Goal: Task Accomplishment & Management: Use online tool/utility

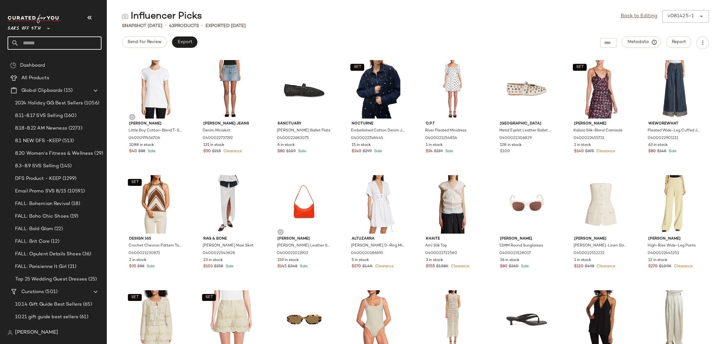
click at [33, 47] on input "text" at bounding box center [60, 42] width 83 height 13
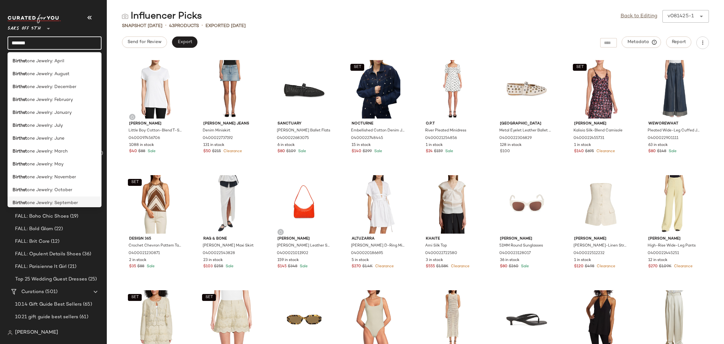
type input "*******"
click at [63, 202] on span "one Jewelry: September" at bounding box center [52, 203] width 51 height 7
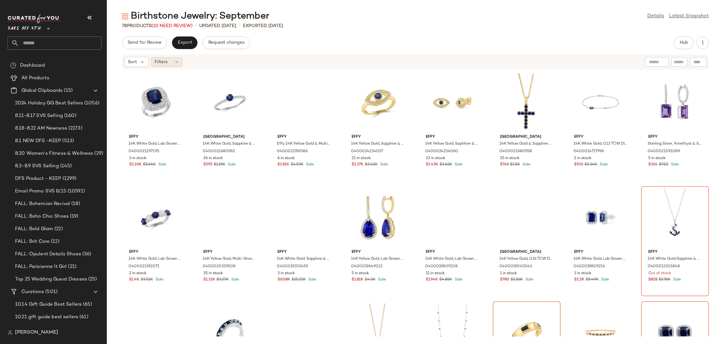
click at [172, 64] on div "Filters" at bounding box center [166, 61] width 31 height 9
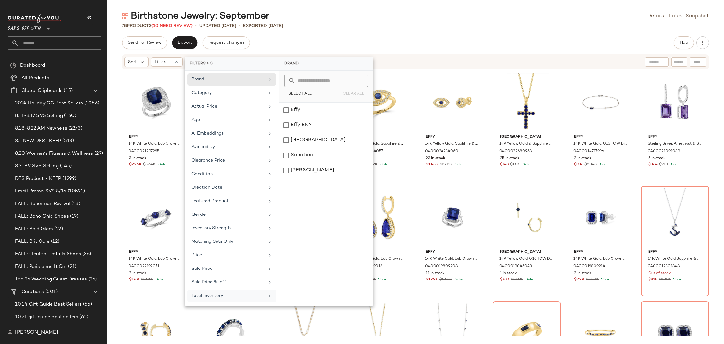
click at [210, 295] on div "Total Inventory" at bounding box center [227, 295] width 73 height 7
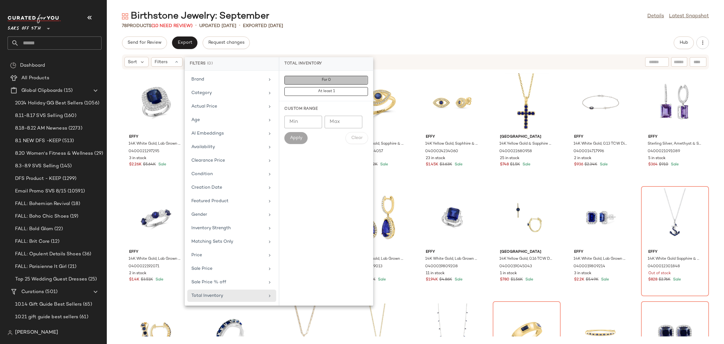
click at [342, 87] on button "For 0" at bounding box center [326, 91] width 84 height 9
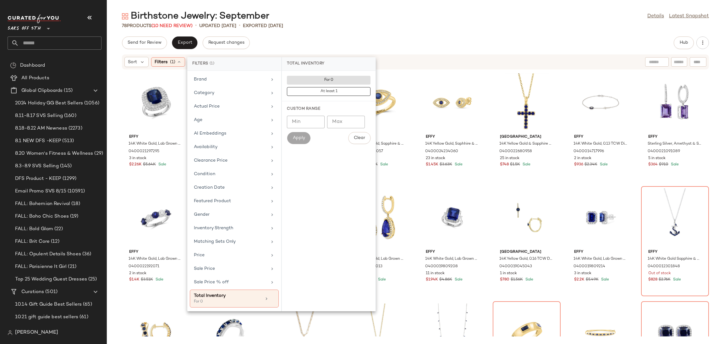
click at [339, 23] on div "78 Products (10 Need Review) • updated Aug 15th • Exported Aug 15th" at bounding box center [415, 26] width 617 height 6
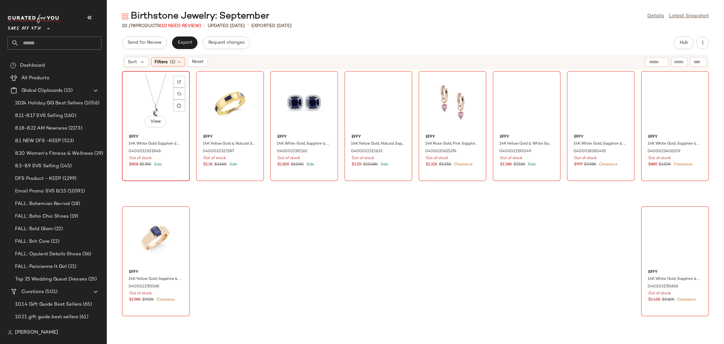
click at [153, 79] on div "View" at bounding box center [155, 102] width 63 height 58
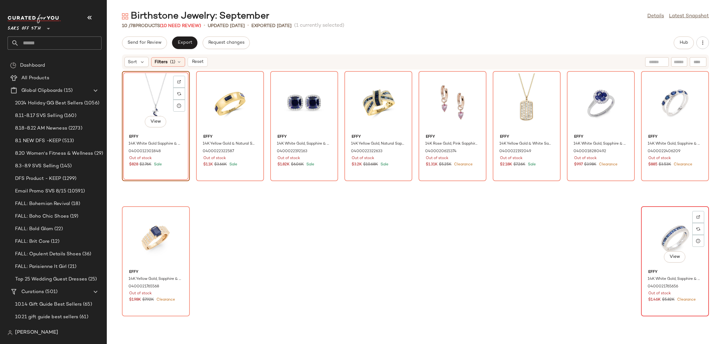
click at [668, 223] on div "View" at bounding box center [674, 237] width 63 height 58
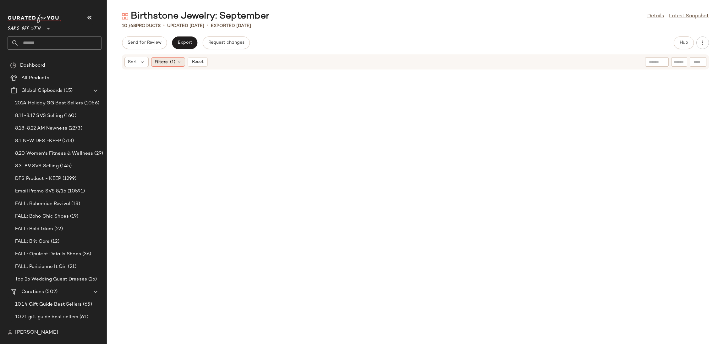
click at [180, 64] on div "Filters (1)" at bounding box center [168, 61] width 34 height 9
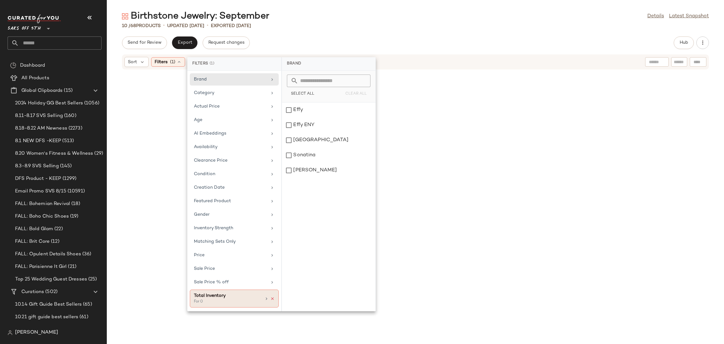
click at [272, 300] on icon at bounding box center [272, 298] width 4 height 4
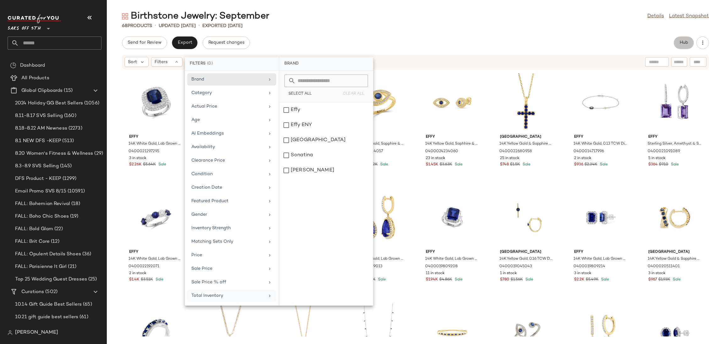
click at [680, 41] on span "Hub" at bounding box center [684, 42] width 9 height 5
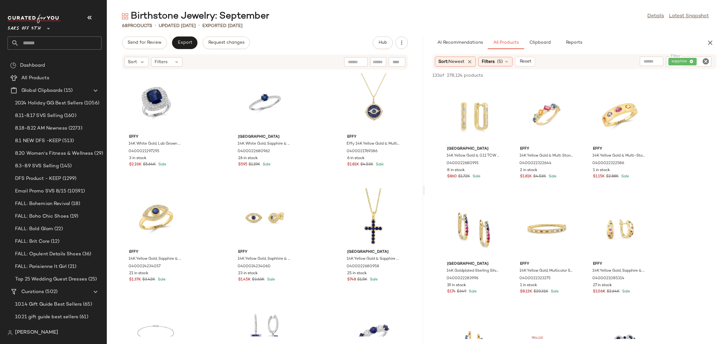
drag, startPoint x: 414, startPoint y: 189, endPoint x: 432, endPoint y: 189, distance: 18.2
click at [432, 189] on div "Birthstone Jewelry: September Details Latest Snapshot 68 Products • updated Aug…" at bounding box center [415, 177] width 617 height 334
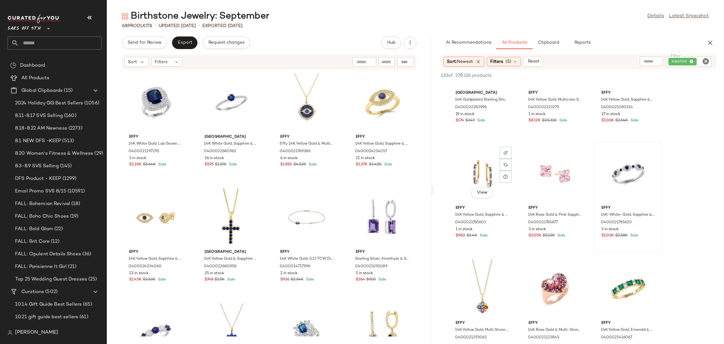
scroll to position [172, 0]
click at [622, 164] on div "View" at bounding box center [628, 173] width 63 height 58
click at [621, 70] on div "133 of 278,124 products • 1 selected Add to Top Add to Bottom Deselect All" at bounding box center [578, 76] width 291 height 14
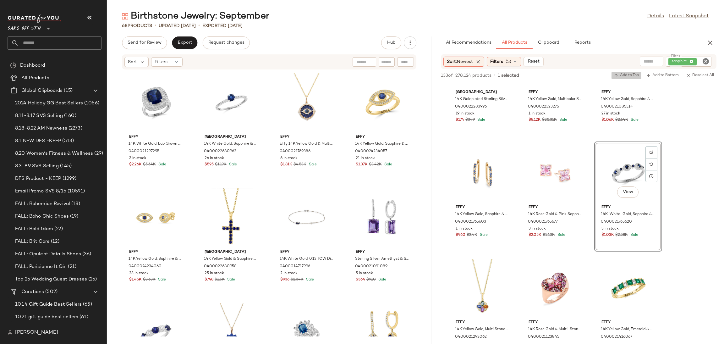
click at [621, 73] on span "Add to Top" at bounding box center [626, 75] width 25 height 4
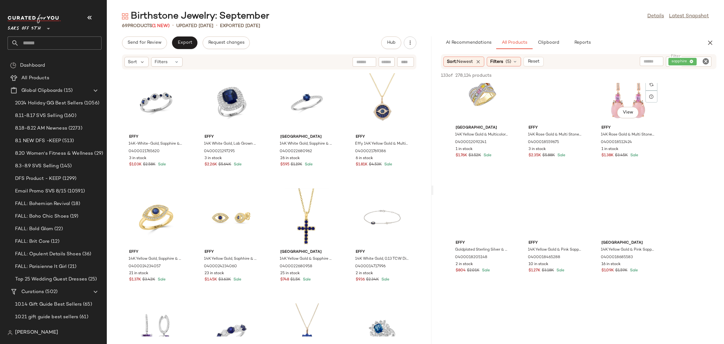
scroll to position [1874, 0]
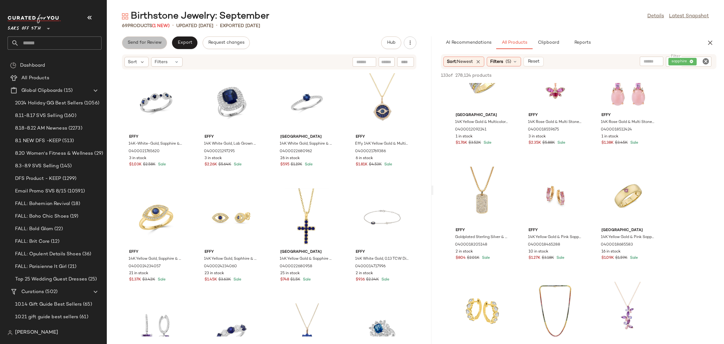
click at [152, 42] on span "Send for Review" at bounding box center [144, 42] width 34 height 5
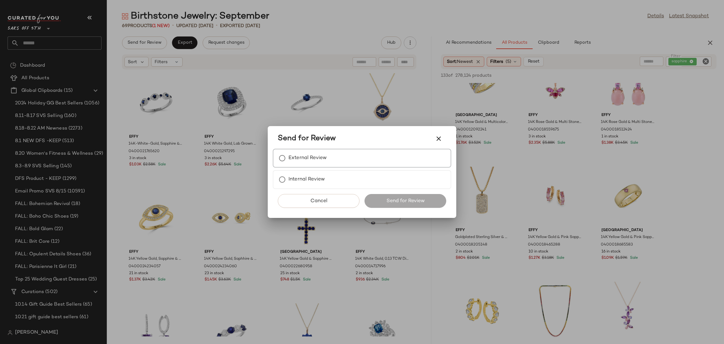
click at [316, 153] on label "External Review" at bounding box center [308, 158] width 38 height 13
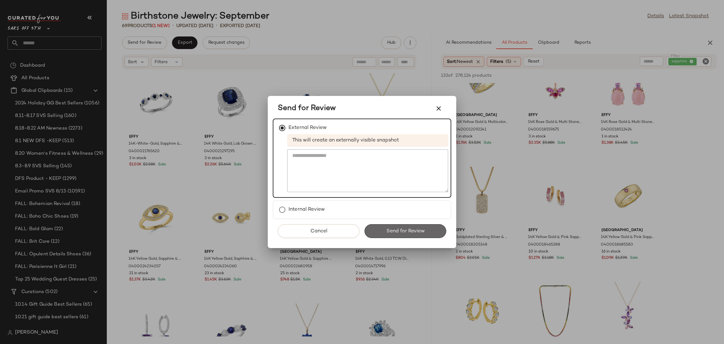
click at [412, 234] on button "Send for Review" at bounding box center [406, 231] width 82 height 14
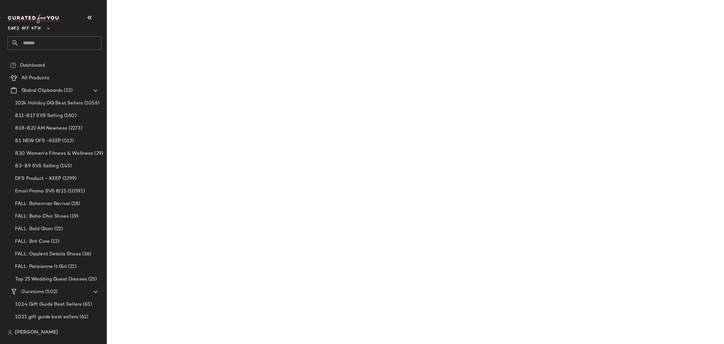
scroll to position [2795, 0]
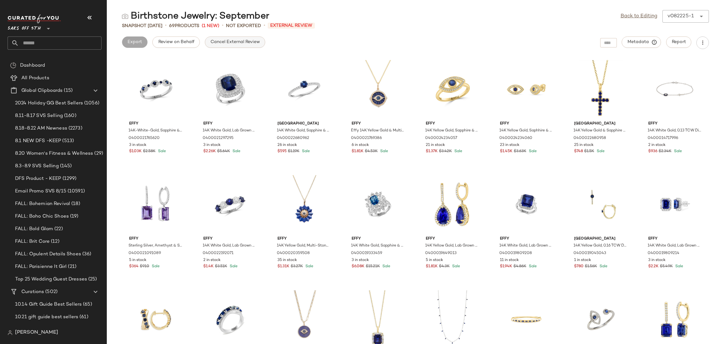
click at [261, 42] on button "Cancel External Review" at bounding box center [235, 41] width 60 height 11
click at [643, 15] on link "Back to Editing" at bounding box center [639, 17] width 37 height 8
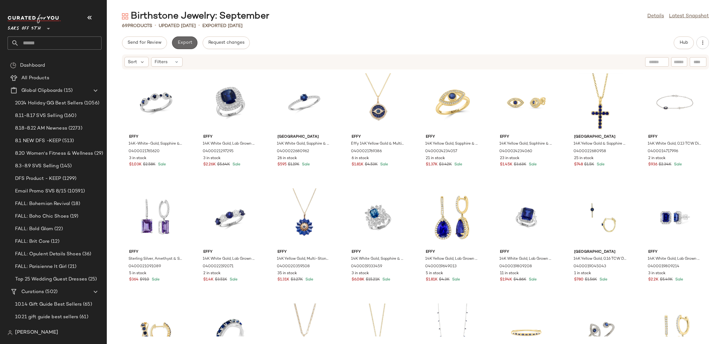
click at [188, 38] on button "Export" at bounding box center [184, 42] width 25 height 13
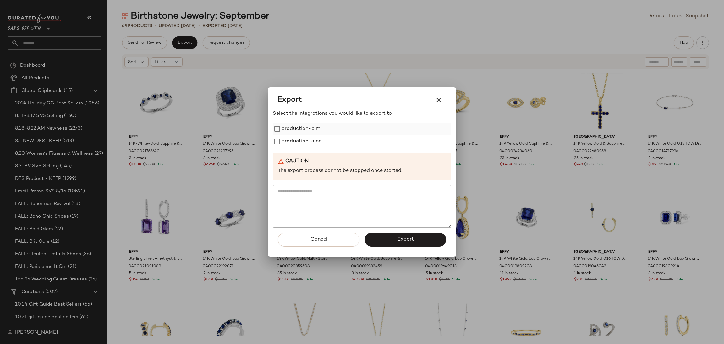
click at [290, 126] on label "production-pim" at bounding box center [301, 129] width 39 height 13
click at [290, 143] on label "production-sfcc" at bounding box center [302, 141] width 40 height 13
click at [403, 253] on div "Cancel Export" at bounding box center [362, 242] width 179 height 29
click at [408, 244] on button "Export" at bounding box center [406, 240] width 82 height 14
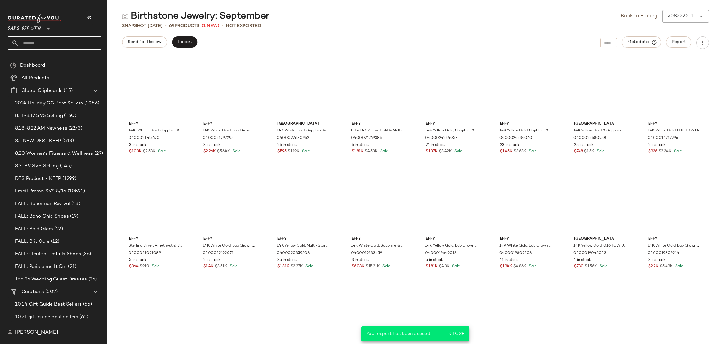
click at [89, 42] on input "text" at bounding box center [60, 42] width 83 height 13
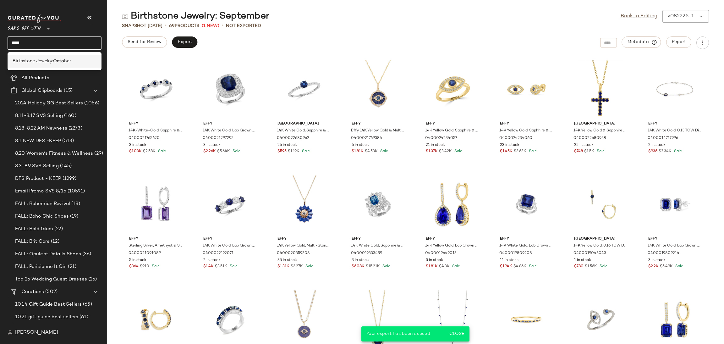
type input "****"
click at [69, 61] on span "ber" at bounding box center [67, 61] width 7 height 7
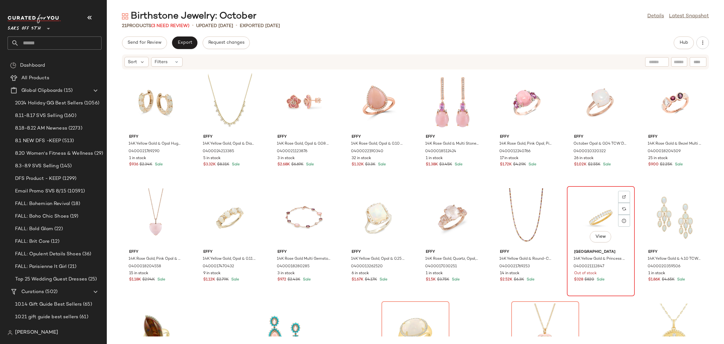
click at [588, 211] on div "View" at bounding box center [600, 217] width 63 height 58
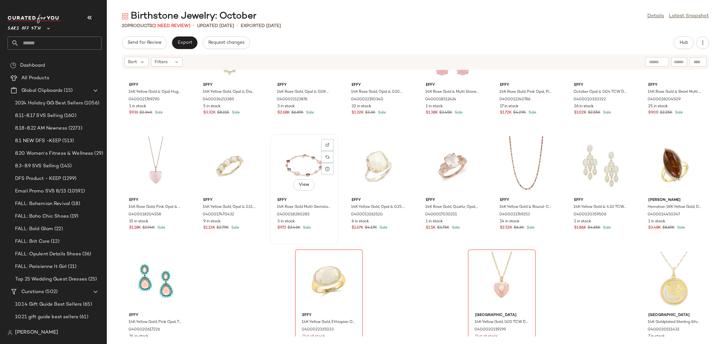
scroll to position [57, 0]
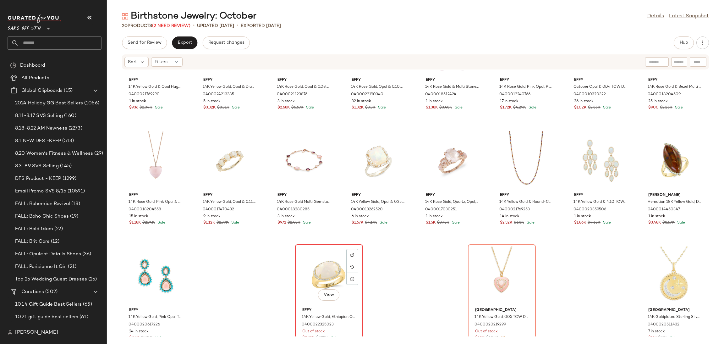
click at [319, 272] on div "View" at bounding box center [328, 275] width 63 height 58
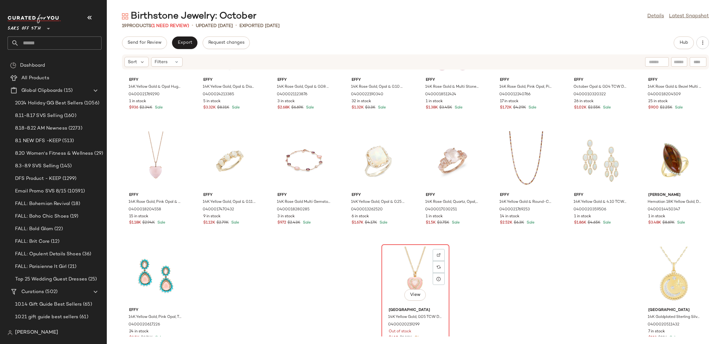
click at [401, 256] on div "View" at bounding box center [415, 275] width 63 height 58
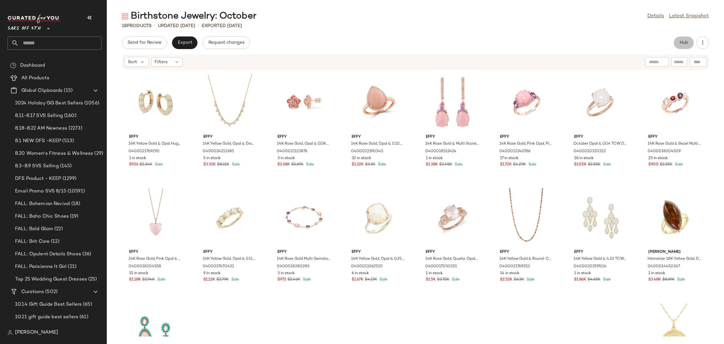
click at [688, 41] on span "Hub" at bounding box center [684, 42] width 9 height 5
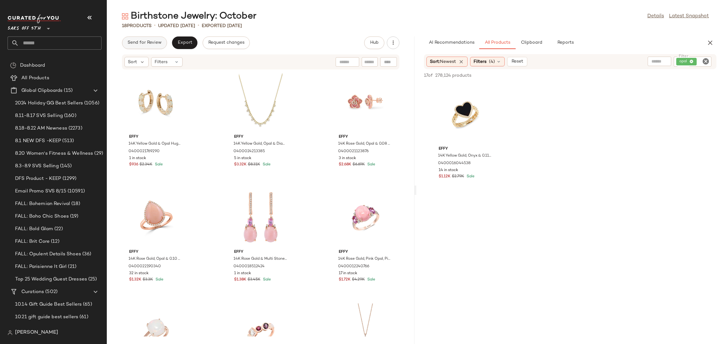
click at [155, 46] on button "Send for Review" at bounding box center [144, 42] width 45 height 13
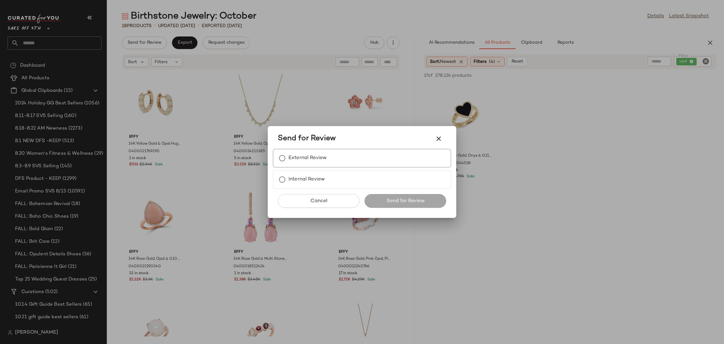
click at [337, 156] on div "External Review" at bounding box center [362, 158] width 179 height 19
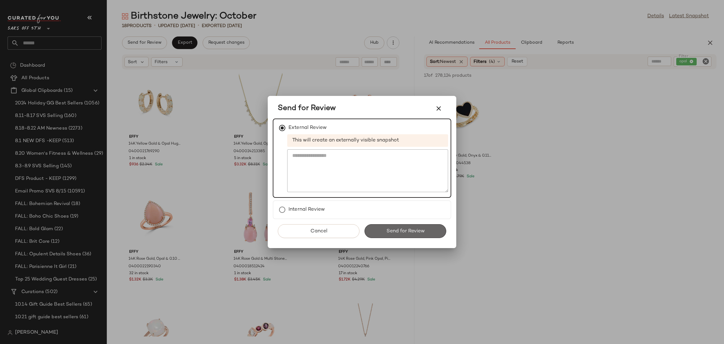
click at [388, 229] on span "Send for Review" at bounding box center [405, 231] width 39 height 6
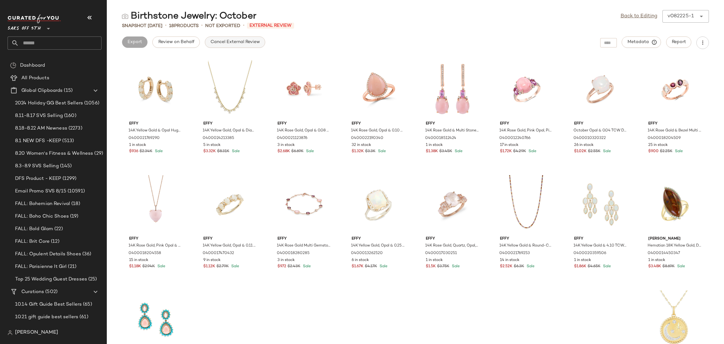
drag, startPoint x: 226, startPoint y: 48, endPoint x: 230, endPoint y: 43, distance: 6.0
click at [230, 43] on div "Cancel External Review" at bounding box center [235, 42] width 60 height 13
click at [230, 43] on span "Cancel External Review" at bounding box center [235, 42] width 50 height 5
click at [631, 17] on link "Back to Editing" at bounding box center [639, 17] width 37 height 8
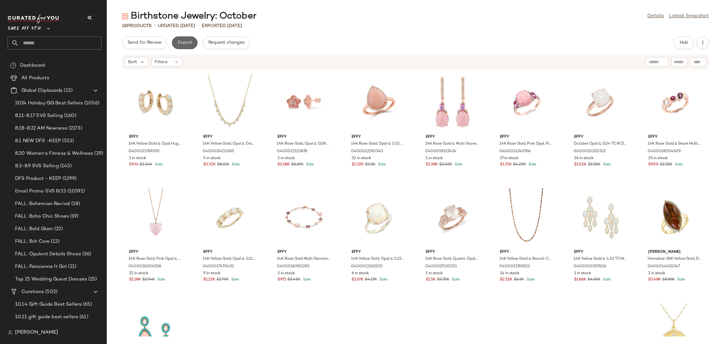
click at [190, 42] on span "Export" at bounding box center [184, 42] width 15 height 5
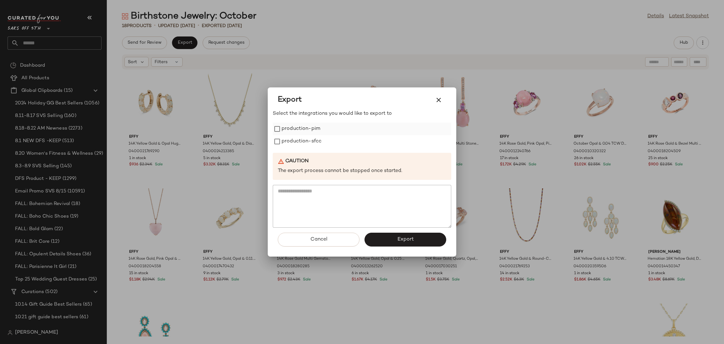
click at [294, 127] on label "production-pim" at bounding box center [301, 129] width 39 height 13
click at [296, 139] on label "production-sfcc" at bounding box center [302, 141] width 40 height 13
click at [391, 240] on button "Export" at bounding box center [406, 240] width 82 height 14
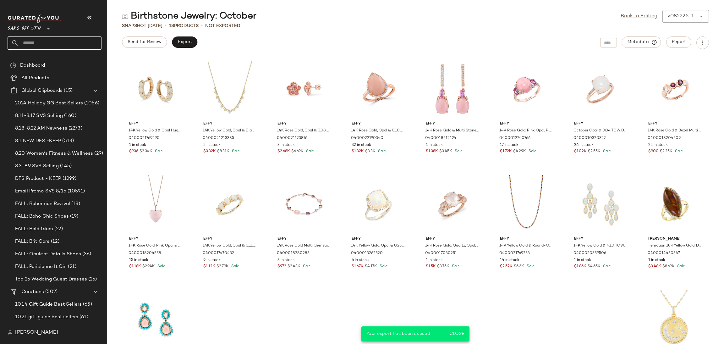
click at [69, 44] on input "text" at bounding box center [60, 42] width 83 height 13
type input "*******"
click at [65, 59] on b "Novembe" at bounding box center [63, 61] width 20 height 7
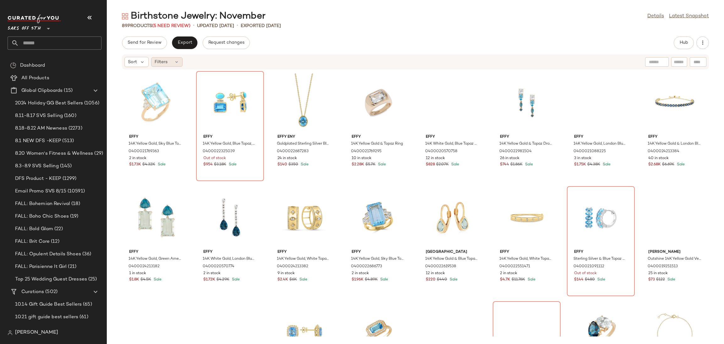
click at [174, 66] on div "Filters" at bounding box center [166, 61] width 31 height 9
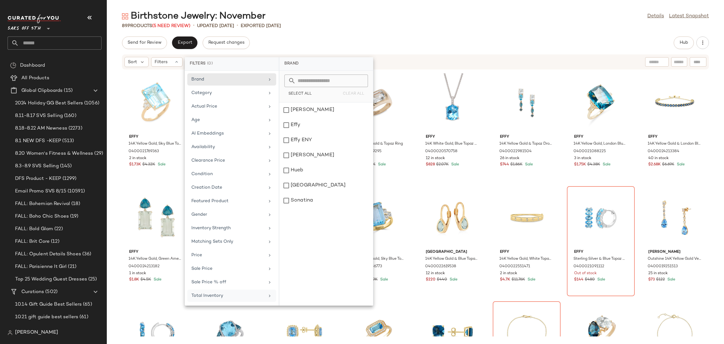
click at [224, 298] on div "Total Inventory" at bounding box center [227, 295] width 73 height 7
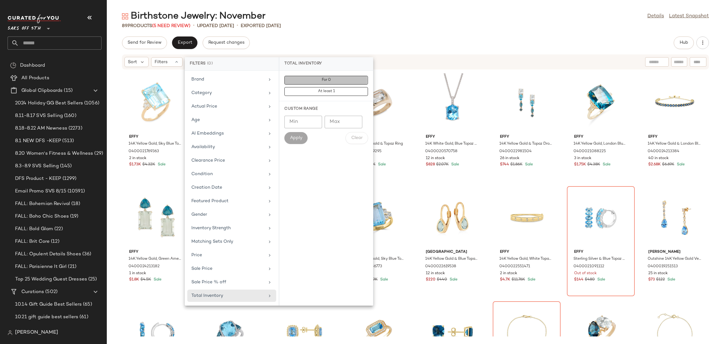
click at [320, 87] on button "For 0" at bounding box center [326, 91] width 84 height 9
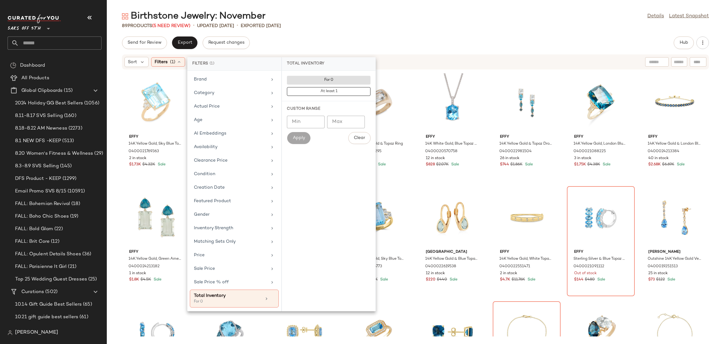
click at [340, 47] on div "Send for Review Export Request changes Hub" at bounding box center [415, 42] width 587 height 13
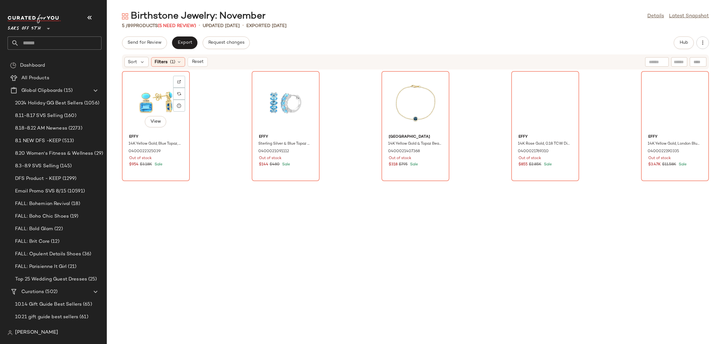
click at [157, 104] on div "View" at bounding box center [155, 102] width 63 height 58
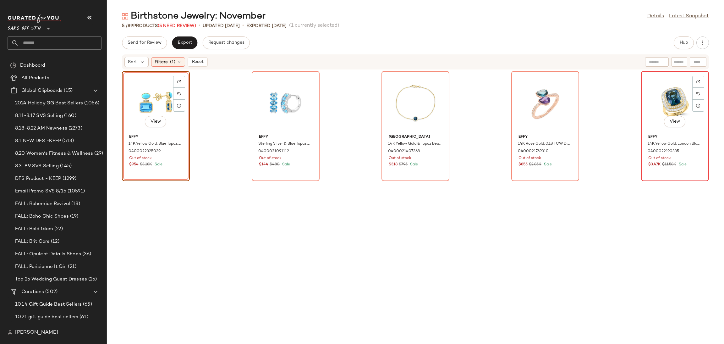
click at [664, 91] on div "View" at bounding box center [674, 102] width 63 height 58
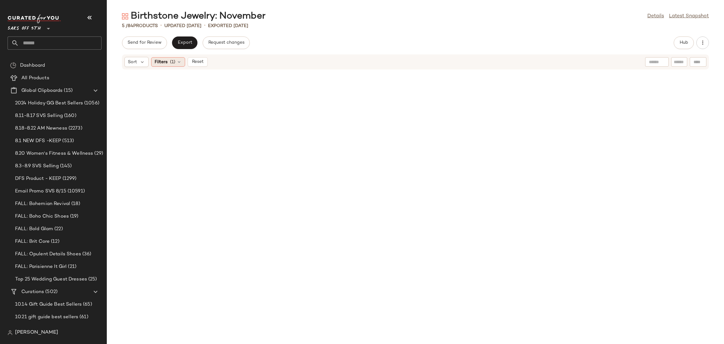
click at [172, 63] on span "(1)" at bounding box center [172, 62] width 5 height 7
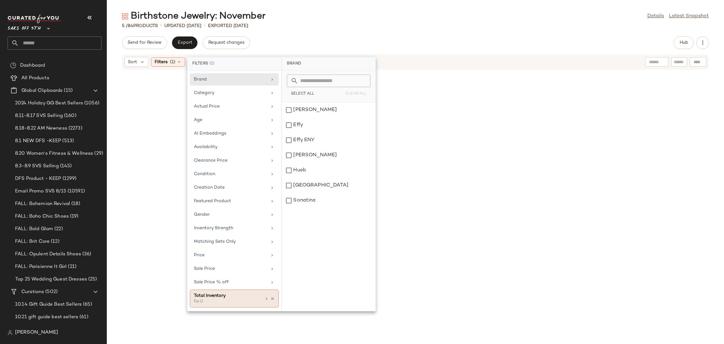
click at [273, 299] on icon at bounding box center [272, 298] width 4 height 4
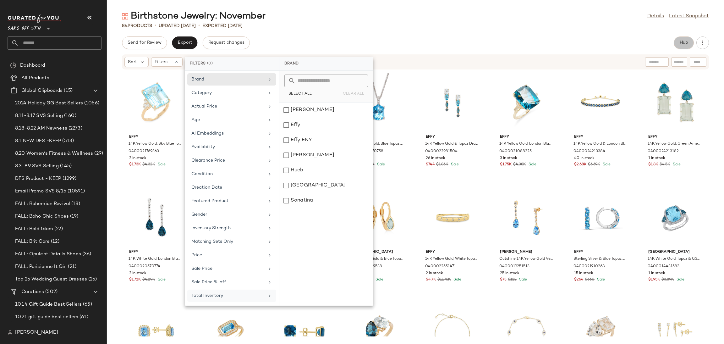
click at [676, 46] on button "Hub" at bounding box center [684, 42] width 20 height 13
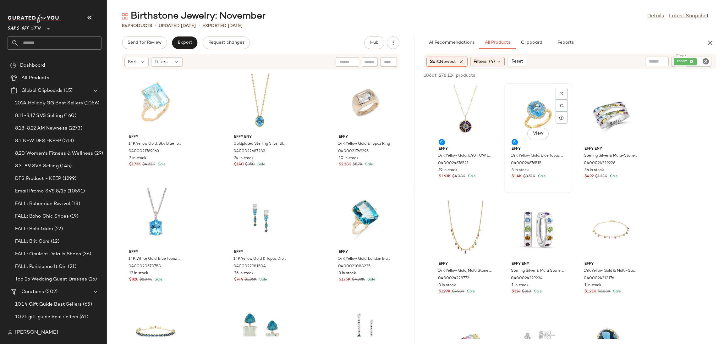
click at [521, 108] on div "View" at bounding box center [538, 114] width 63 height 58
click at [626, 72] on button "Add to Top" at bounding box center [627, 76] width 30 height 8
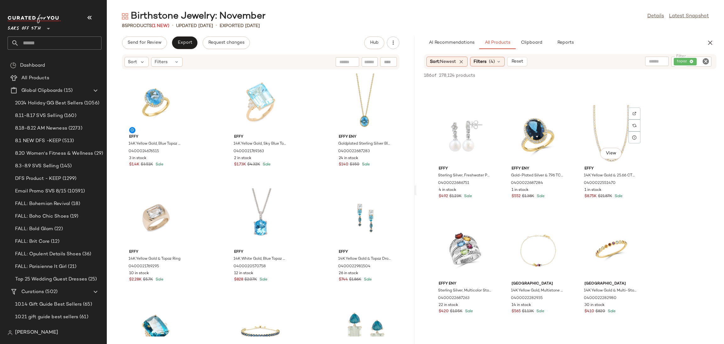
scroll to position [215, 0]
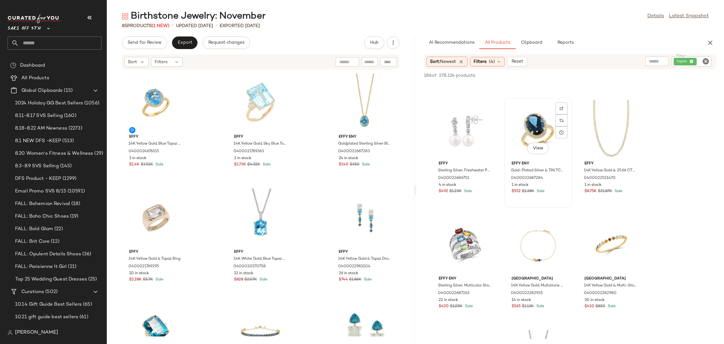
click at [535, 126] on div "View" at bounding box center [538, 129] width 63 height 58
click at [633, 73] on span "Add to Top" at bounding box center [626, 75] width 25 height 4
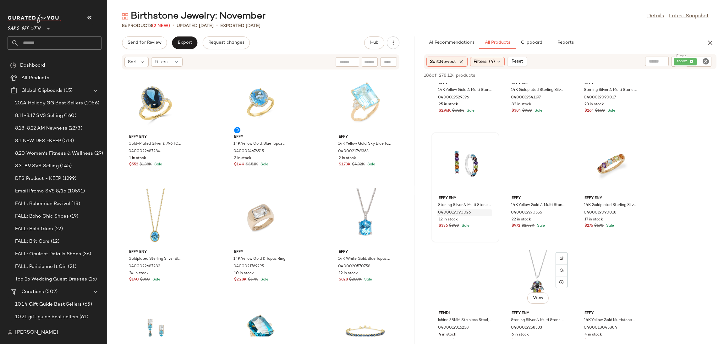
scroll to position [2482, 0]
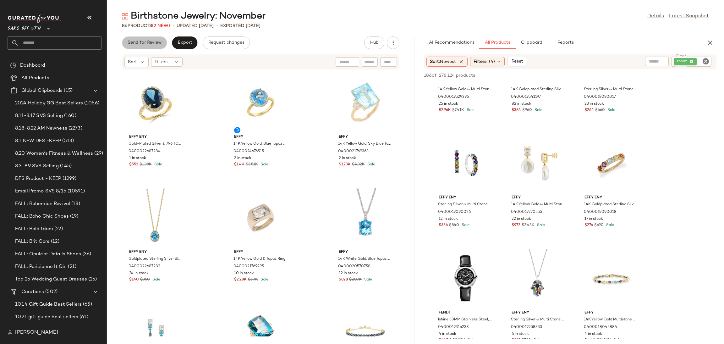
click at [135, 36] on button "Send for Review" at bounding box center [144, 42] width 45 height 13
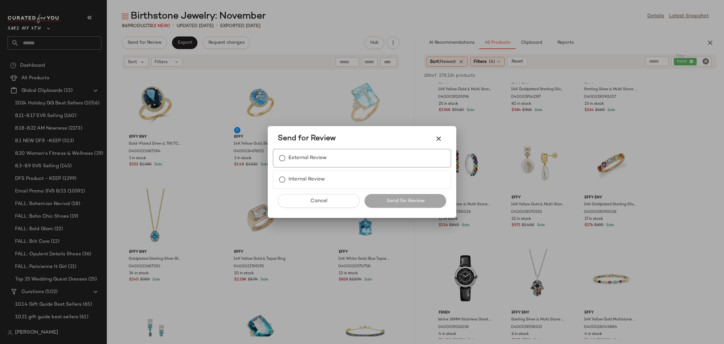
click at [305, 155] on label "External Review" at bounding box center [308, 158] width 38 height 13
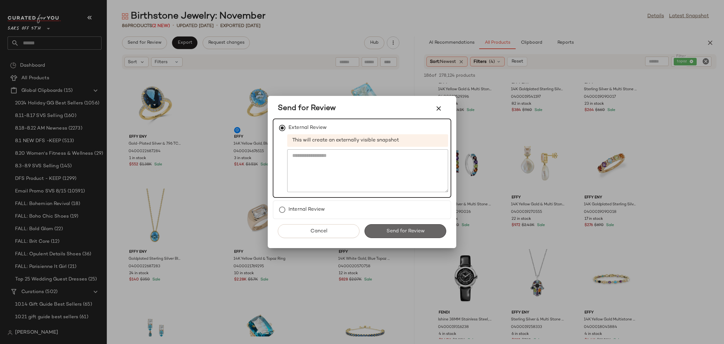
click at [416, 232] on span "Send for Review" at bounding box center [405, 231] width 39 height 6
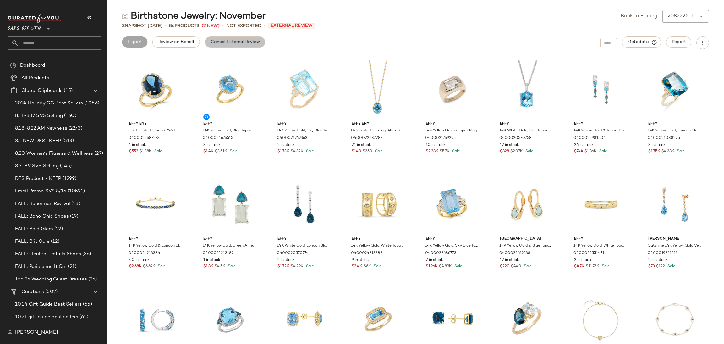
click at [250, 44] on span "Cancel External Review" at bounding box center [235, 42] width 50 height 5
click at [634, 20] on div "Back to Editing v082225-1 ******" at bounding box center [665, 16] width 88 height 13
click at [636, 15] on link "Back to Editing" at bounding box center [639, 17] width 37 height 8
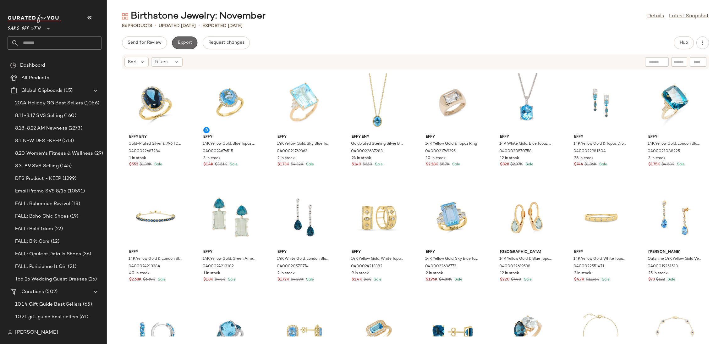
click at [193, 41] on button "Export" at bounding box center [184, 42] width 25 height 13
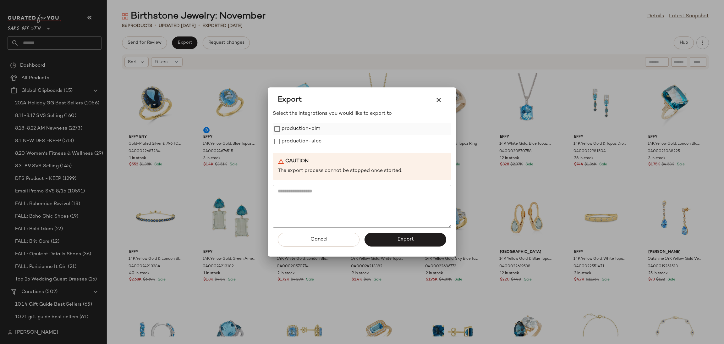
click at [310, 125] on label "production-pim" at bounding box center [301, 129] width 39 height 13
click at [314, 140] on label "production-sfcc" at bounding box center [302, 141] width 40 height 13
click at [411, 243] on button "Export" at bounding box center [406, 240] width 82 height 14
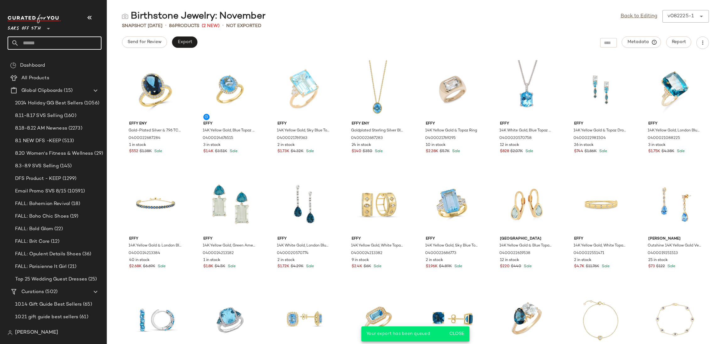
click at [85, 44] on input "text" at bounding box center [60, 42] width 83 height 13
type input "*****"
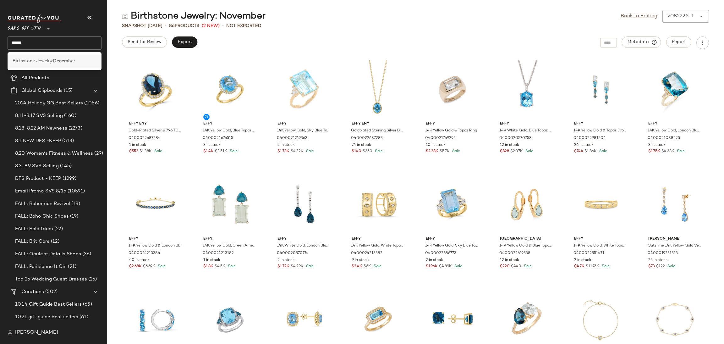
click at [81, 63] on div "Birthstone Jewelry: Decem ber" at bounding box center [55, 61] width 84 height 7
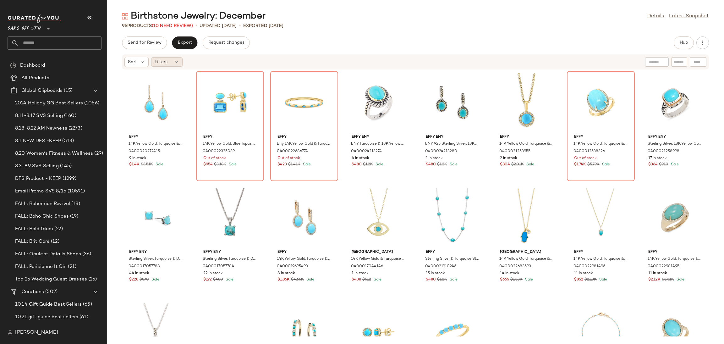
click at [176, 66] on div "Filters" at bounding box center [166, 61] width 31 height 9
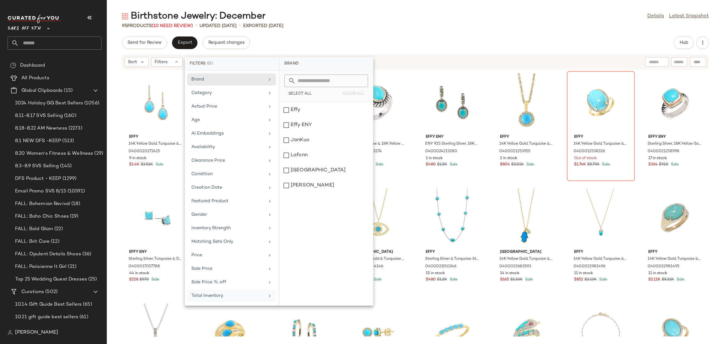
click at [221, 299] on div "Total Inventory" at bounding box center [227, 295] width 73 height 7
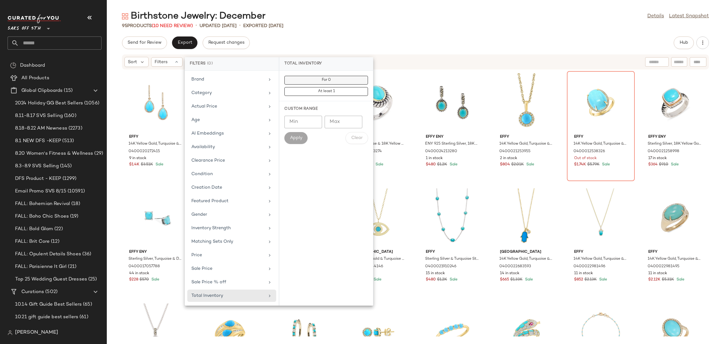
click at [311, 87] on button "For 0" at bounding box center [326, 91] width 84 height 9
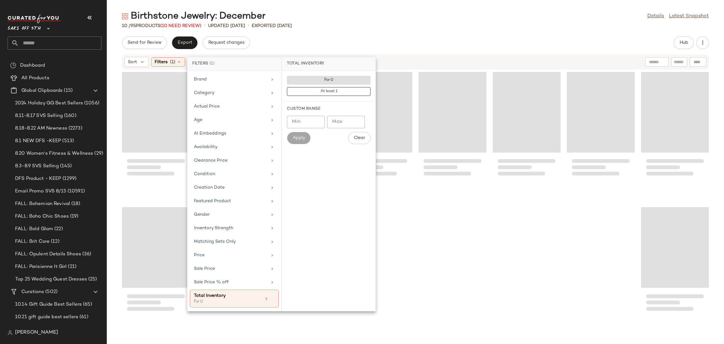
click at [341, 27] on div "10 / 95 Products (10 Need Review) • updated Aug 15th • Exported Aug 15th" at bounding box center [415, 26] width 617 height 6
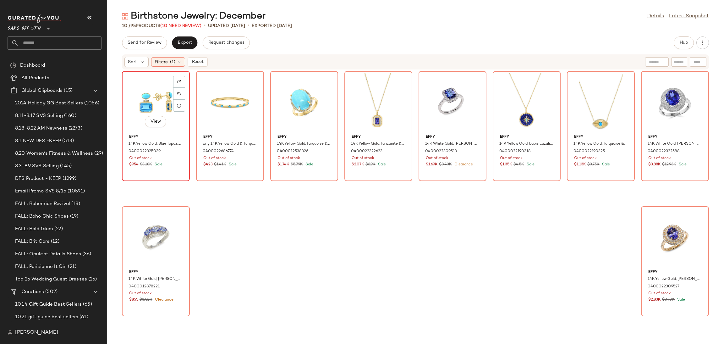
click at [141, 94] on div "View" at bounding box center [155, 102] width 63 height 58
click at [665, 225] on div "View" at bounding box center [674, 237] width 63 height 58
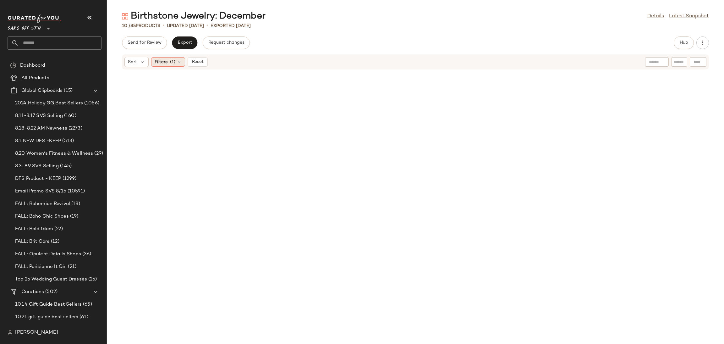
click at [178, 64] on icon at bounding box center [179, 61] width 5 height 5
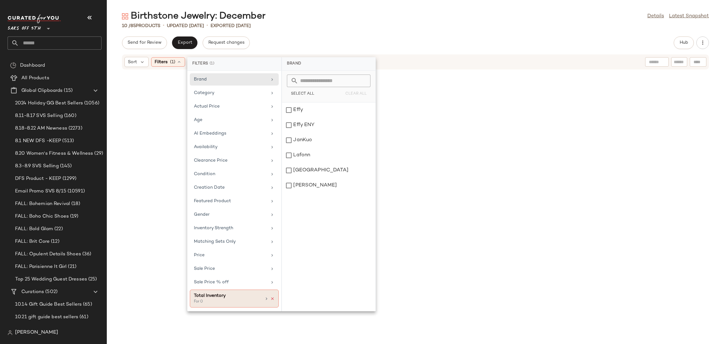
click at [273, 300] on icon at bounding box center [272, 298] width 4 height 4
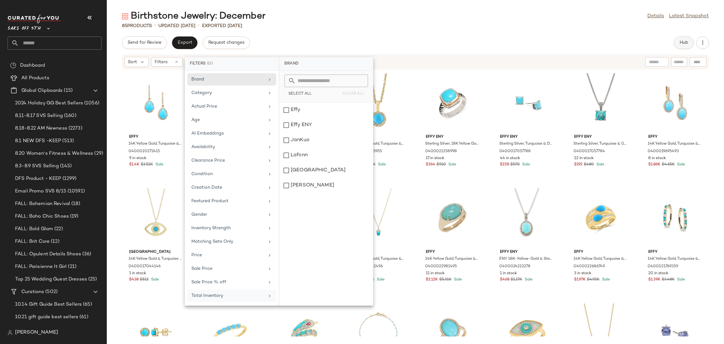
click at [681, 40] on button "Hub" at bounding box center [684, 42] width 20 height 13
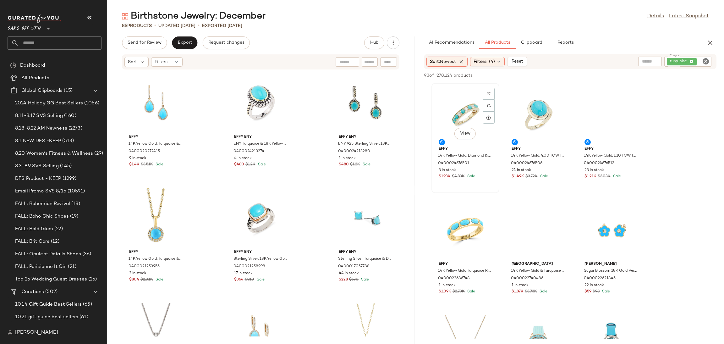
click at [465, 93] on div "View" at bounding box center [465, 114] width 63 height 58
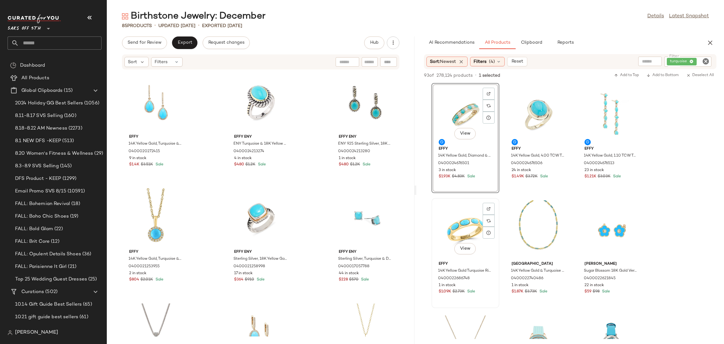
click at [470, 210] on div "View" at bounding box center [465, 229] width 63 height 58
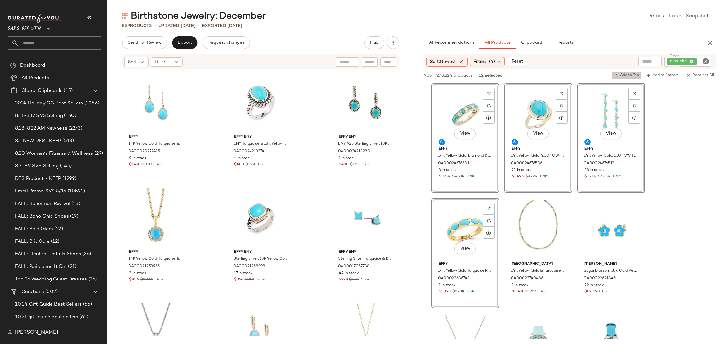
click at [623, 78] on span "Add to Top" at bounding box center [626, 75] width 25 height 4
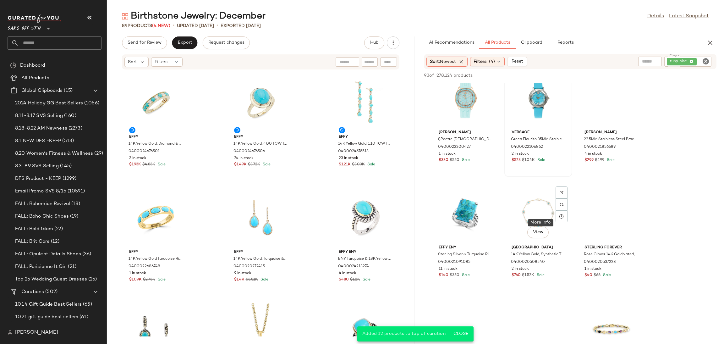
scroll to position [132, 0]
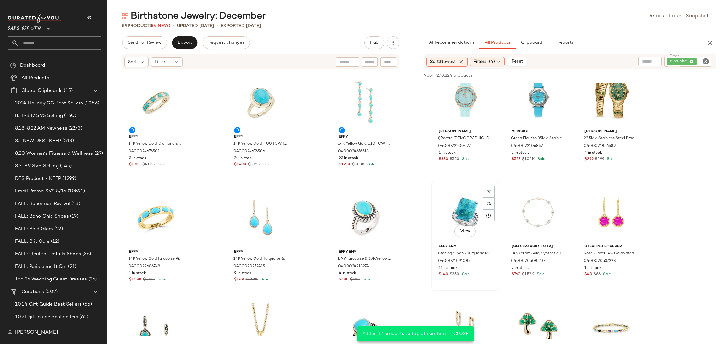
click at [461, 196] on div "View" at bounding box center [465, 212] width 63 height 58
click at [631, 76] on span "Add to Top" at bounding box center [626, 75] width 25 height 4
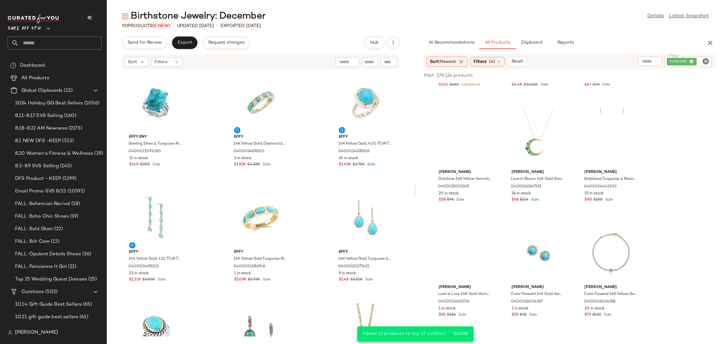
scroll to position [411, 0]
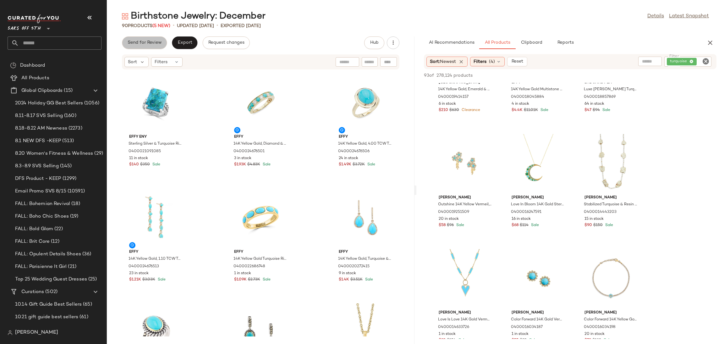
click at [152, 44] on span "Send for Review" at bounding box center [144, 42] width 34 height 5
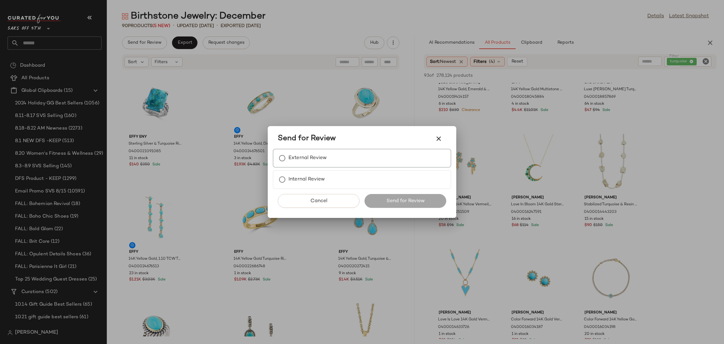
click at [291, 152] on label "External Review" at bounding box center [308, 158] width 38 height 13
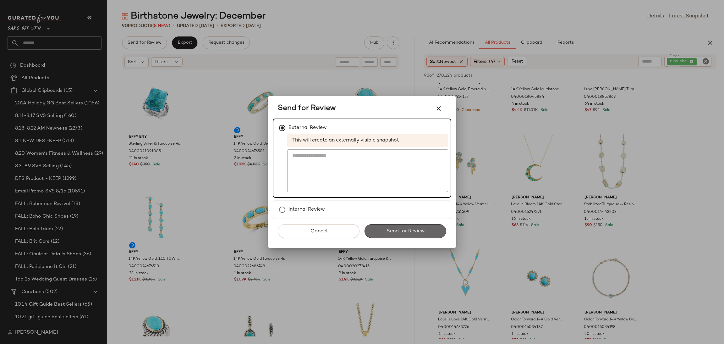
click at [382, 228] on button "Send for Review" at bounding box center [406, 231] width 82 height 14
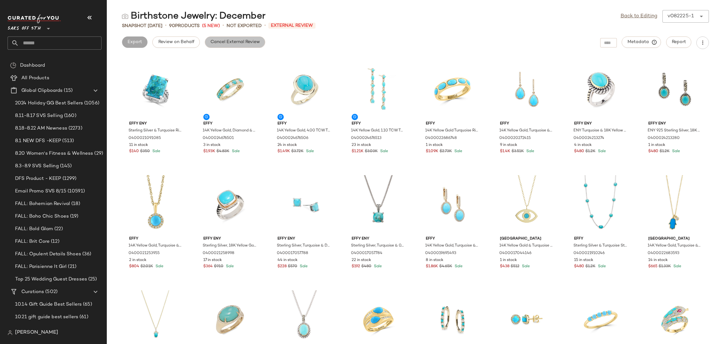
click at [257, 42] on span "Cancel External Review" at bounding box center [235, 42] width 50 height 5
click at [628, 17] on link "Back to Editing" at bounding box center [639, 17] width 37 height 8
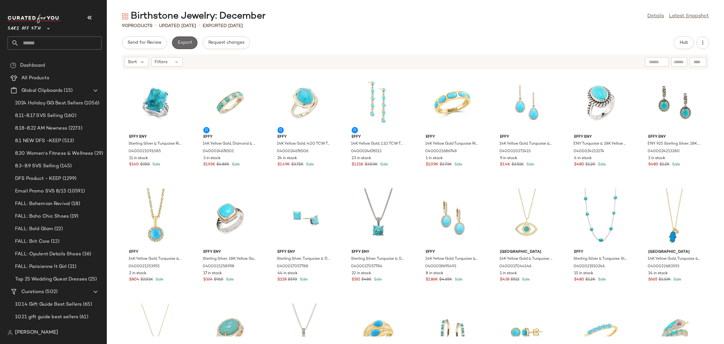
click at [191, 43] on span "Export" at bounding box center [184, 42] width 15 height 5
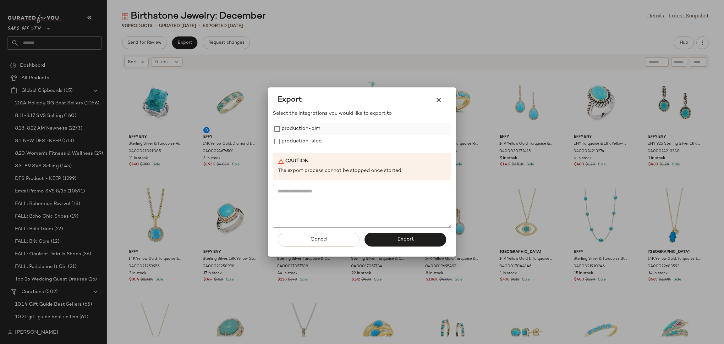
click at [314, 129] on label "production-pim" at bounding box center [301, 129] width 39 height 13
click at [315, 142] on label "production-sfcc" at bounding box center [302, 141] width 40 height 13
click at [382, 236] on button "Export" at bounding box center [406, 240] width 82 height 14
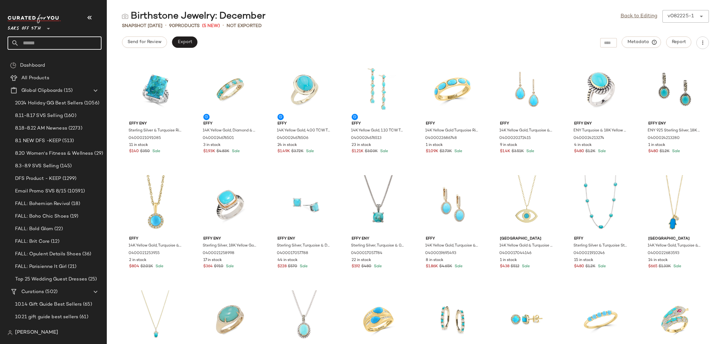
click at [86, 41] on input "text" at bounding box center [60, 42] width 83 height 13
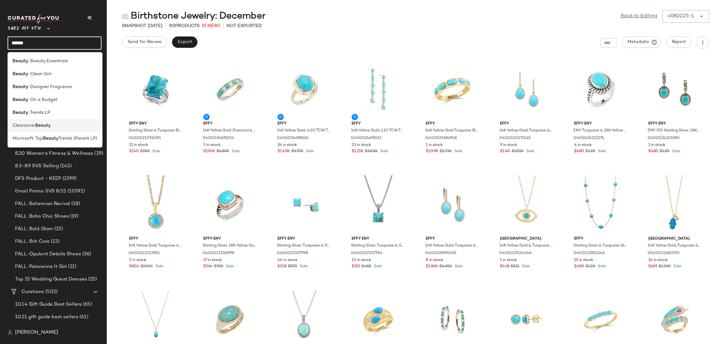
type input "******"
click at [47, 130] on div "Clearance: Beauty" at bounding box center [55, 125] width 95 height 13
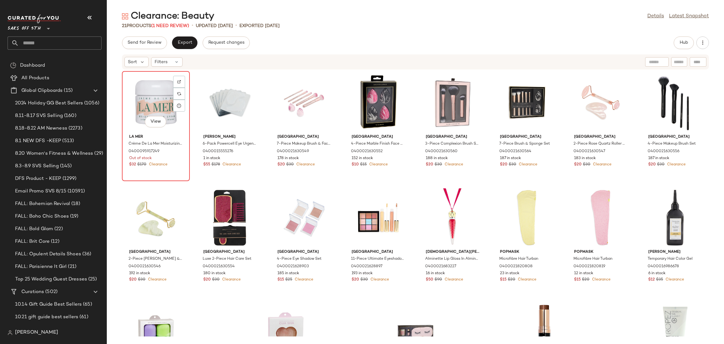
click at [156, 83] on div "View" at bounding box center [155, 102] width 63 height 58
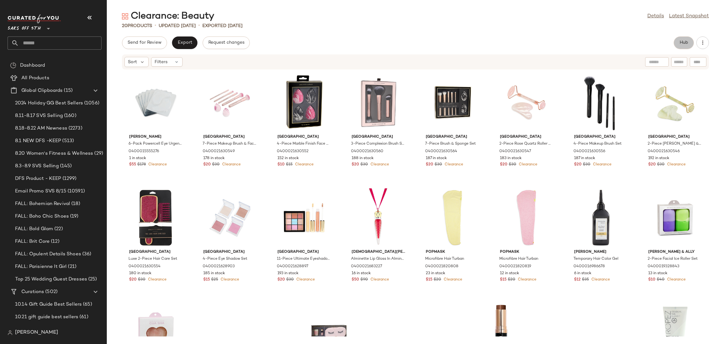
click at [687, 43] on span "Hub" at bounding box center [684, 42] width 9 height 5
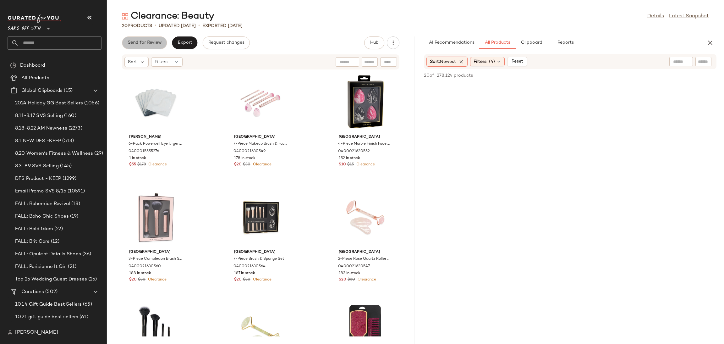
click at [157, 45] on span "Send for Review" at bounding box center [144, 42] width 34 height 5
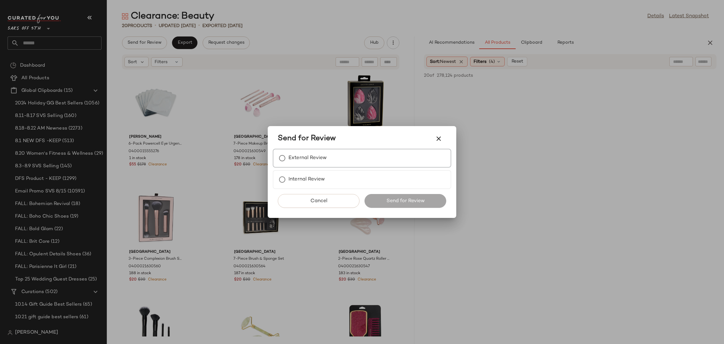
click at [337, 153] on div "External Review" at bounding box center [362, 158] width 179 height 19
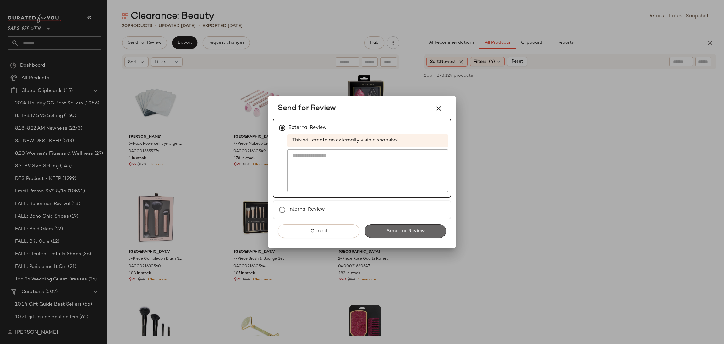
click at [392, 228] on span "Send for Review" at bounding box center [405, 231] width 39 height 6
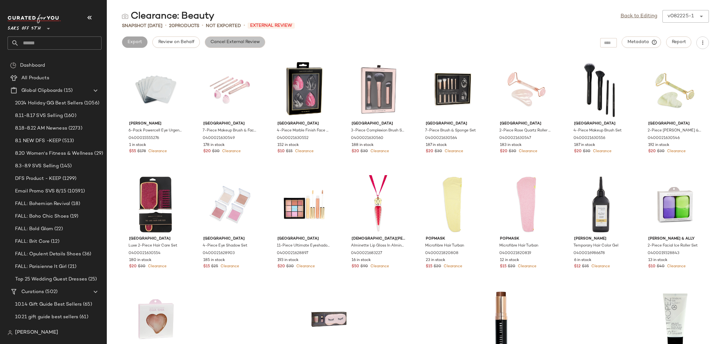
click at [218, 41] on span "Cancel External Review" at bounding box center [235, 42] width 50 height 5
click at [623, 19] on link "Back to Editing" at bounding box center [639, 17] width 37 height 8
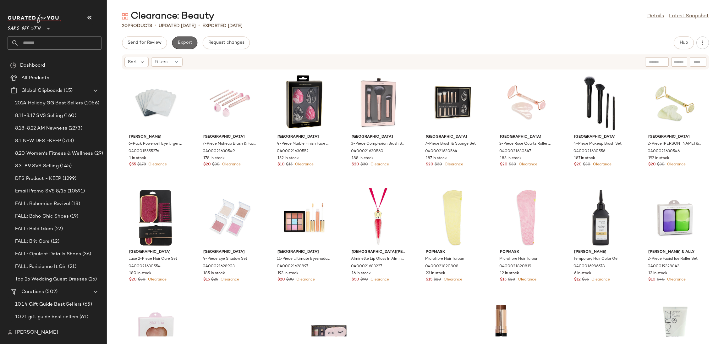
click at [182, 40] on span "Export" at bounding box center [184, 42] width 15 height 5
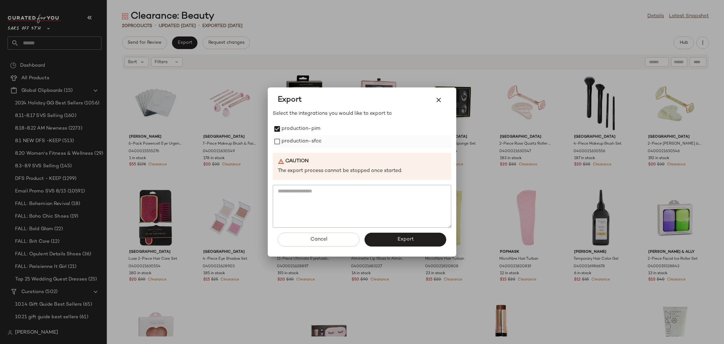
click at [283, 138] on label "production-sfcc" at bounding box center [302, 141] width 40 height 13
click at [382, 238] on button "Export" at bounding box center [406, 240] width 82 height 14
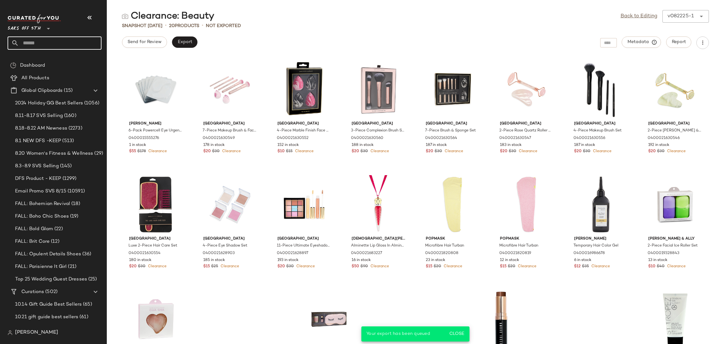
click at [80, 41] on input "text" at bounding box center [60, 42] width 83 height 13
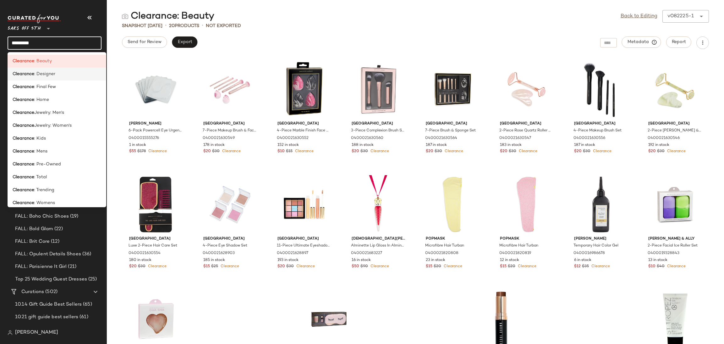
type input "*********"
click at [67, 74] on div "Clearance : Designer" at bounding box center [57, 74] width 89 height 7
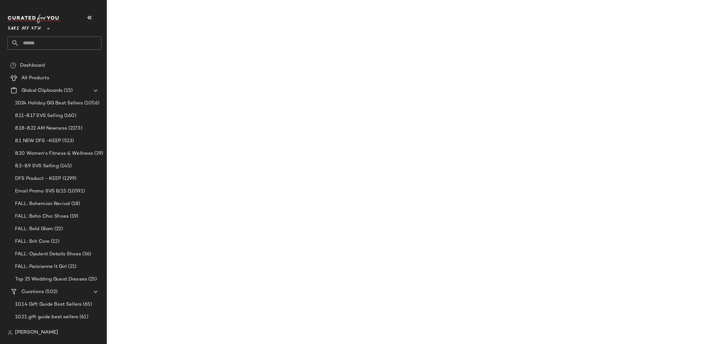
click at [67, 74] on div "All Products" at bounding box center [59, 77] width 80 height 7
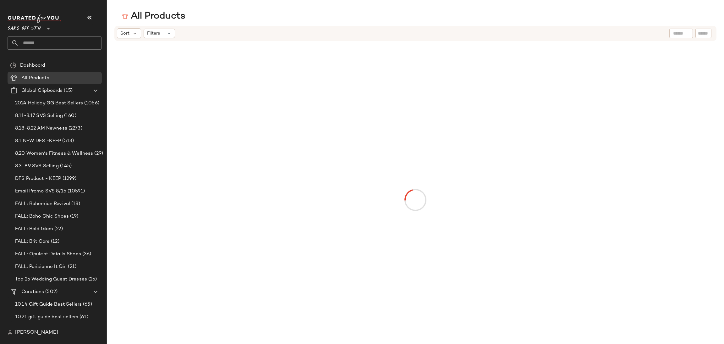
click at [59, 46] on input "text" at bounding box center [60, 42] width 83 height 13
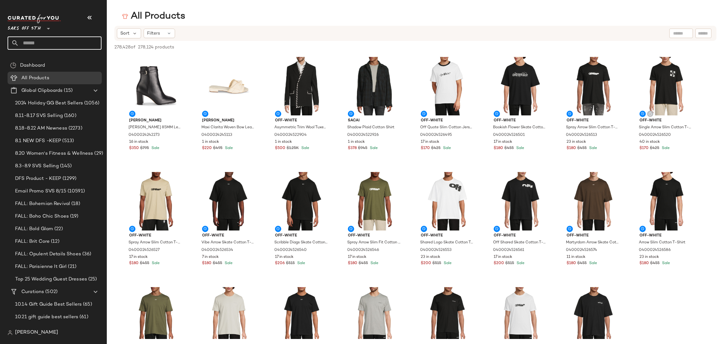
click at [59, 45] on input "text" at bounding box center [60, 42] width 83 height 13
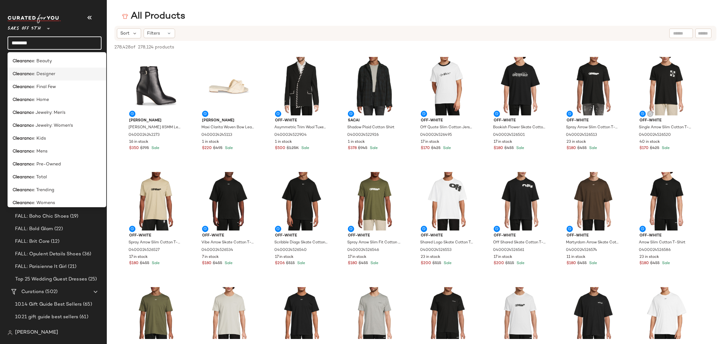
type input "********"
click at [54, 76] on span "e: Designer" at bounding box center [44, 74] width 24 height 7
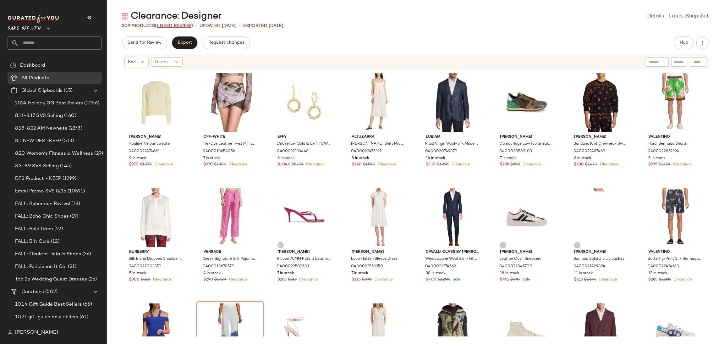
click at [186, 25] on span "(1 Need Review)" at bounding box center [174, 26] width 38 height 5
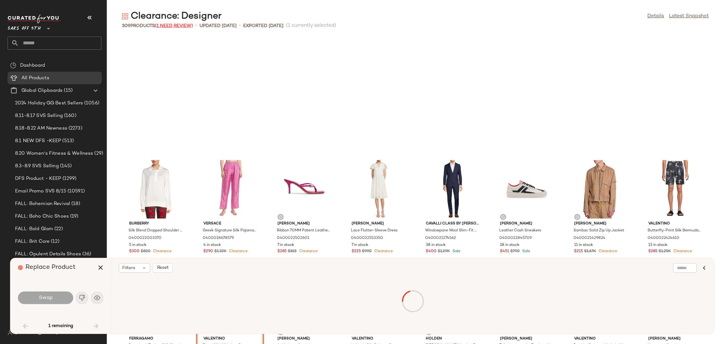
scroll to position [120, 0]
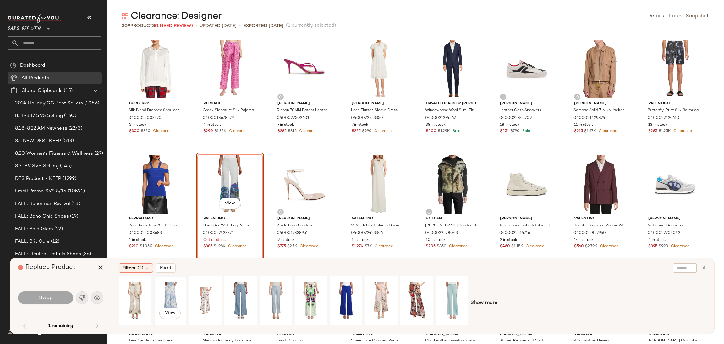
click at [171, 294] on div "View" at bounding box center [170, 300] width 28 height 45
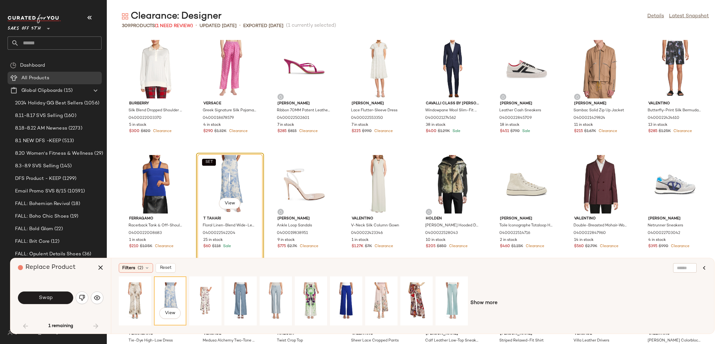
click at [184, 295] on div "View" at bounding box center [170, 300] width 32 height 49
click at [195, 295] on div "View" at bounding box center [205, 300] width 28 height 45
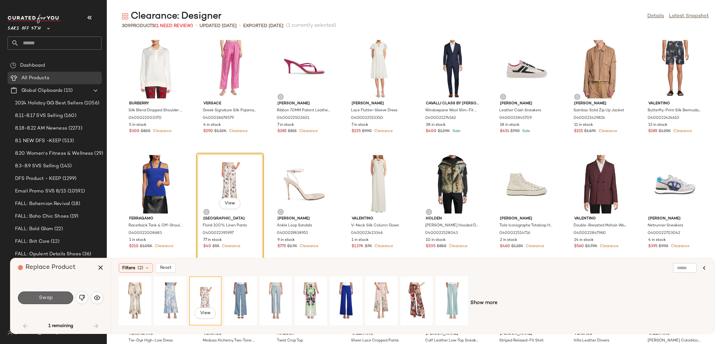
click at [60, 298] on button "Swap" at bounding box center [45, 297] width 55 height 13
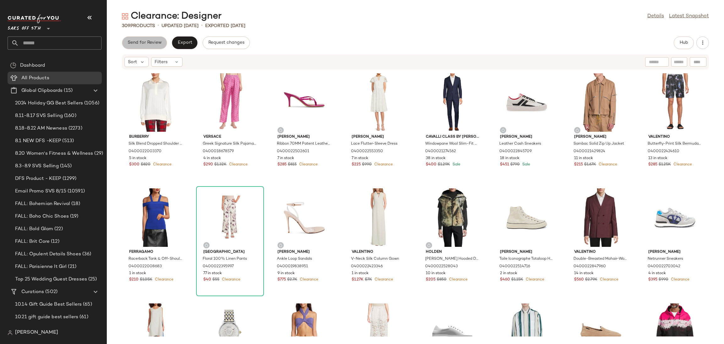
click at [160, 39] on button "Send for Review" at bounding box center [144, 42] width 45 height 13
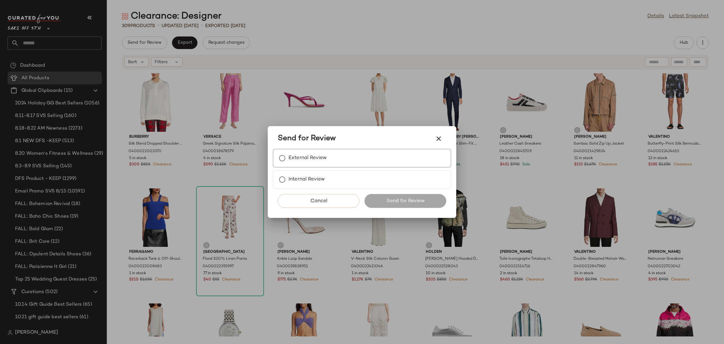
click at [307, 153] on label "External Review" at bounding box center [308, 158] width 38 height 13
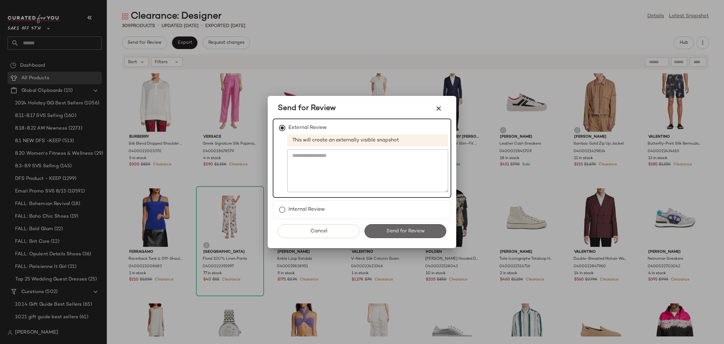
click at [394, 225] on button "Send for Review" at bounding box center [406, 231] width 82 height 14
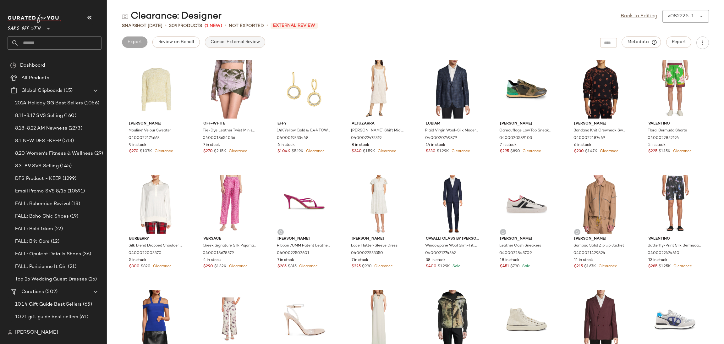
click at [237, 41] on span "Cancel External Review" at bounding box center [235, 42] width 50 height 5
click at [640, 14] on link "Back to Editing" at bounding box center [639, 17] width 37 height 8
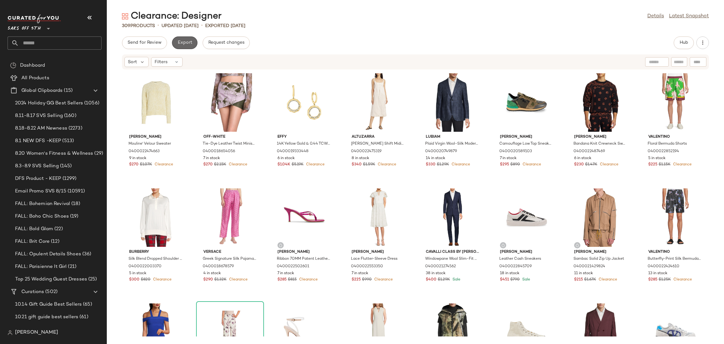
click at [183, 40] on button "Export" at bounding box center [184, 42] width 25 height 13
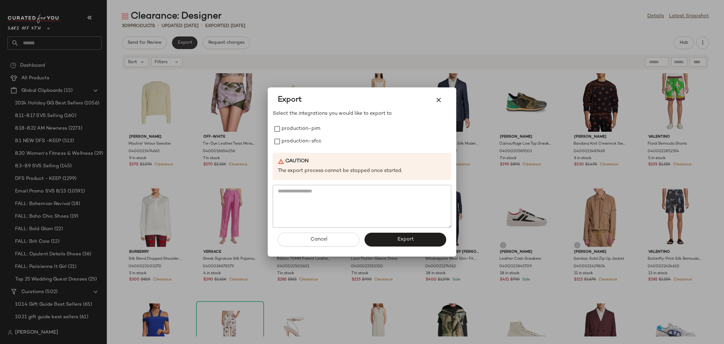
click at [183, 40] on div at bounding box center [362, 172] width 724 height 344
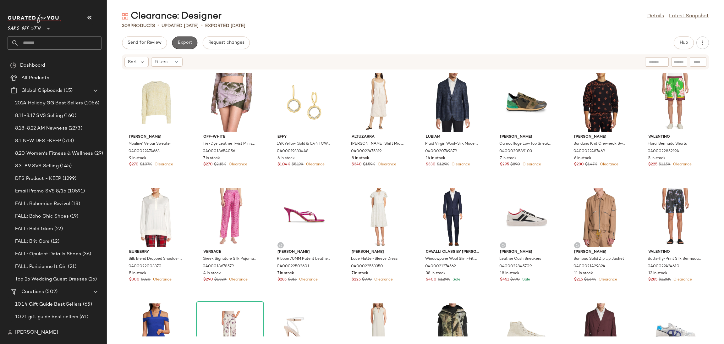
click at [190, 42] on span "Export" at bounding box center [184, 42] width 15 height 5
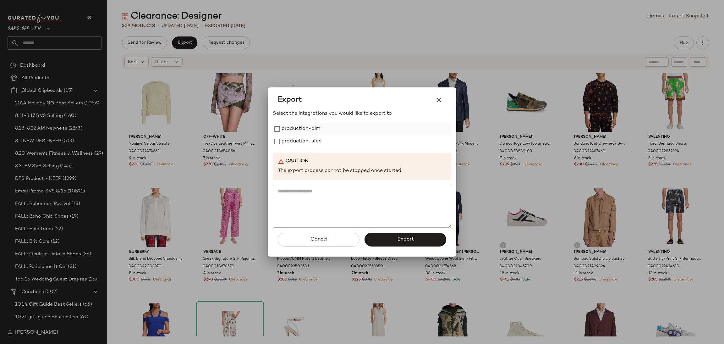
click at [316, 130] on label "production-pim" at bounding box center [301, 129] width 39 height 13
click at [316, 139] on label "production-sfcc" at bounding box center [302, 141] width 40 height 13
click at [383, 237] on button "Export" at bounding box center [406, 240] width 82 height 14
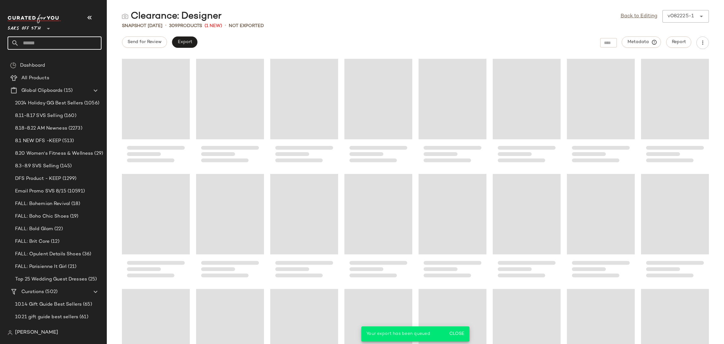
click at [63, 47] on input "text" at bounding box center [60, 42] width 83 height 13
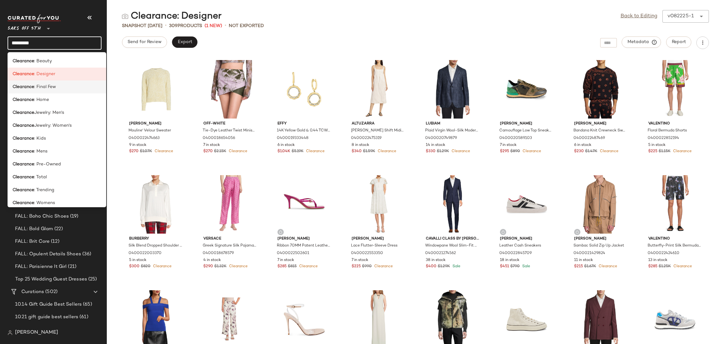
type input "*********"
click at [58, 90] on div "Clearance : Final Few" at bounding box center [57, 87] width 89 height 7
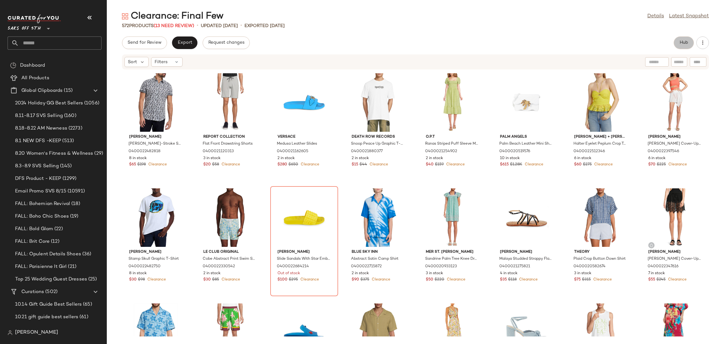
click at [681, 42] on span "Hub" at bounding box center [684, 42] width 9 height 5
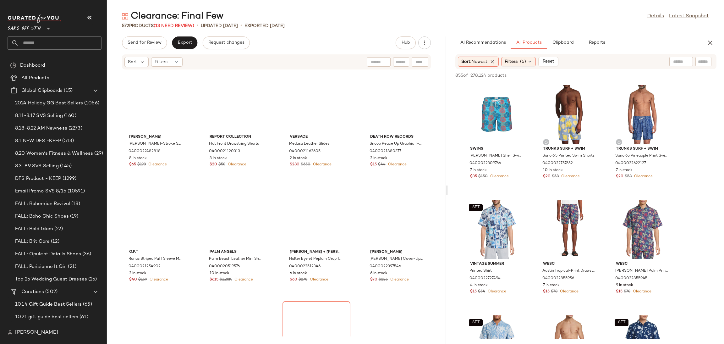
drag, startPoint x: 415, startPoint y: 189, endPoint x: 447, endPoint y: 188, distance: 32.7
click at [447, 188] on div "Clearance: Final Few Details Latest Snapshot 572 Products (13 Need Review) • up…" at bounding box center [415, 177] width 617 height 334
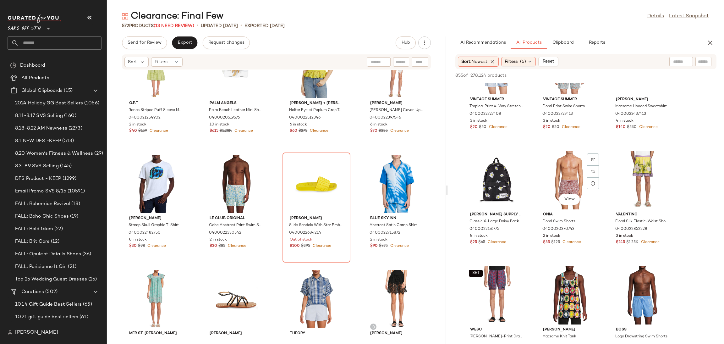
scroll to position [995, 0]
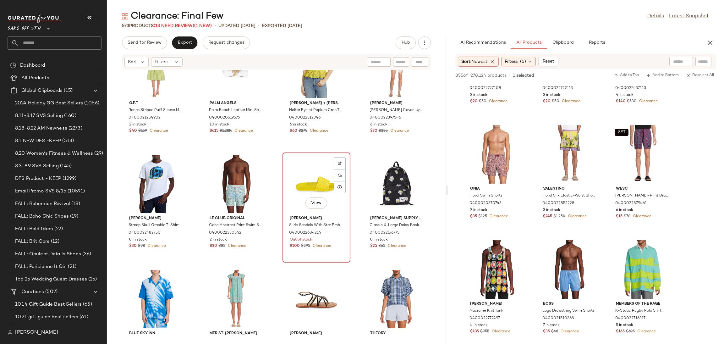
click at [312, 174] on div "View" at bounding box center [316, 184] width 63 height 58
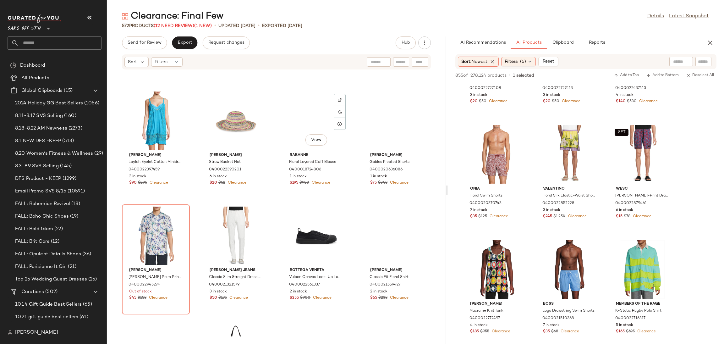
scroll to position [2863, 0]
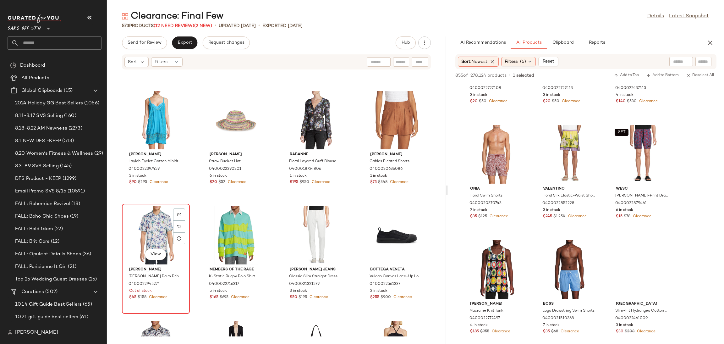
click at [148, 215] on div "View" at bounding box center [155, 235] width 63 height 58
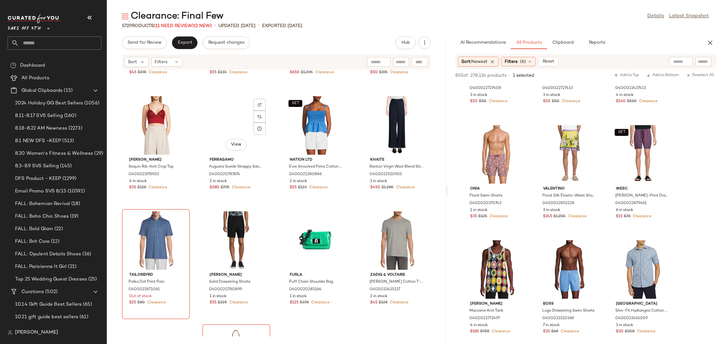
scroll to position [3318, 0]
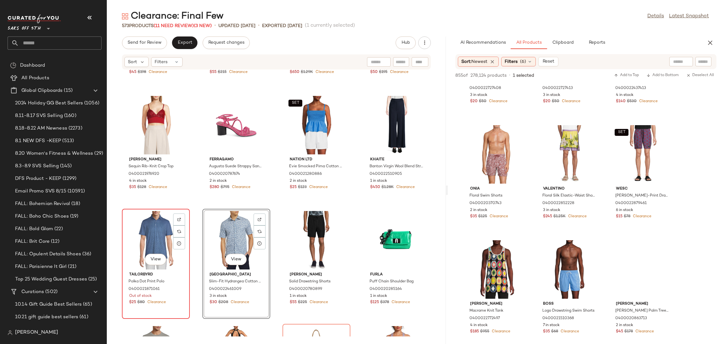
click at [162, 234] on div "View" at bounding box center [155, 240] width 63 height 58
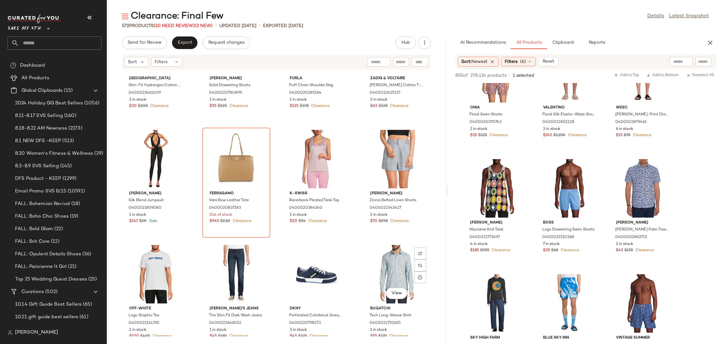
scroll to position [3511, 0]
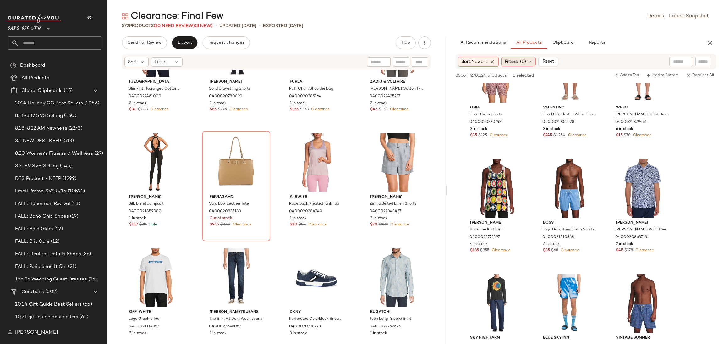
click at [522, 61] on span "(6)" at bounding box center [523, 61] width 6 height 7
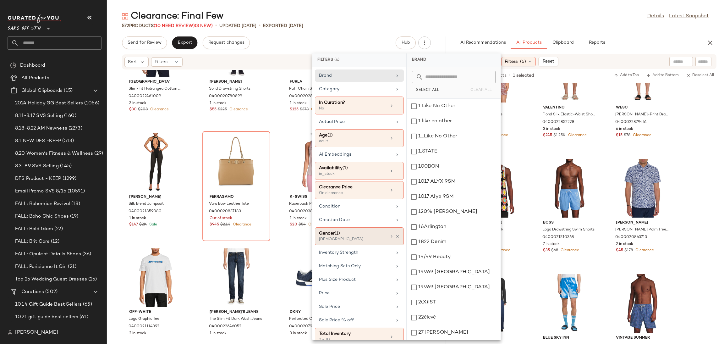
click at [376, 236] on div "Gender (1)" at bounding box center [353, 233] width 68 height 7
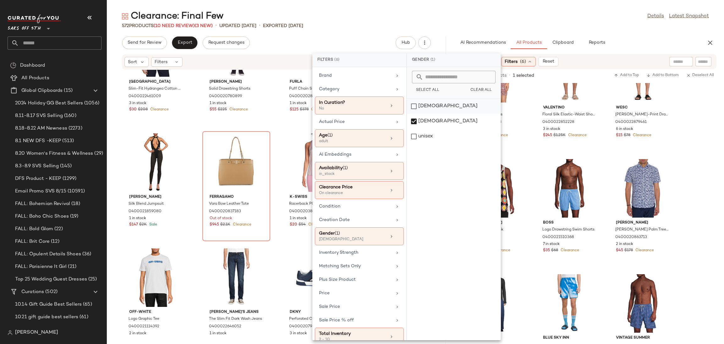
click at [411, 114] on div "female" at bounding box center [454, 121] width 94 height 15
click at [414, 129] on div "male" at bounding box center [454, 136] width 94 height 15
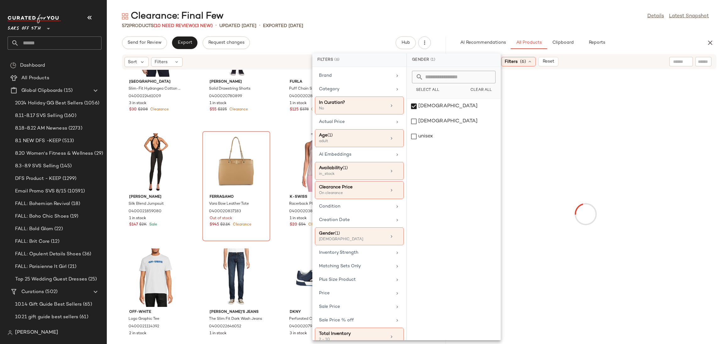
click at [458, 16] on div "Clearance: Final Few Details Latest Snapshot" at bounding box center [415, 16] width 617 height 13
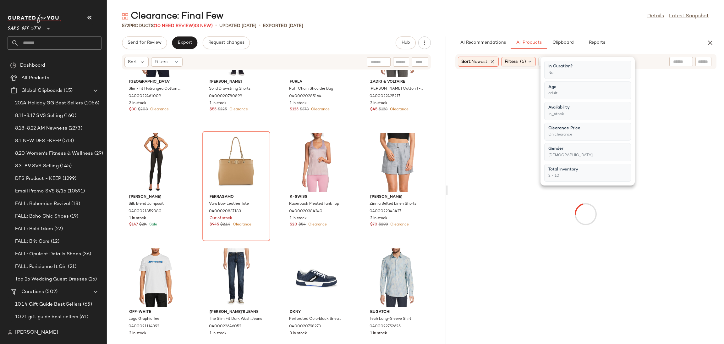
click at [458, 16] on div "Clearance: Final Few Details Latest Snapshot" at bounding box center [415, 16] width 617 height 13
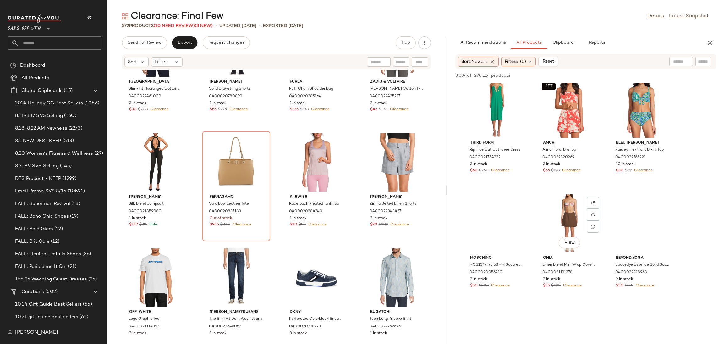
scroll to position [698, 0]
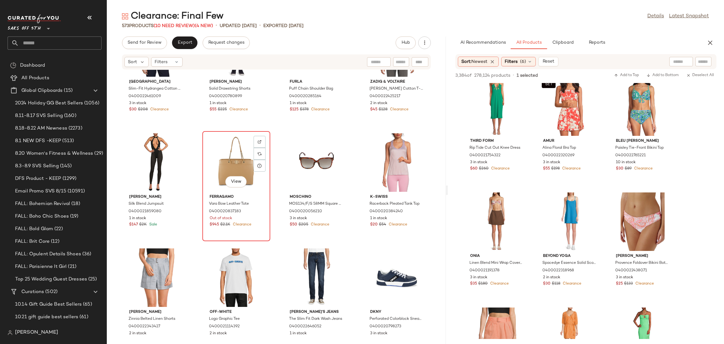
click at [239, 162] on div "View" at bounding box center [236, 162] width 63 height 58
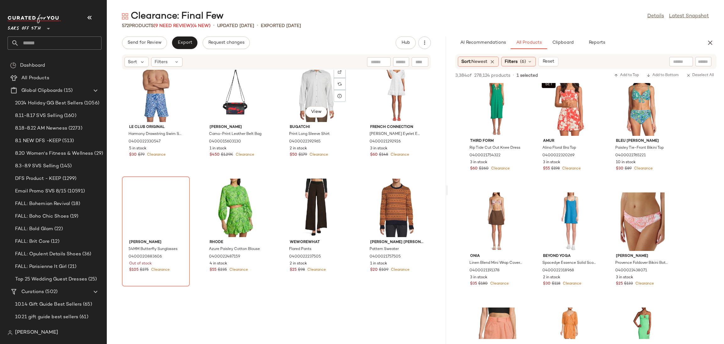
scroll to position [4617, 0]
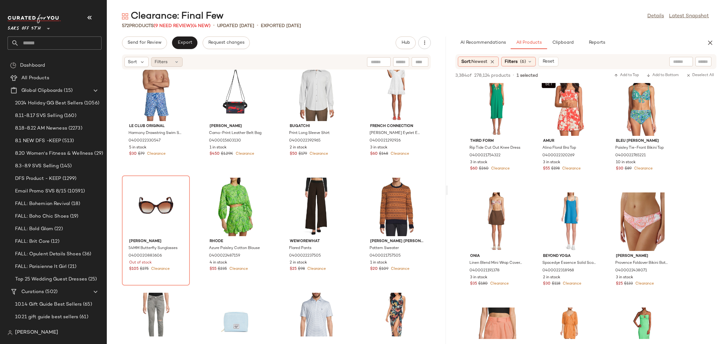
click at [176, 63] on icon at bounding box center [176, 61] width 5 height 5
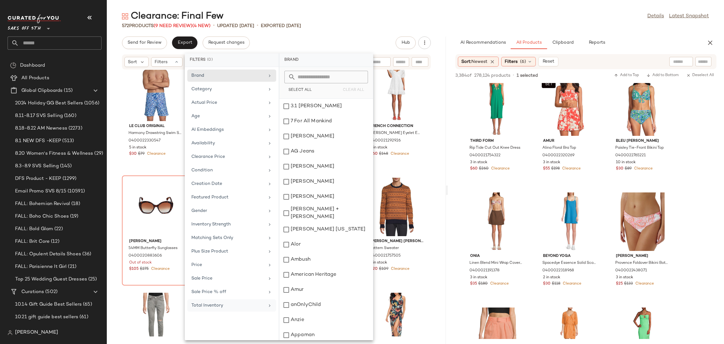
click at [261, 311] on div "Total Inventory" at bounding box center [231, 305] width 89 height 12
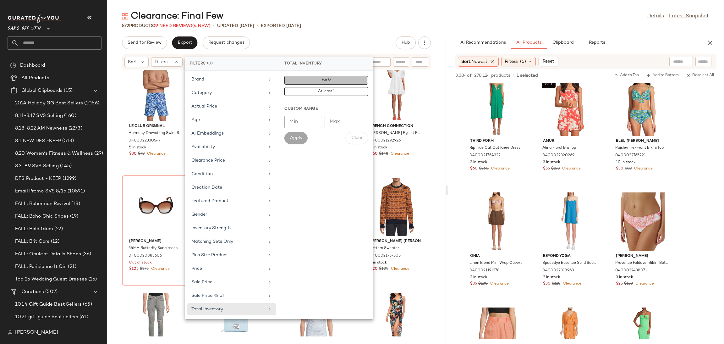
click at [338, 87] on button "For 0" at bounding box center [326, 91] width 84 height 9
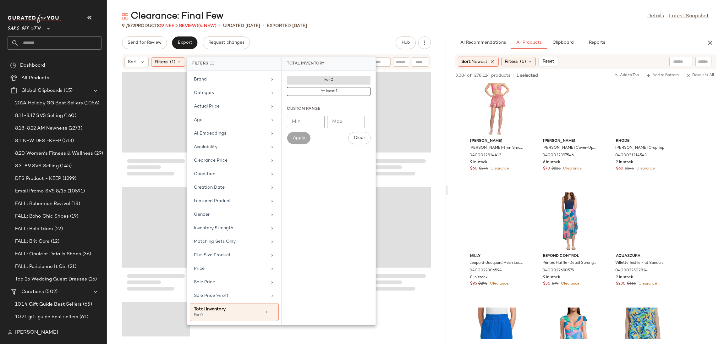
scroll to position [1388, 0]
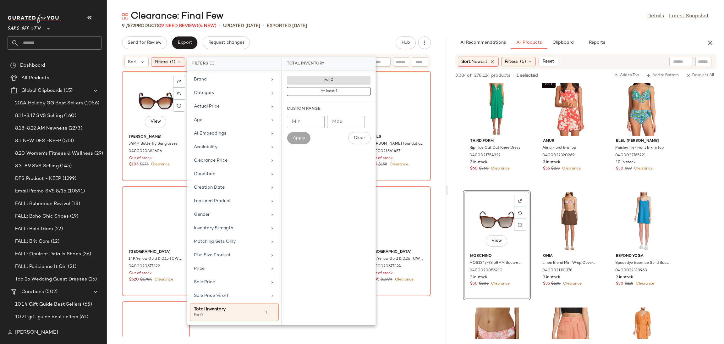
click at [140, 87] on div "View" at bounding box center [155, 102] width 63 height 58
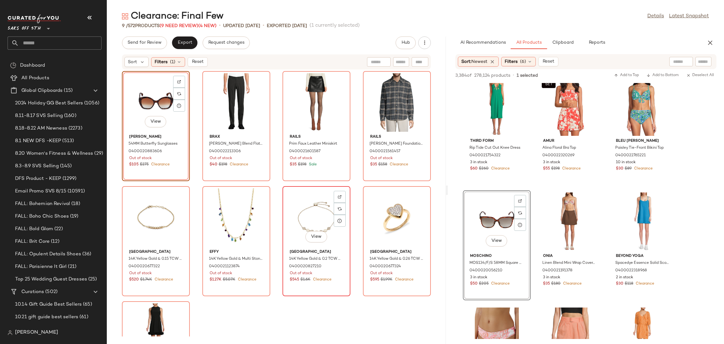
scroll to position [74, 0]
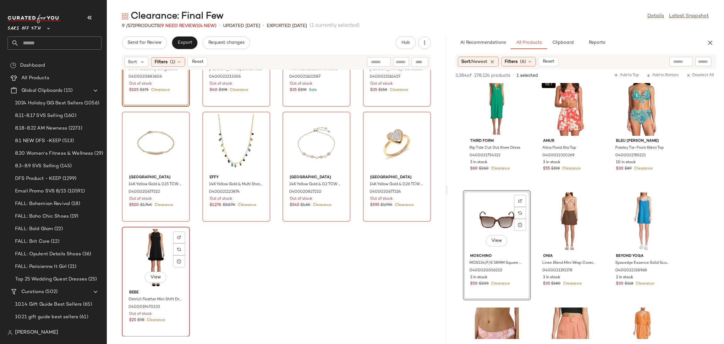
click at [151, 242] on div "View" at bounding box center [155, 258] width 63 height 58
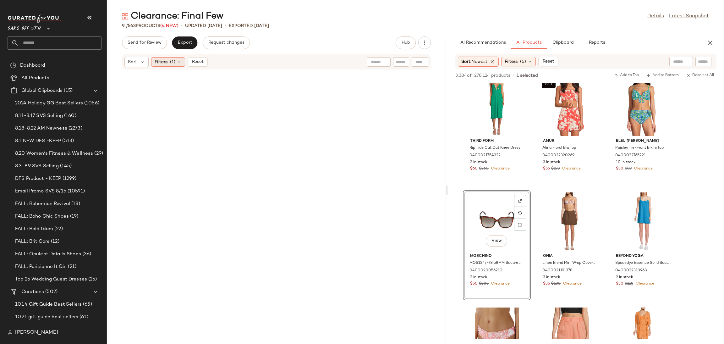
click at [171, 61] on span "(1)" at bounding box center [172, 62] width 5 height 7
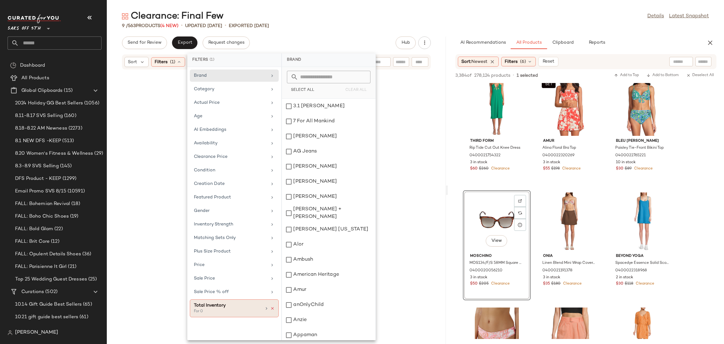
click at [272, 311] on icon at bounding box center [272, 308] width 4 height 4
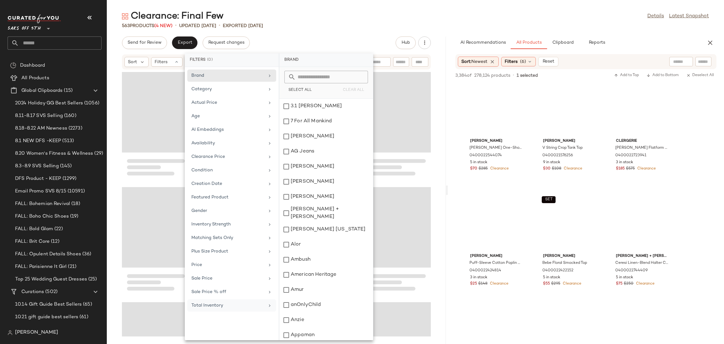
scroll to position [698, 0]
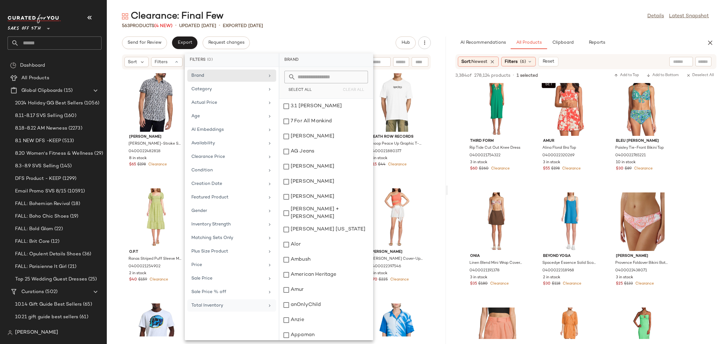
click at [371, 25] on div "563 Products (4 New) • updated Aug 22nd • Exported Aug 20th" at bounding box center [415, 26] width 617 height 6
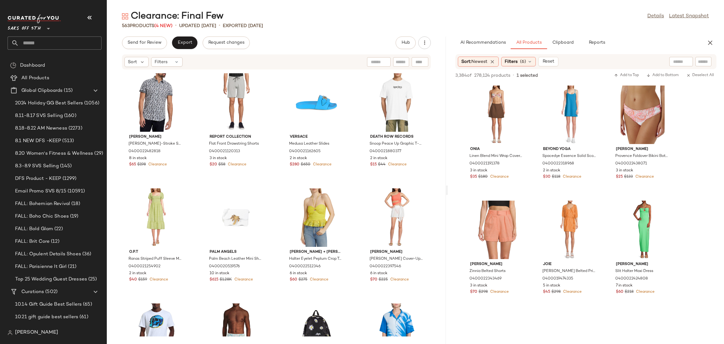
scroll to position [806, 0]
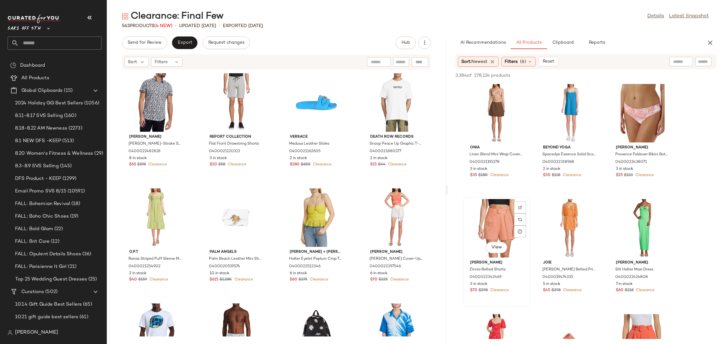
click at [497, 217] on div "View" at bounding box center [496, 228] width 63 height 58
click at [627, 75] on span "Add to Top" at bounding box center [626, 75] width 25 height 4
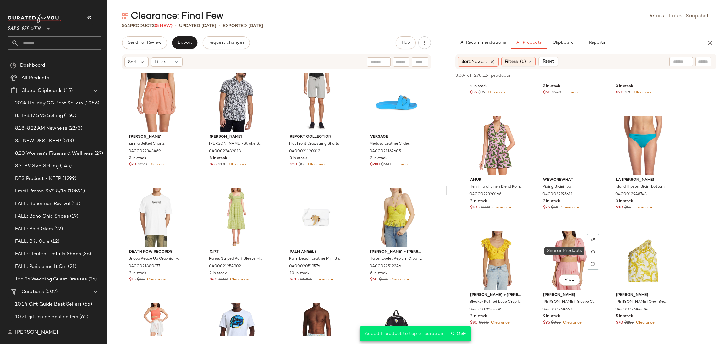
scroll to position [1146, 0]
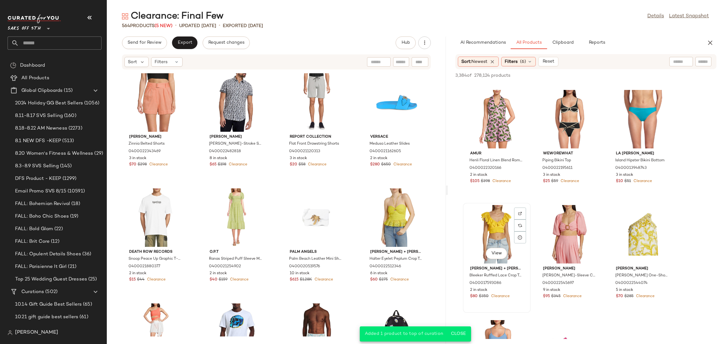
click at [502, 226] on div "View" at bounding box center [496, 234] width 63 height 58
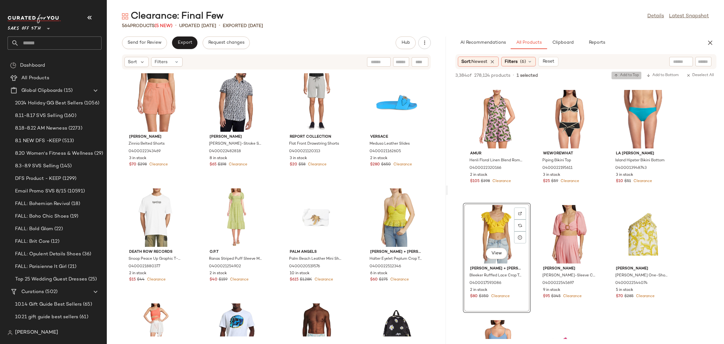
click at [623, 75] on span "Add to Top" at bounding box center [626, 75] width 25 height 4
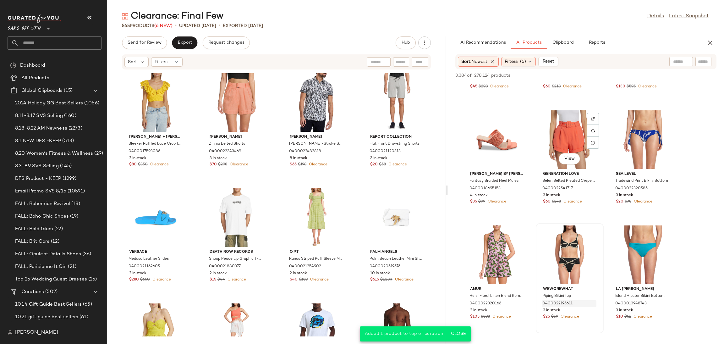
scroll to position [1009, 0]
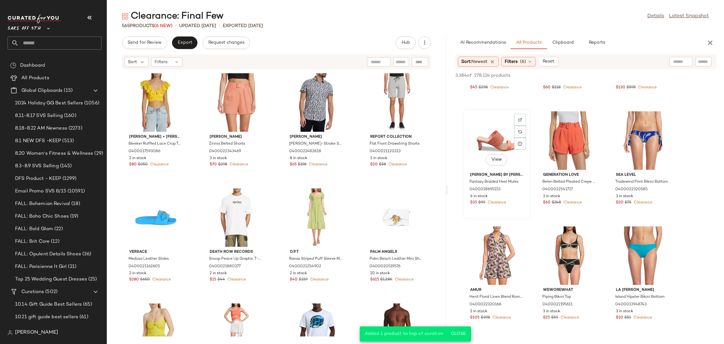
click at [498, 125] on div "View" at bounding box center [496, 140] width 63 height 58
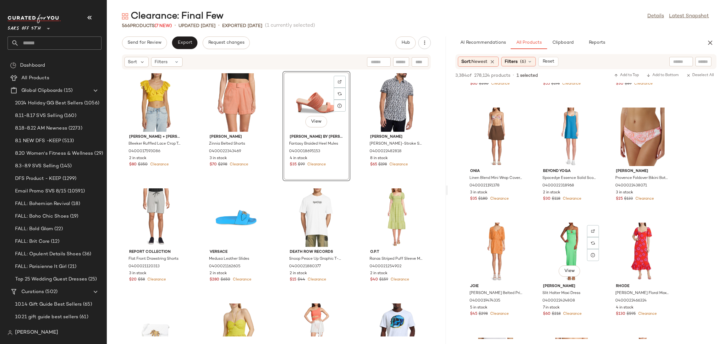
scroll to position [783, 0]
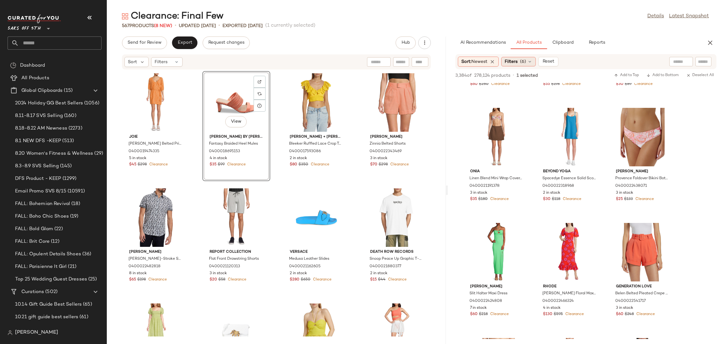
click at [514, 62] on span "Filters" at bounding box center [511, 61] width 13 height 7
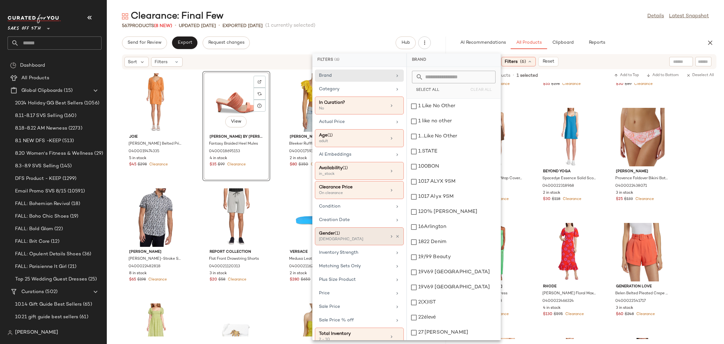
click at [345, 239] on div "female" at bounding box center [350, 240] width 63 height 6
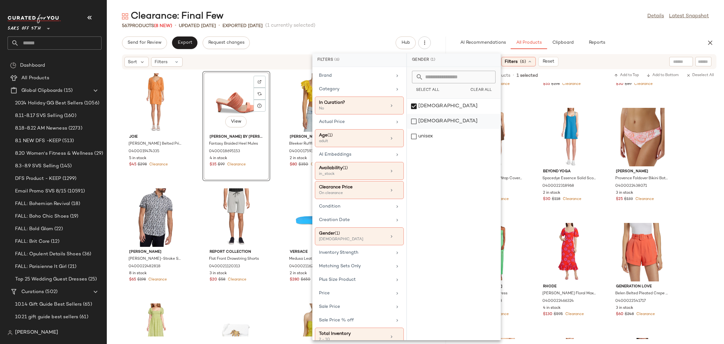
click at [424, 129] on div "male" at bounding box center [454, 136] width 94 height 15
click at [414, 114] on div "female" at bounding box center [454, 121] width 94 height 15
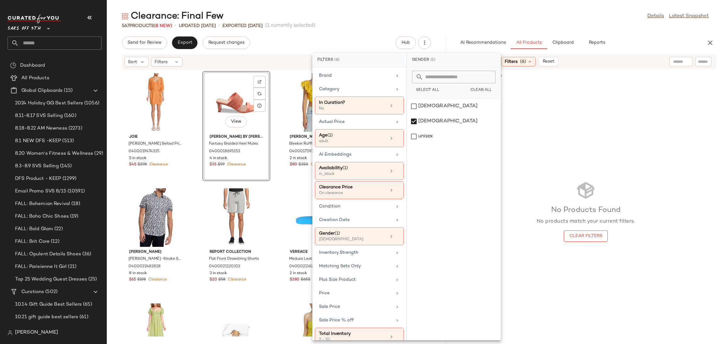
click at [481, 17] on div "Clearance: Final Few Details Latest Snapshot" at bounding box center [415, 16] width 617 height 13
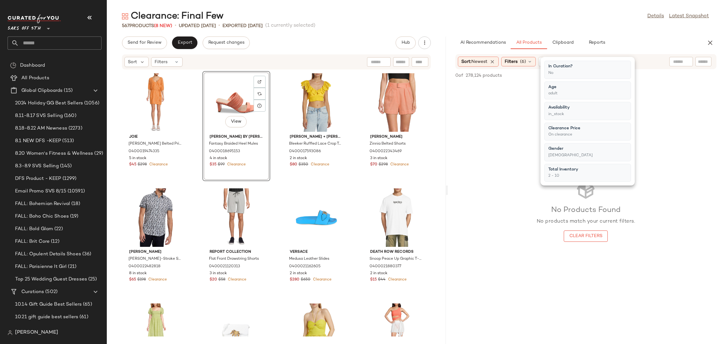
click at [481, 17] on div "Clearance: Final Few Details Latest Snapshot" at bounding box center [415, 16] width 617 height 13
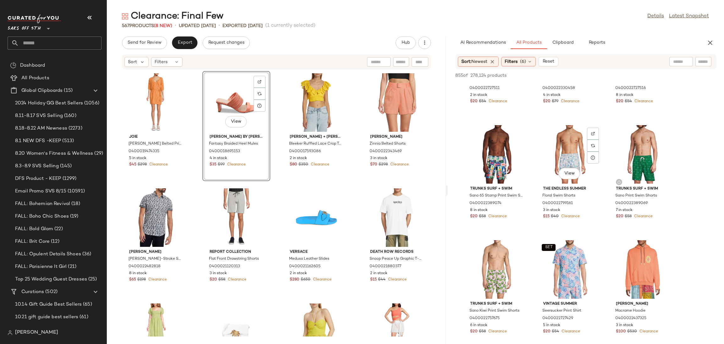
scroll to position [318, 0]
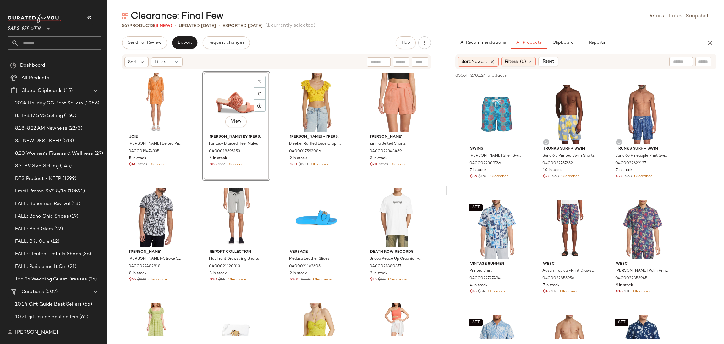
scroll to position [476, 0]
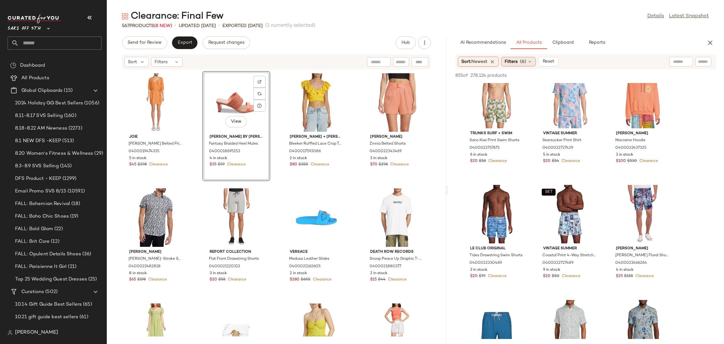
click at [532, 64] on icon at bounding box center [529, 61] width 5 height 5
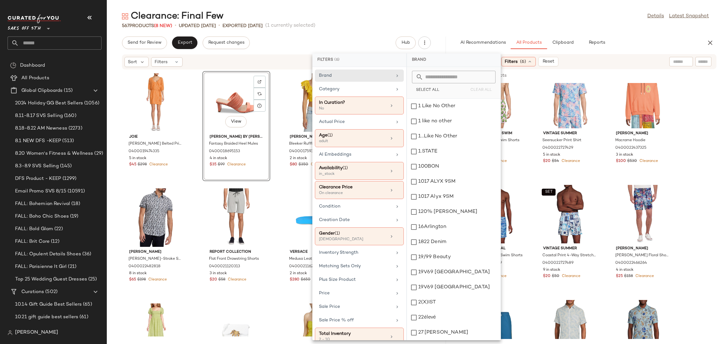
click at [641, 25] on div "567 Products (8 New) • updated Aug 22nd • Exported Aug 20th (1 currently select…" at bounding box center [415, 26] width 617 height 6
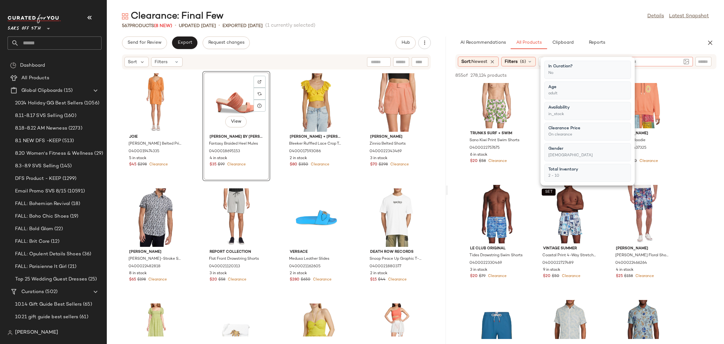
click at [678, 59] on input "text" at bounding box center [653, 61] width 55 height 7
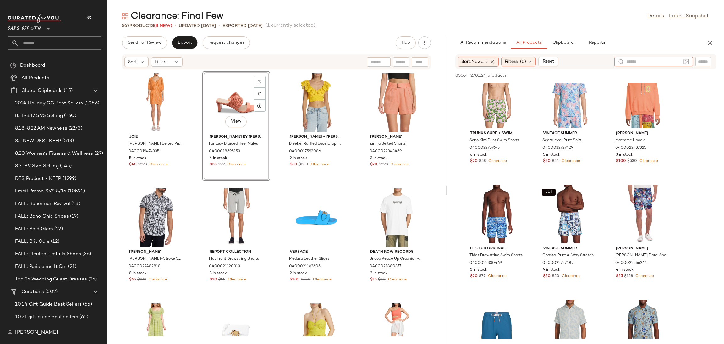
type input "*"
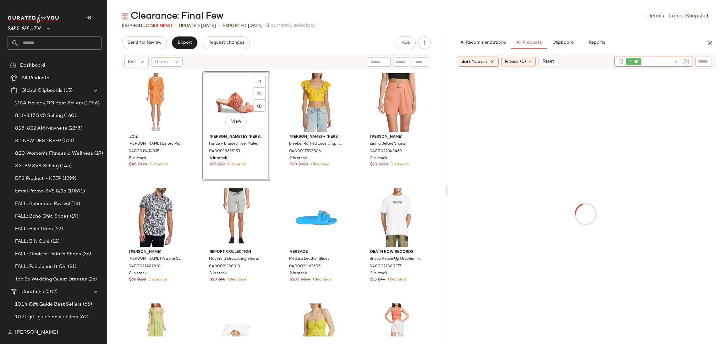
click at [674, 60] on icon at bounding box center [676, 61] width 5 height 5
click at [610, 21] on div "Clearance: Final Few Details Latest Snapshot" at bounding box center [415, 16] width 617 height 13
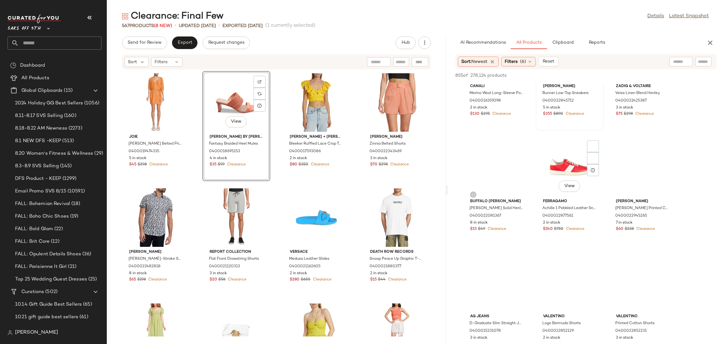
scroll to position [63, 0]
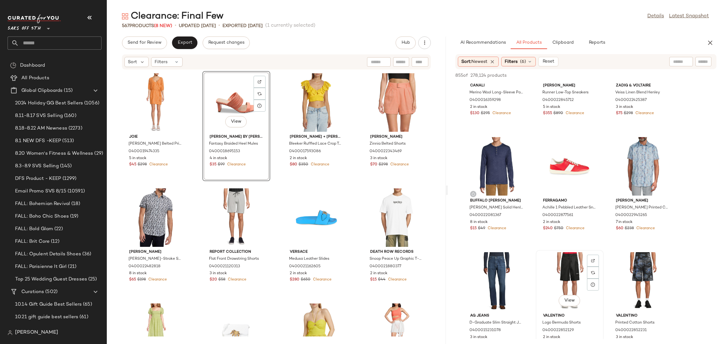
click at [571, 259] on div "View" at bounding box center [569, 281] width 63 height 58
click at [629, 72] on button "Add to Top" at bounding box center [627, 76] width 30 height 8
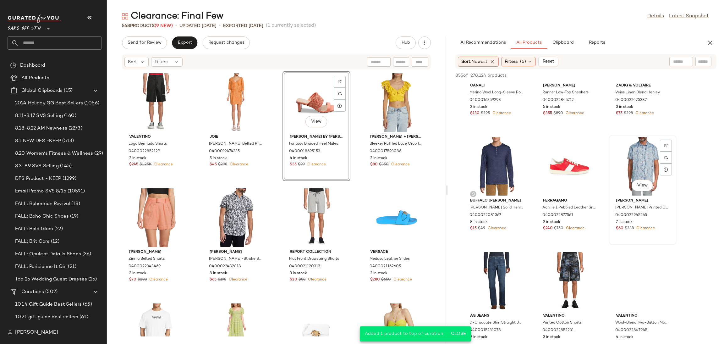
click at [640, 150] on div "View" at bounding box center [642, 166] width 63 height 58
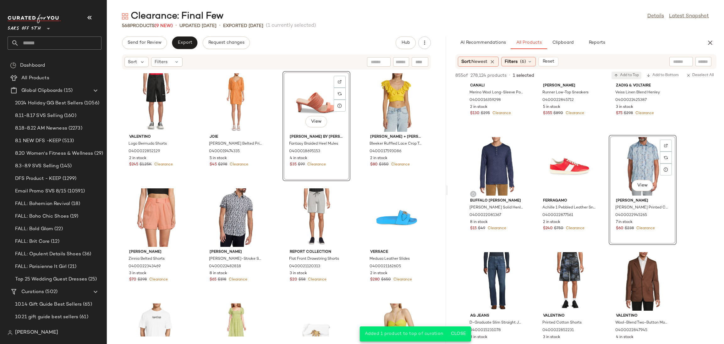
click at [630, 74] on span "Add to Top" at bounding box center [626, 75] width 25 height 4
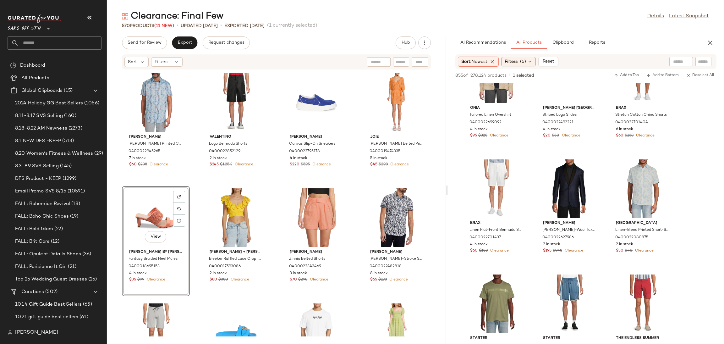
scroll to position [839, 0]
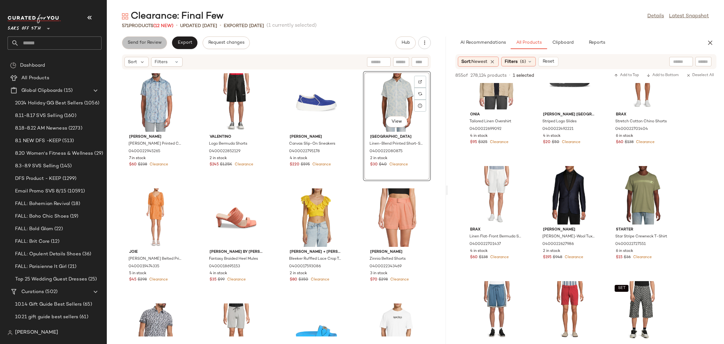
click at [156, 49] on button "Send for Review" at bounding box center [144, 42] width 45 height 13
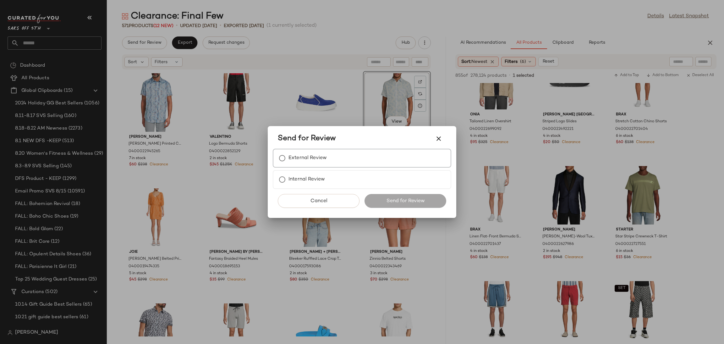
click at [312, 162] on label "External Review" at bounding box center [308, 158] width 38 height 13
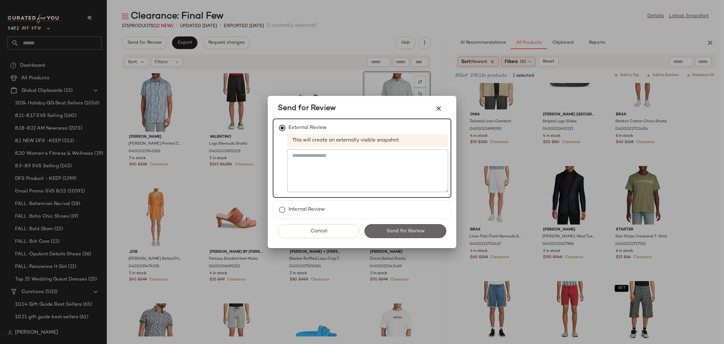
click at [397, 228] on span "Send for Review" at bounding box center [405, 231] width 39 height 6
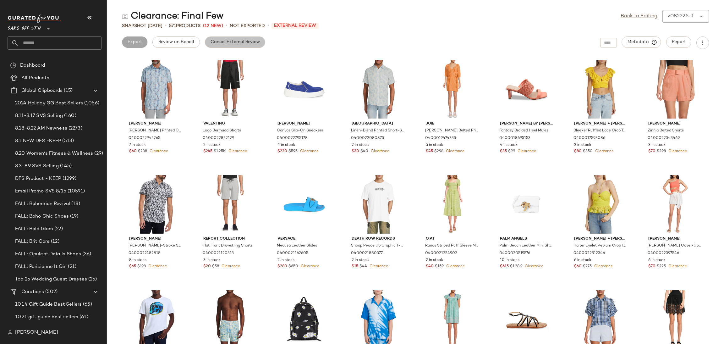
click at [228, 44] on span "Cancel External Review" at bounding box center [235, 42] width 50 height 5
drag, startPoint x: 627, startPoint y: 10, endPoint x: 627, endPoint y: 14, distance: 4.4
click at [627, 14] on div "Back to Editing v082225-1 ******" at bounding box center [665, 16] width 88 height 13
click at [627, 14] on link "Back to Editing" at bounding box center [639, 17] width 37 height 8
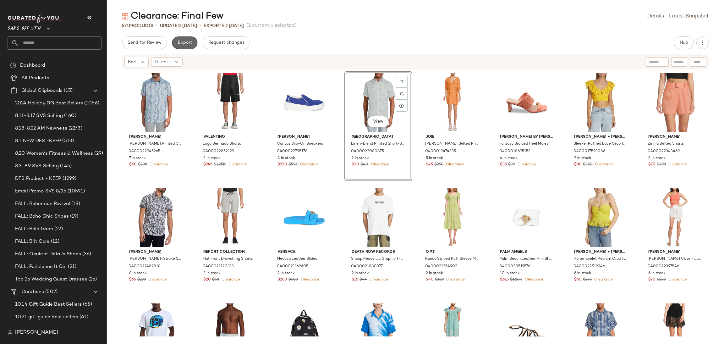
click at [177, 43] on span "Export" at bounding box center [184, 42] width 15 height 5
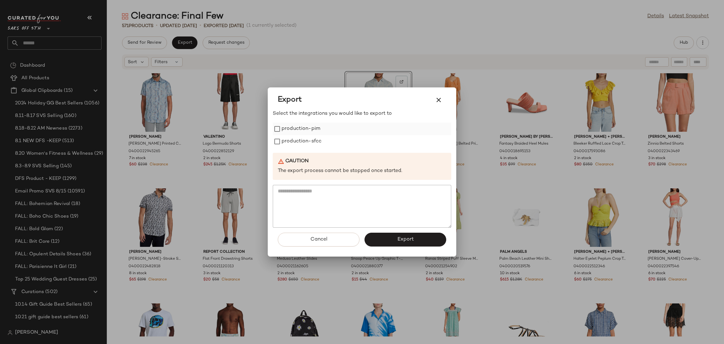
click at [293, 125] on label "production-pim" at bounding box center [301, 129] width 39 height 13
click at [300, 143] on label "production-sfcc" at bounding box center [302, 141] width 40 height 13
click at [384, 237] on button "Export" at bounding box center [406, 240] width 82 height 14
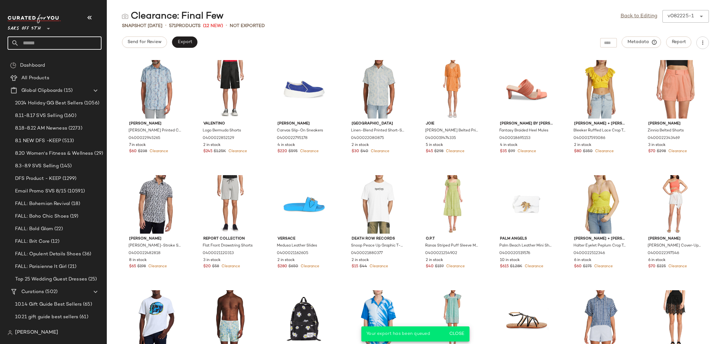
click at [62, 49] on input "text" at bounding box center [60, 42] width 83 height 13
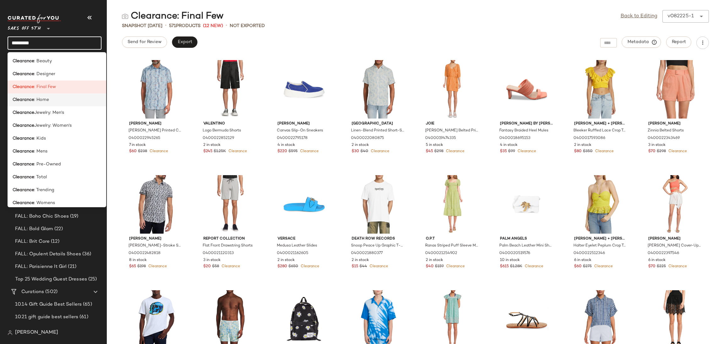
type input "*********"
click at [44, 119] on div "Clearance : Home" at bounding box center [57, 125] width 99 height 13
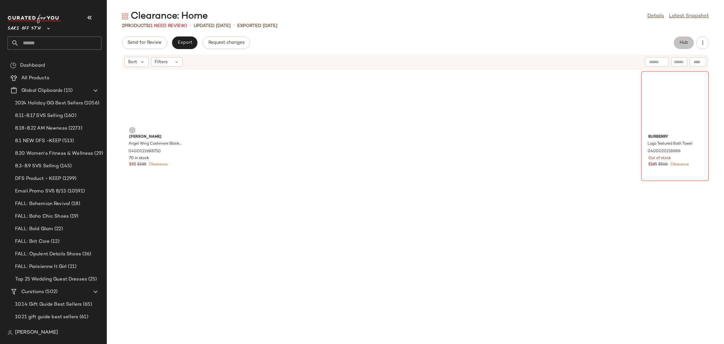
click at [680, 39] on button "Hub" at bounding box center [684, 42] width 20 height 13
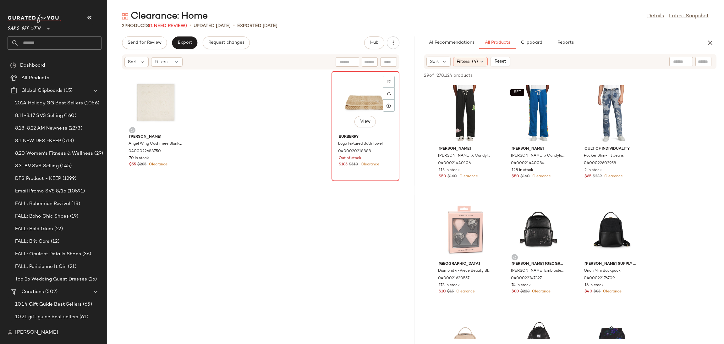
click at [363, 94] on div "View" at bounding box center [365, 102] width 63 height 58
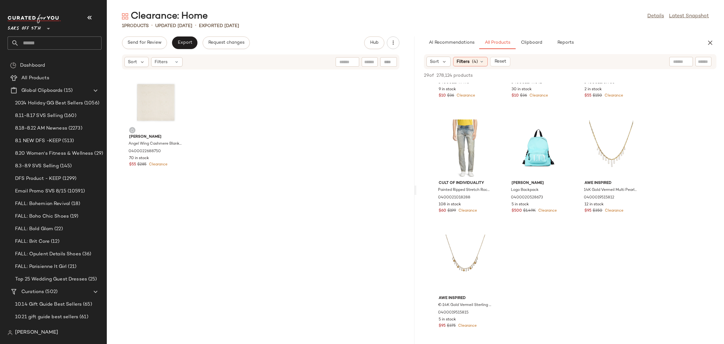
scroll to position [872, 0]
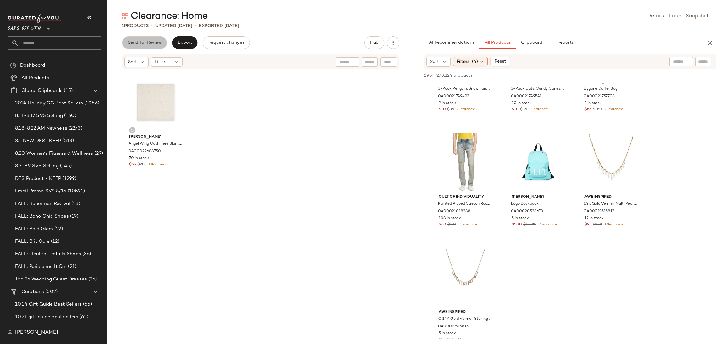
click at [144, 43] on span "Send for Review" at bounding box center [144, 42] width 34 height 5
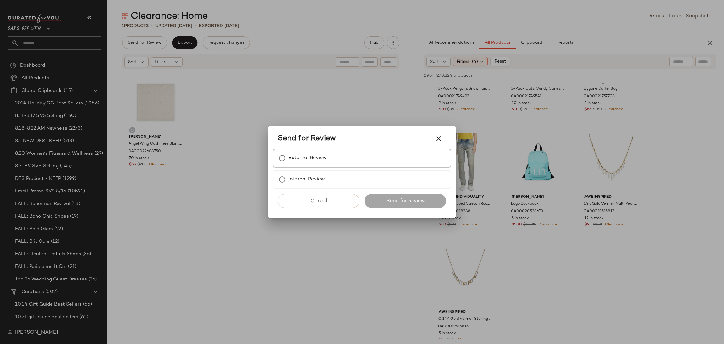
click at [298, 152] on label "External Review" at bounding box center [308, 158] width 38 height 13
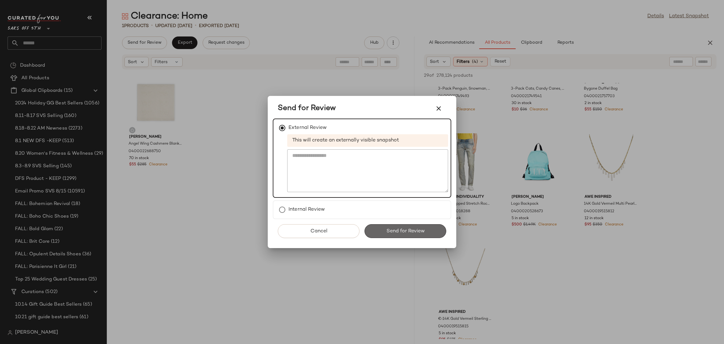
click at [386, 228] on span "Send for Review" at bounding box center [405, 231] width 39 height 6
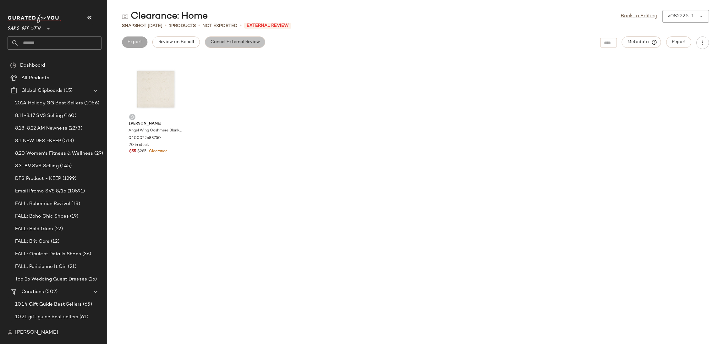
click at [263, 41] on button "Cancel External Review" at bounding box center [235, 41] width 60 height 11
click at [625, 18] on link "Back to Editing" at bounding box center [639, 17] width 37 height 8
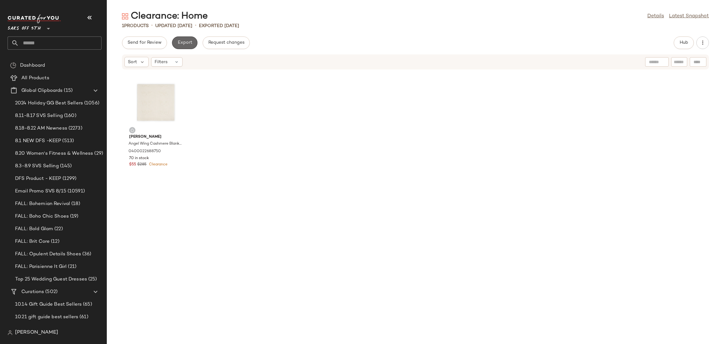
click at [179, 46] on button "Export" at bounding box center [184, 42] width 25 height 13
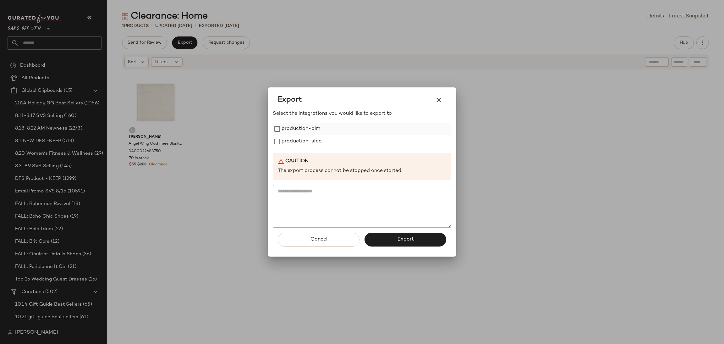
click at [295, 132] on label "production-pim" at bounding box center [301, 129] width 39 height 13
click at [297, 140] on label "production-sfcc" at bounding box center [302, 141] width 40 height 13
click at [396, 238] on button "Export" at bounding box center [406, 240] width 82 height 14
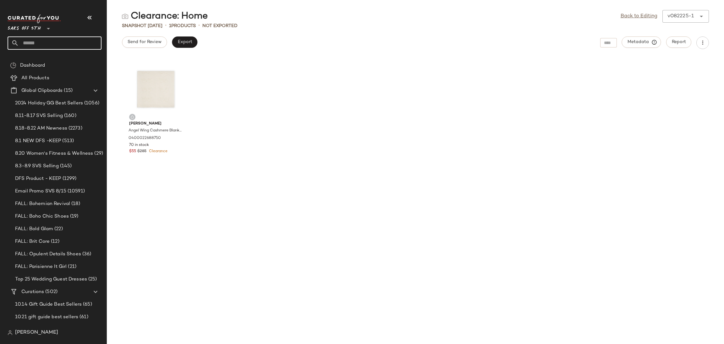
click at [83, 43] on input "text" at bounding box center [60, 42] width 83 height 13
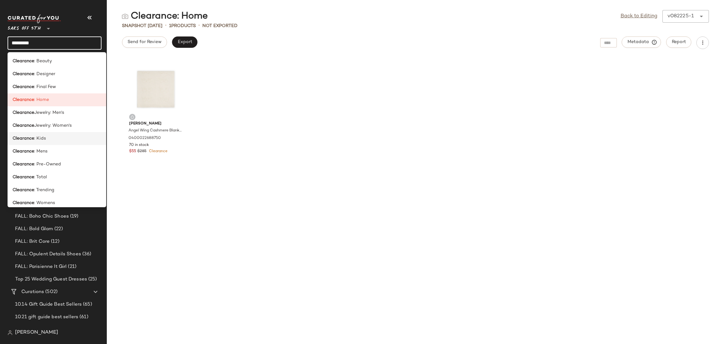
type input "*********"
click at [63, 137] on div "Clearance : Kids" at bounding box center [57, 138] width 89 height 7
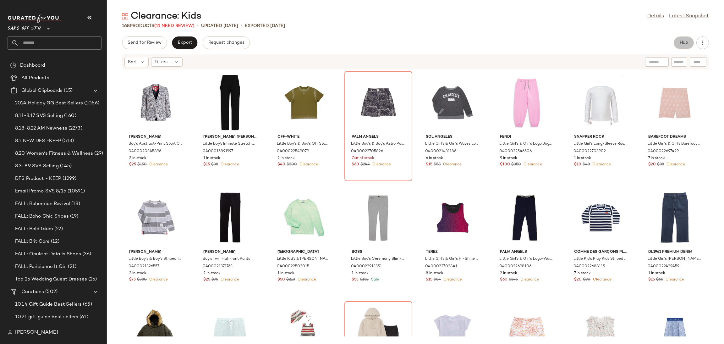
click at [684, 36] on button "Hub" at bounding box center [684, 42] width 20 height 13
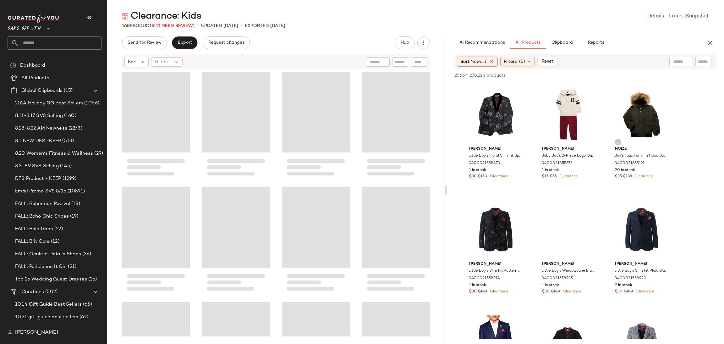
drag, startPoint x: 414, startPoint y: 190, endPoint x: 447, endPoint y: 186, distance: 33.6
click at [447, 186] on div "Clearance: Kids Details Latest Snapshot 168 Products (11 Need Review) • updated…" at bounding box center [415, 177] width 617 height 334
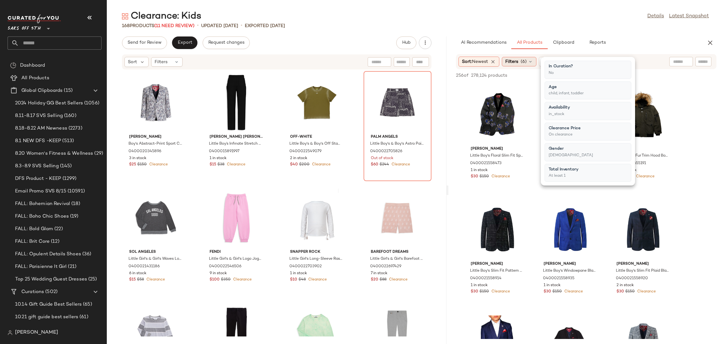
click at [526, 63] on span "(6)" at bounding box center [524, 61] width 6 height 7
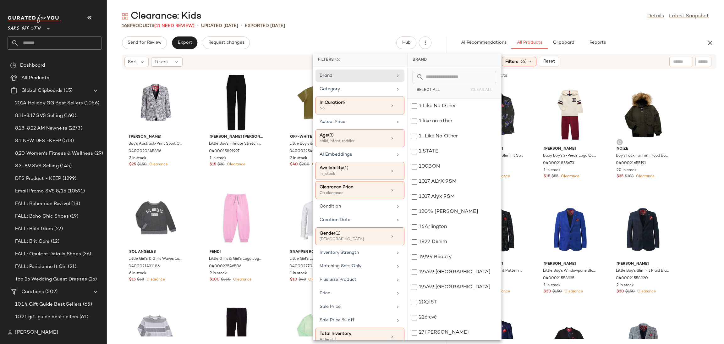
click at [552, 14] on div "Clearance: Kids Details Latest Snapshot" at bounding box center [415, 16] width 617 height 13
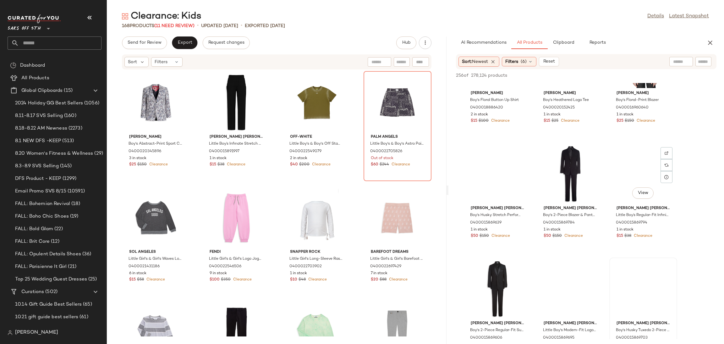
scroll to position [1665, 0]
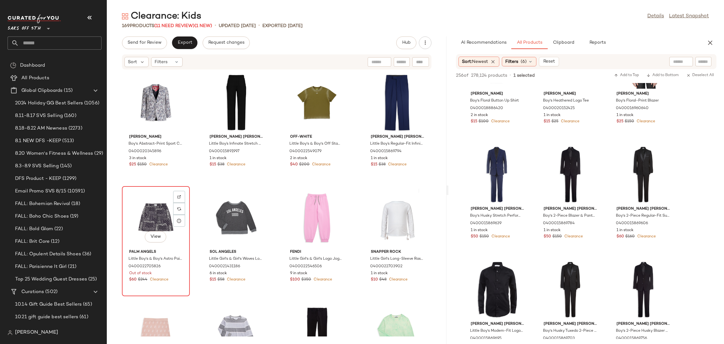
click at [149, 211] on div "View" at bounding box center [155, 217] width 63 height 58
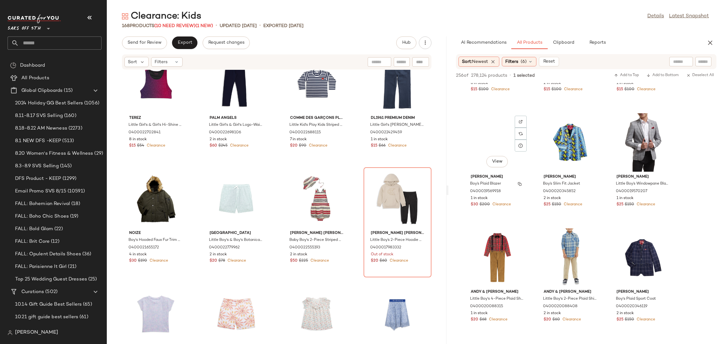
scroll to position [1236, 0]
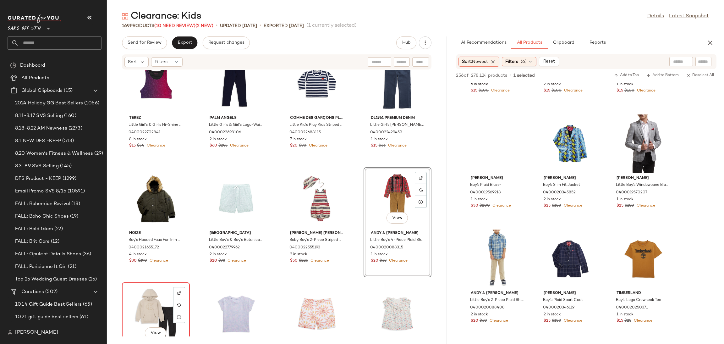
click at [157, 299] on div "View" at bounding box center [155, 313] width 63 height 58
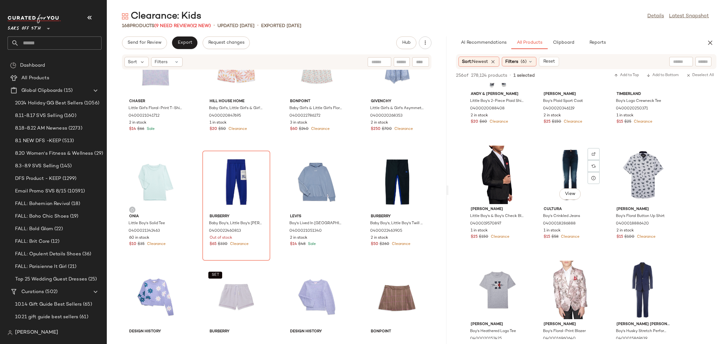
scroll to position [1435, 0]
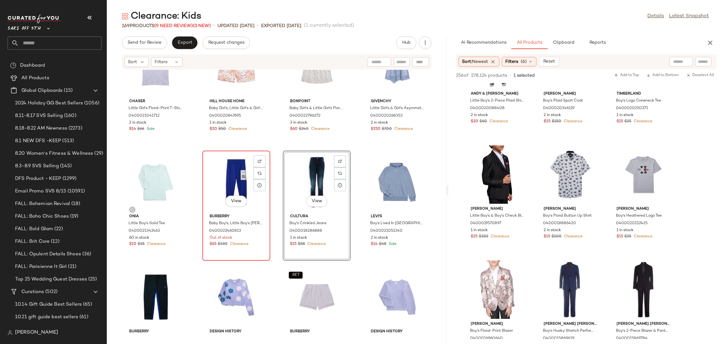
click at [235, 188] on div "View" at bounding box center [236, 182] width 63 height 58
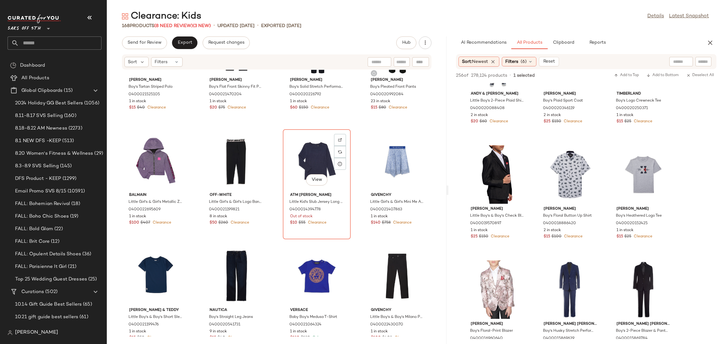
scroll to position [983, 0]
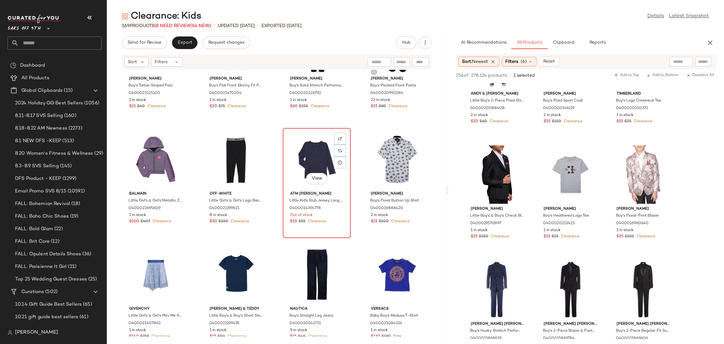
click at [305, 153] on div "View" at bounding box center [316, 159] width 63 height 58
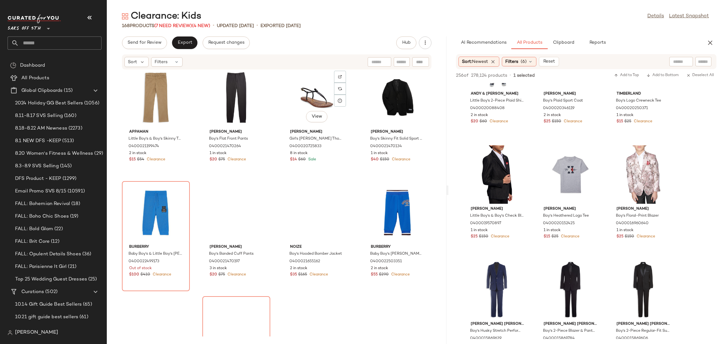
scroll to position [1852, 0]
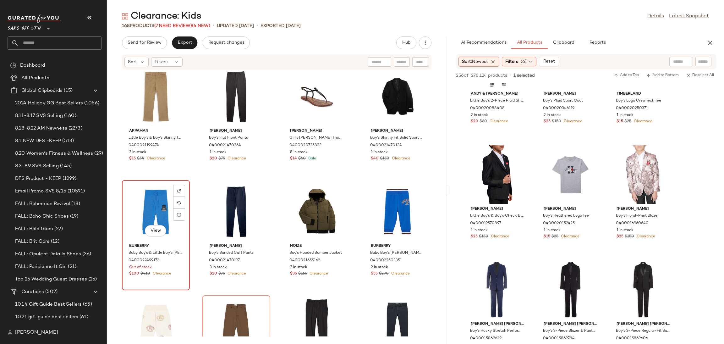
click at [157, 204] on div "View" at bounding box center [155, 211] width 63 height 58
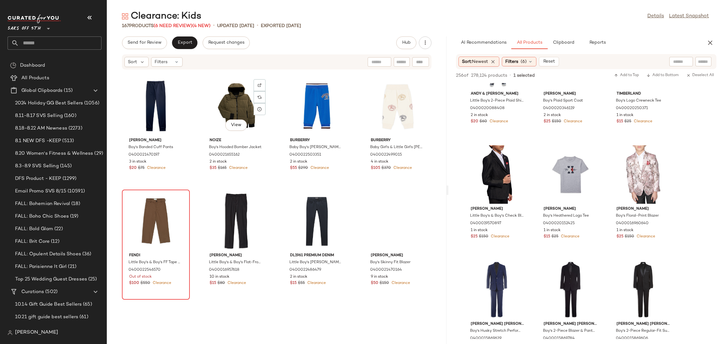
scroll to position [1966, 0]
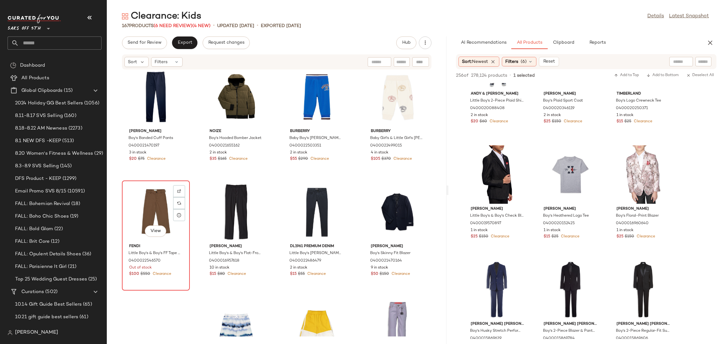
click at [135, 202] on div "View" at bounding box center [155, 212] width 63 height 58
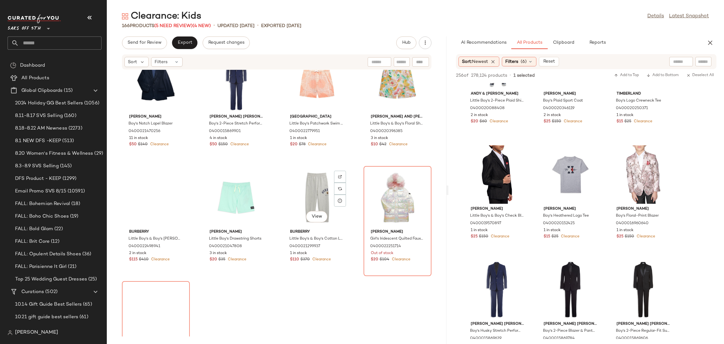
scroll to position [2443, 0]
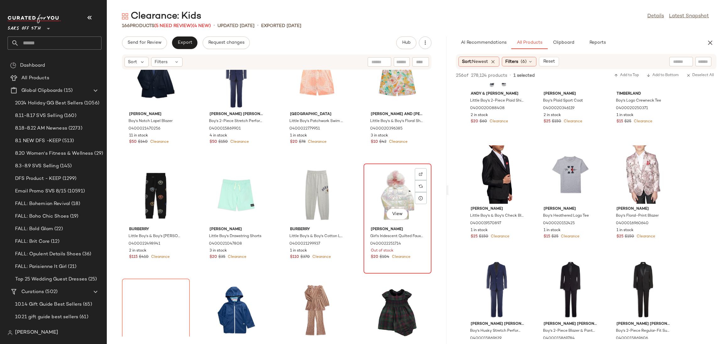
click at [380, 188] on div "View" at bounding box center [397, 195] width 63 height 58
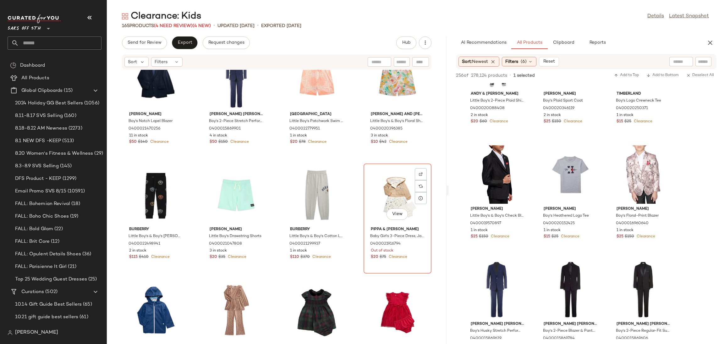
click at [380, 188] on div "View" at bounding box center [397, 195] width 63 height 58
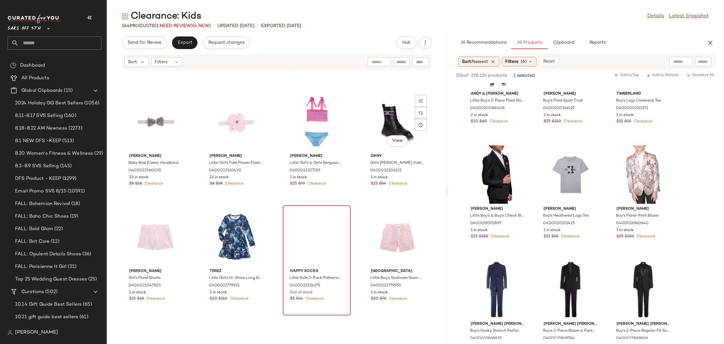
scroll to position [3207, 0]
click at [307, 207] on div "View" at bounding box center [316, 236] width 63 height 58
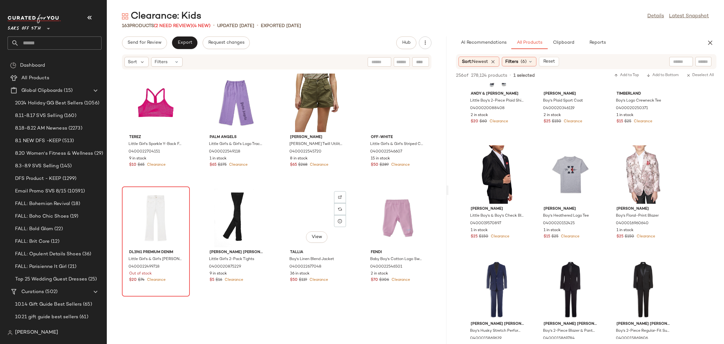
scroll to position [3456, 0]
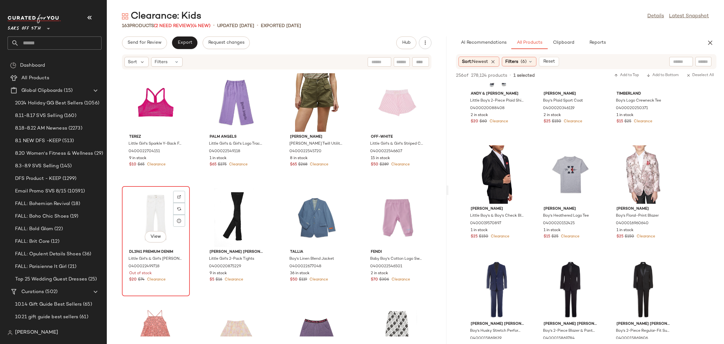
click at [132, 210] on div "View" at bounding box center [155, 217] width 63 height 58
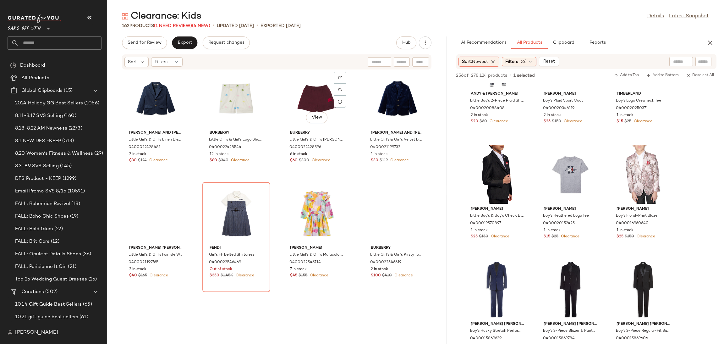
scroll to position [3806, 0]
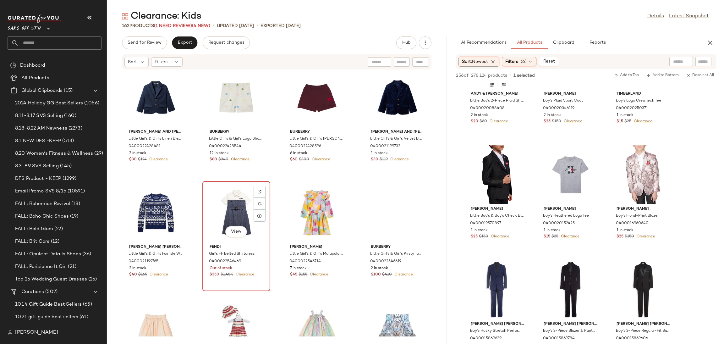
click at [225, 202] on div "View" at bounding box center [236, 212] width 63 height 58
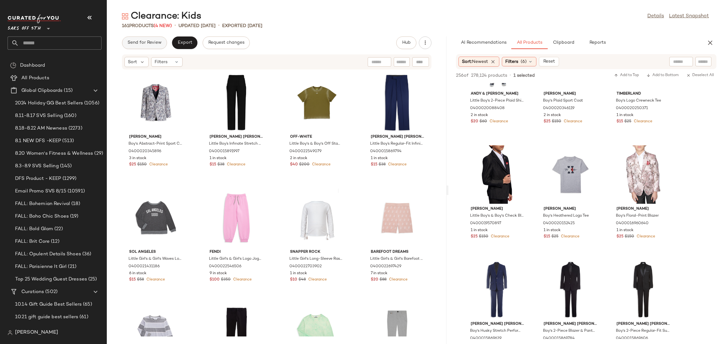
click at [159, 40] on span "Send for Review" at bounding box center [144, 42] width 34 height 5
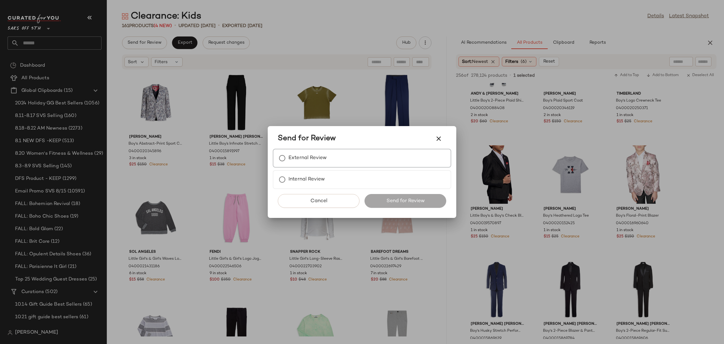
click at [297, 157] on label "External Review" at bounding box center [308, 158] width 38 height 13
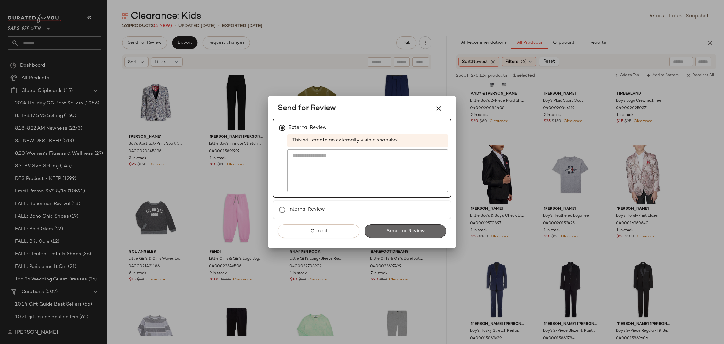
click at [397, 231] on span "Send for Review" at bounding box center [405, 231] width 39 height 6
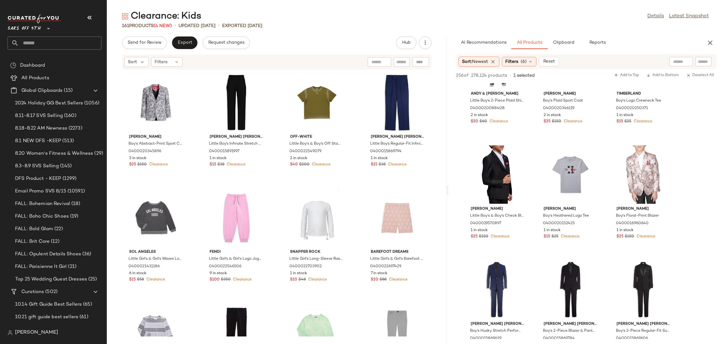
scroll to position [2126, 0]
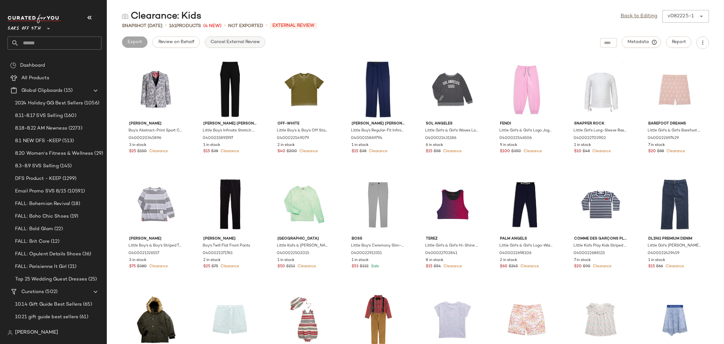
click at [258, 42] on span "Cancel External Review" at bounding box center [235, 42] width 50 height 5
click at [640, 19] on link "Back to Editing" at bounding box center [639, 17] width 37 height 8
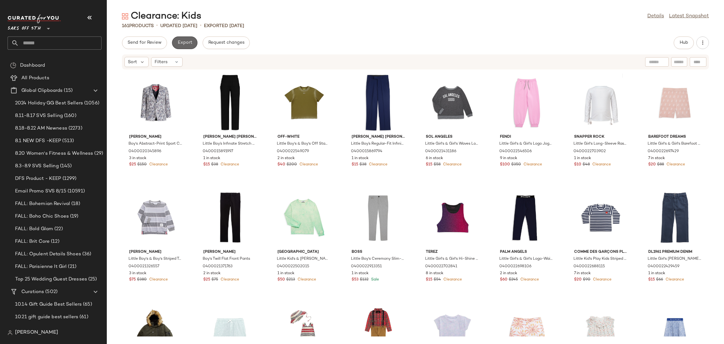
click at [190, 44] on span "Export" at bounding box center [184, 42] width 15 height 5
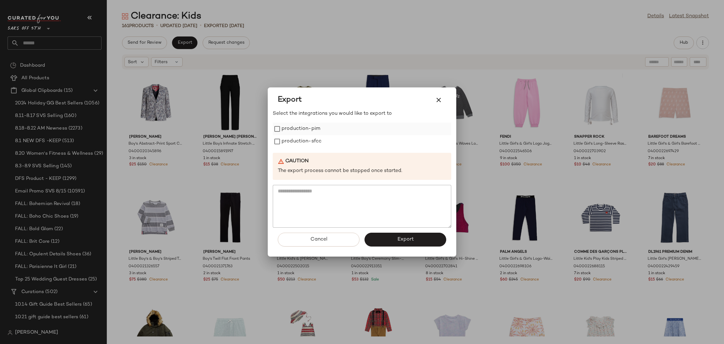
click at [308, 126] on label "production-pim" at bounding box center [301, 129] width 39 height 13
click at [309, 136] on label "production-sfcc" at bounding box center [302, 141] width 40 height 13
click at [388, 243] on button "Export" at bounding box center [406, 240] width 82 height 14
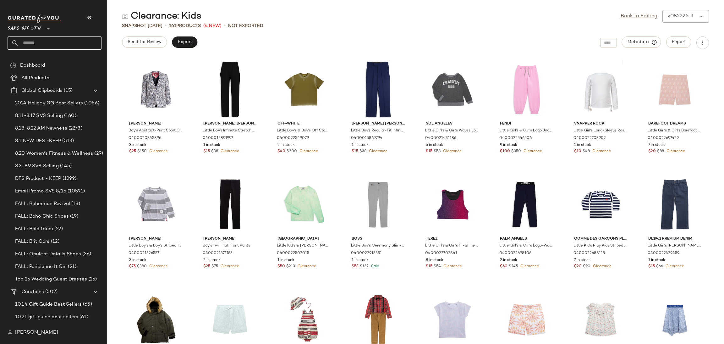
click at [35, 45] on input "text" at bounding box center [60, 42] width 83 height 13
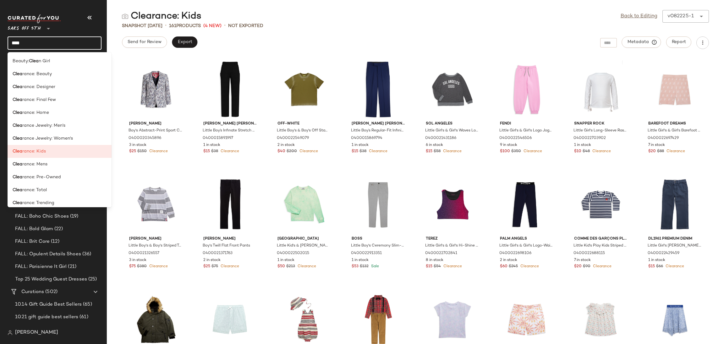
drag, startPoint x: 69, startPoint y: 47, endPoint x: 0, endPoint y: 44, distance: 68.6
click at [0, 44] on nav "Saks OFF 5TH ** **** Dashboard All Products Global Clipboards (15) 2024 Holiday…" at bounding box center [53, 172] width 107 height 344
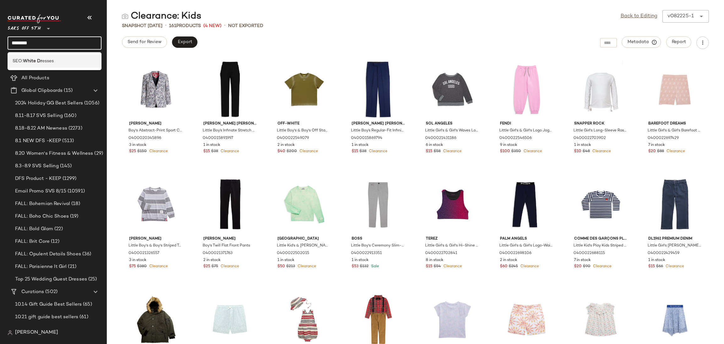
type input "********"
click at [46, 59] on span "esses" at bounding box center [48, 61] width 12 height 7
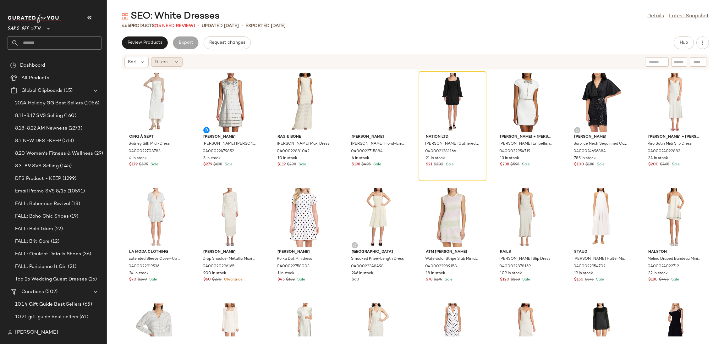
click at [170, 58] on div "Filters" at bounding box center [166, 61] width 31 height 9
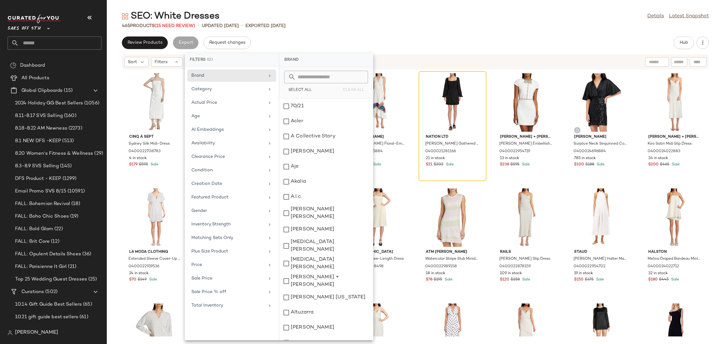
click at [512, 43] on div "Review Products Export Request changes Hub" at bounding box center [415, 42] width 587 height 13
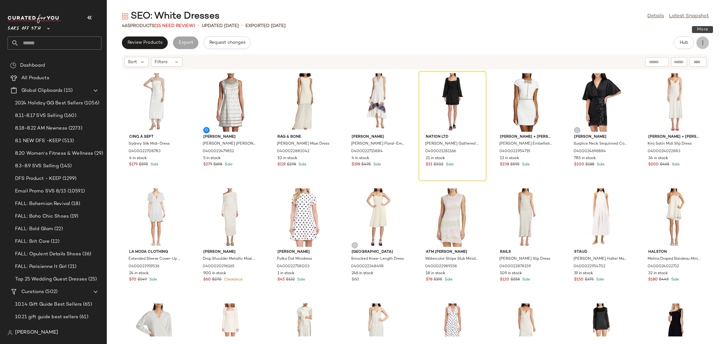
click at [704, 41] on icon "button" at bounding box center [703, 43] width 6 height 6
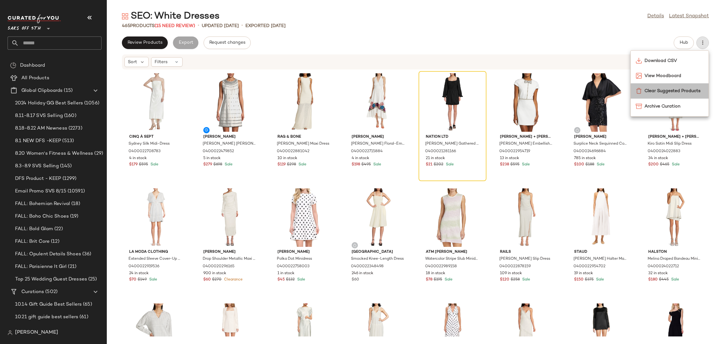
click at [672, 94] on div "Clear Suggested Products" at bounding box center [670, 90] width 78 height 15
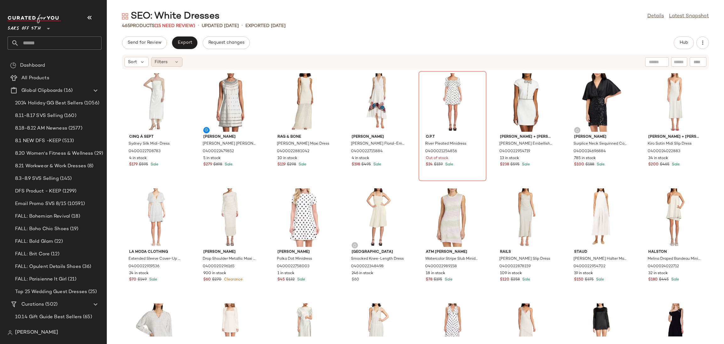
click at [175, 63] on icon at bounding box center [176, 61] width 5 height 5
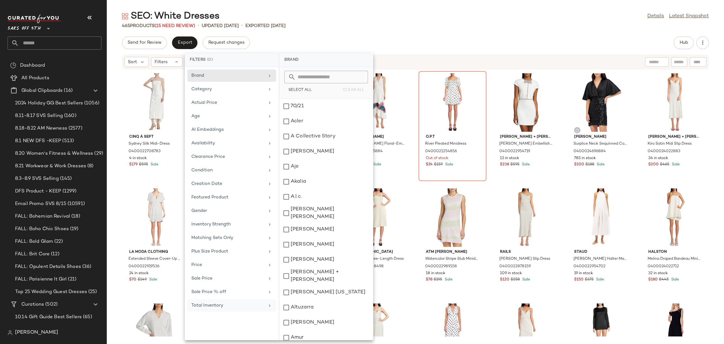
click at [229, 306] on div "Total Inventory" at bounding box center [227, 305] width 73 height 7
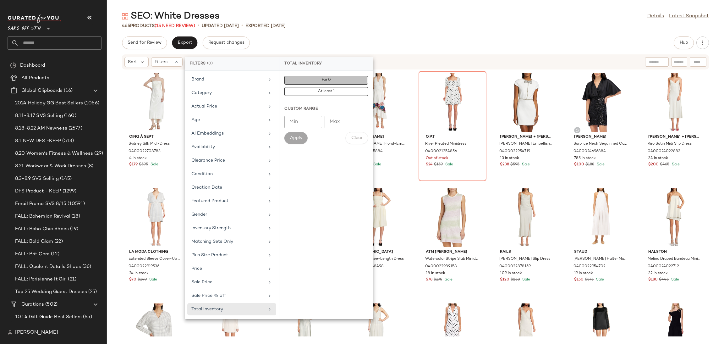
click at [299, 87] on button "For 0" at bounding box center [326, 91] width 84 height 9
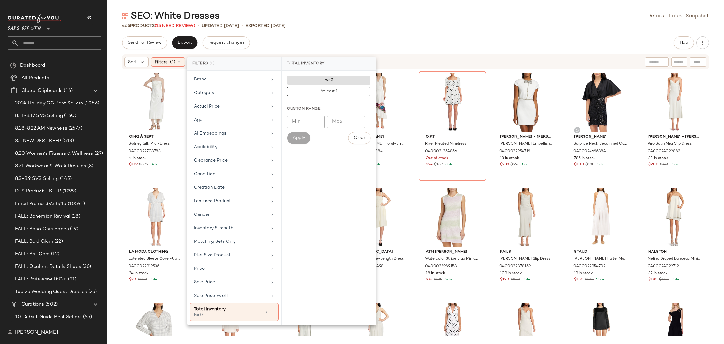
click at [359, 29] on div "SEO: White Dresses Details Latest Snapshot 465 Products (15 Need Review) • upda…" at bounding box center [415, 177] width 617 height 334
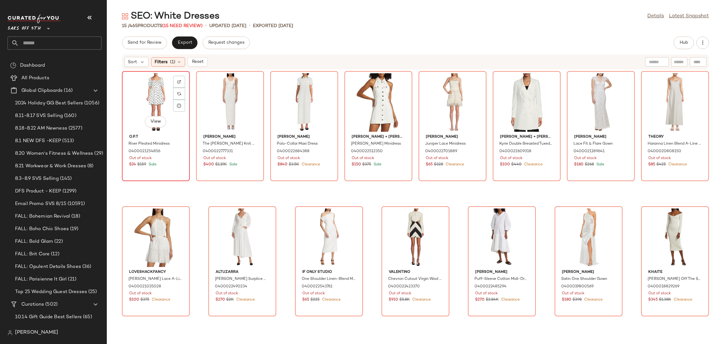
click at [157, 100] on div "View" at bounding box center [155, 102] width 63 height 58
click at [667, 220] on div "View" at bounding box center [674, 237] width 63 height 58
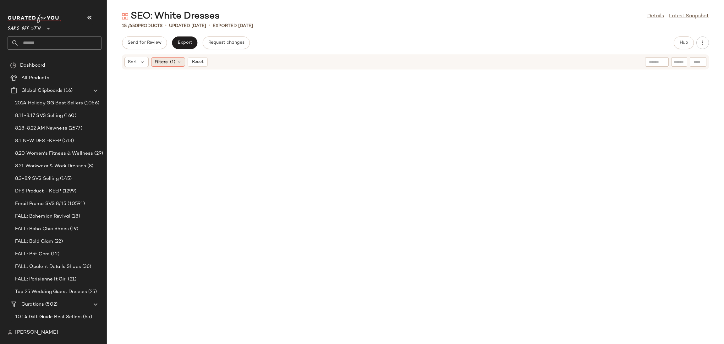
click at [177, 64] on div "Filters (1)" at bounding box center [168, 61] width 34 height 9
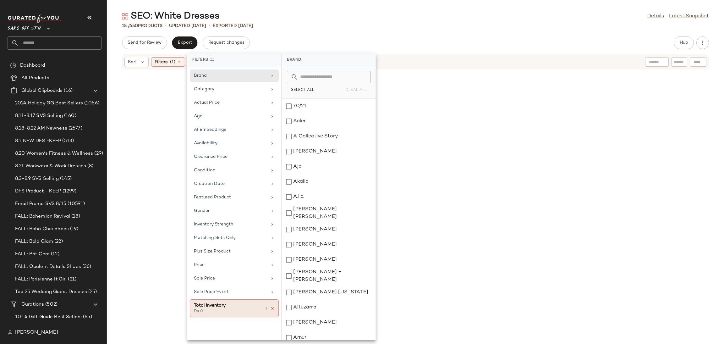
click at [272, 311] on icon at bounding box center [272, 308] width 4 height 4
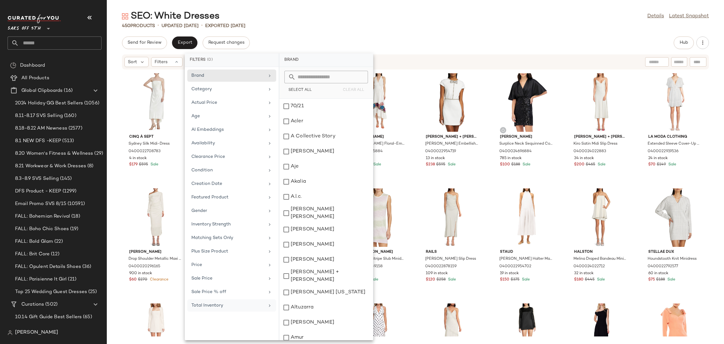
click at [430, 12] on div "SEO: White Dresses Details Latest Snapshot" at bounding box center [415, 16] width 617 height 13
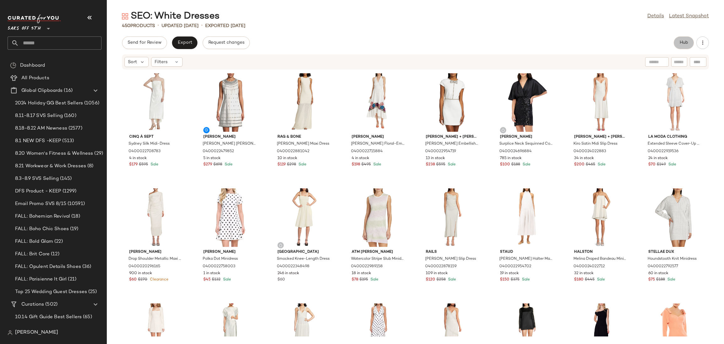
click at [678, 42] on button "Hub" at bounding box center [684, 42] width 20 height 13
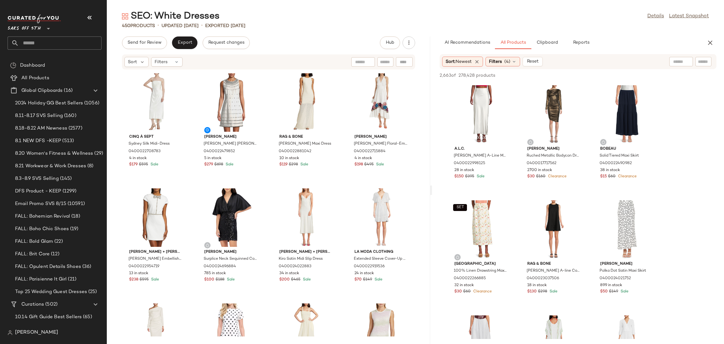
drag, startPoint x: 416, startPoint y: 188, endPoint x: 433, endPoint y: 191, distance: 17.3
click at [433, 191] on div "SEO: White Dresses Details Latest Snapshot 450 Products • updated [DATE] • Expo…" at bounding box center [415, 177] width 617 height 334
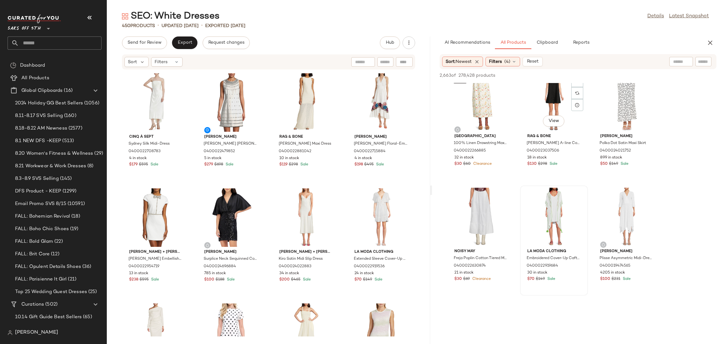
scroll to position [128, 0]
click at [623, 202] on div "View" at bounding box center [626, 216] width 63 height 58
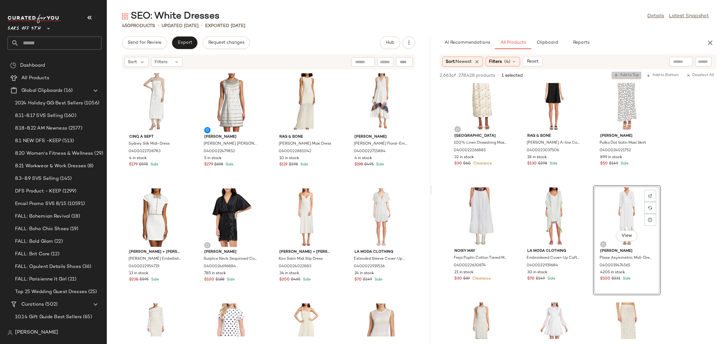
click at [630, 73] on span "Add to Top" at bounding box center [626, 75] width 25 height 4
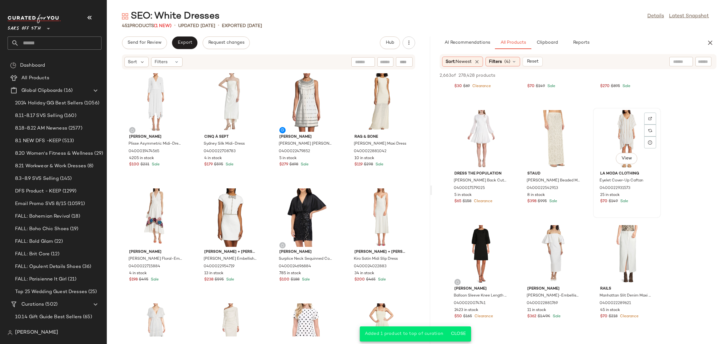
scroll to position [322, 0]
click at [557, 244] on div "View" at bounding box center [553, 253] width 63 height 58
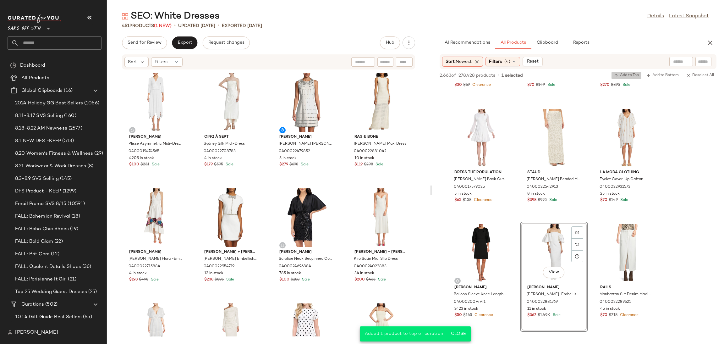
click at [631, 74] on span "Add to Top" at bounding box center [626, 75] width 25 height 4
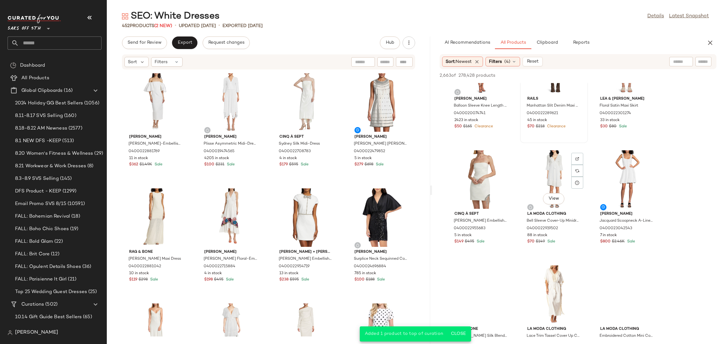
scroll to position [520, 0]
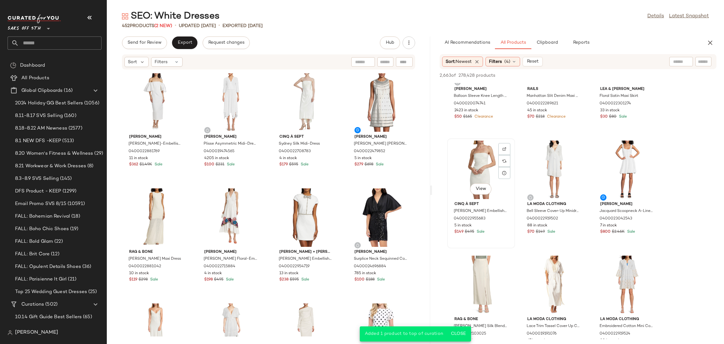
click at [476, 161] on div "View" at bounding box center [480, 169] width 63 height 58
click at [630, 76] on span "Add to Top" at bounding box center [626, 75] width 25 height 4
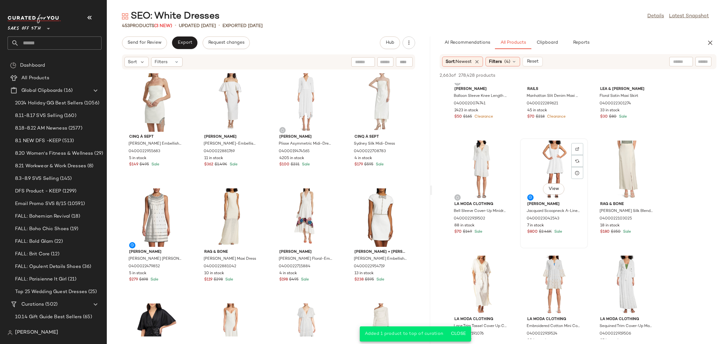
click at [546, 153] on div "View" at bounding box center [553, 169] width 63 height 58
click at [630, 73] on span "Add to Top" at bounding box center [626, 75] width 25 height 4
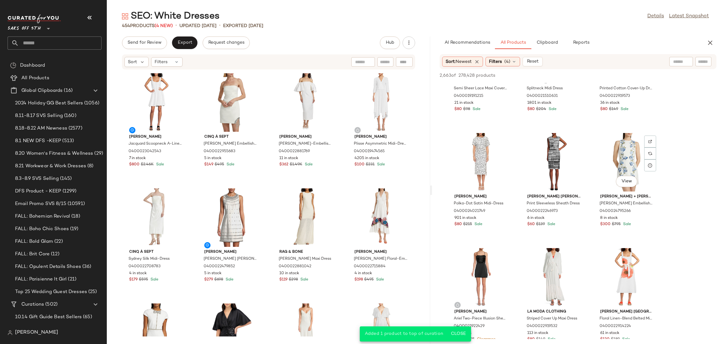
scroll to position [893, 0]
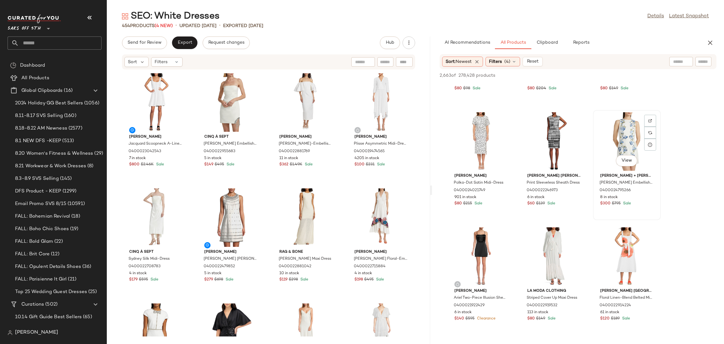
click at [615, 132] on div "View" at bounding box center [626, 141] width 63 height 58
click at [632, 74] on span "Add to Top" at bounding box center [626, 75] width 25 height 4
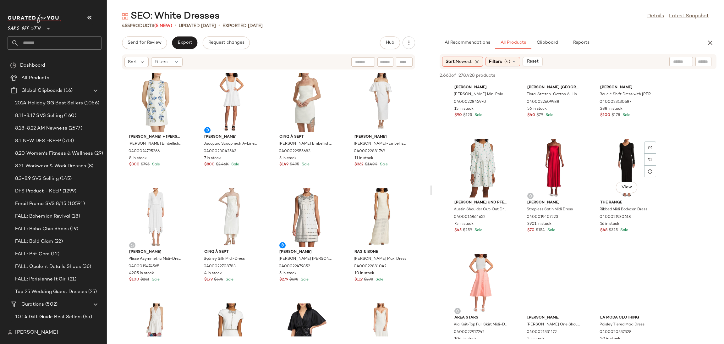
scroll to position [3979, 0]
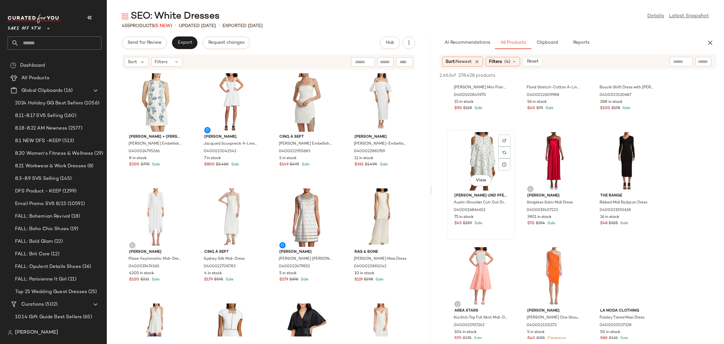
click at [478, 142] on div "View" at bounding box center [480, 161] width 63 height 58
click at [629, 73] on span "Add to Top" at bounding box center [626, 75] width 25 height 4
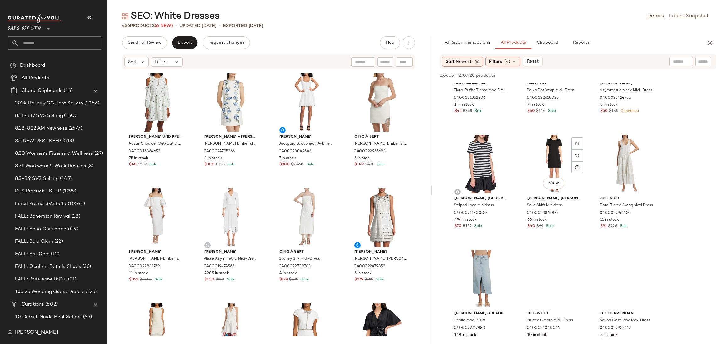
scroll to position [4927, 0]
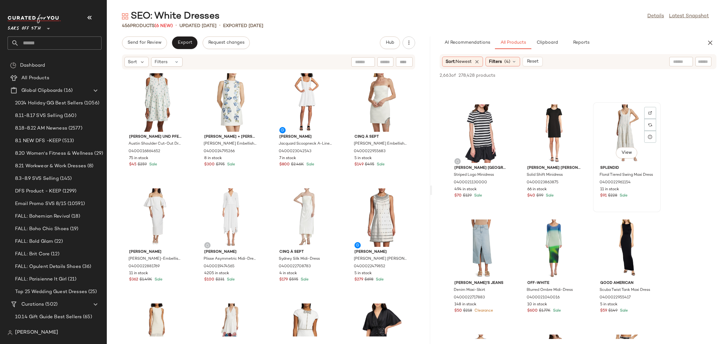
click at [614, 130] on div "View" at bounding box center [626, 133] width 63 height 58
click at [633, 73] on span "Add to Top" at bounding box center [626, 75] width 25 height 4
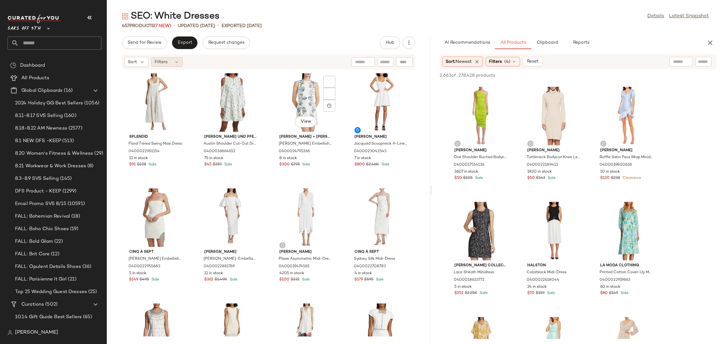
scroll to position [14139, 0]
click at [151, 48] on button "Send for Review" at bounding box center [144, 42] width 45 height 13
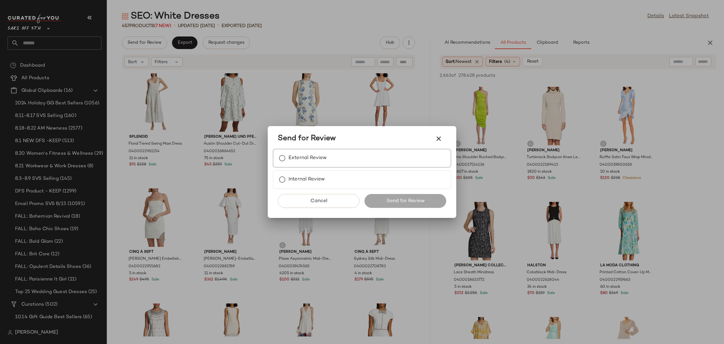
click at [328, 156] on div "External Review" at bounding box center [362, 158] width 179 height 19
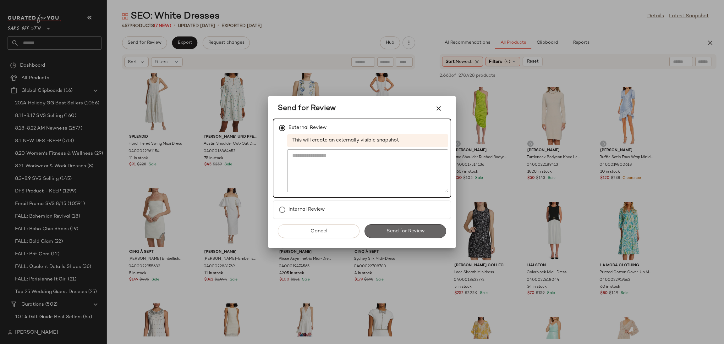
click at [408, 230] on span "Send for Review" at bounding box center [405, 231] width 39 height 6
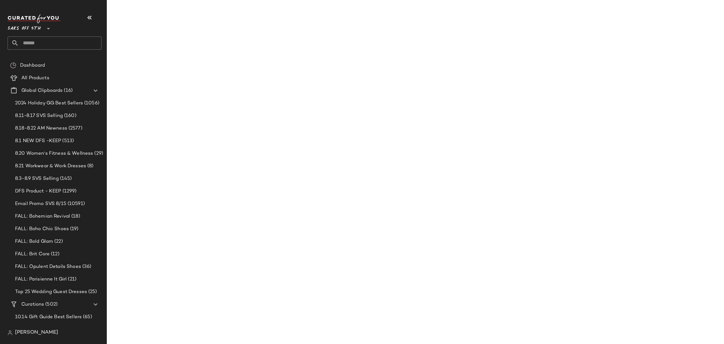
scroll to position [17245, 0]
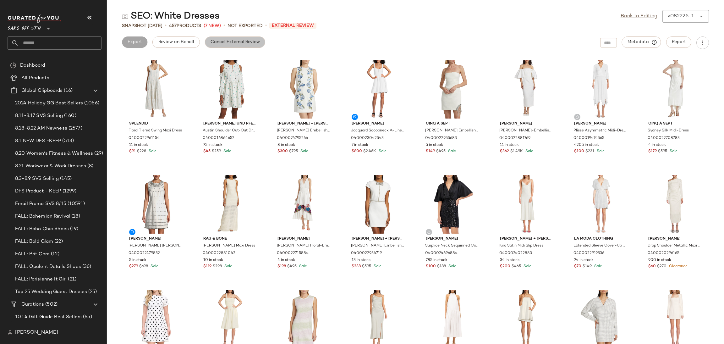
click at [244, 44] on span "Cancel External Review" at bounding box center [235, 42] width 50 height 5
click at [637, 17] on link "Back to Editing" at bounding box center [639, 17] width 37 height 8
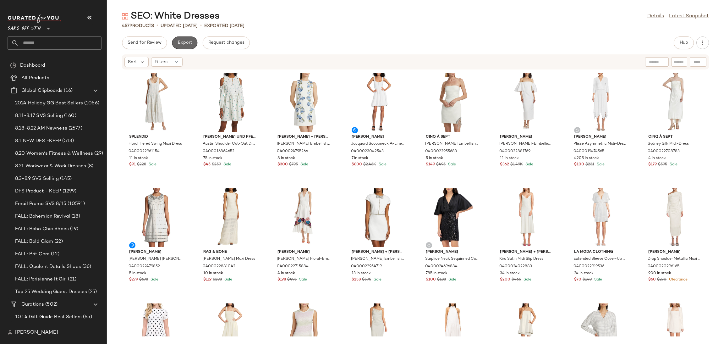
click at [186, 41] on span "Export" at bounding box center [184, 42] width 15 height 5
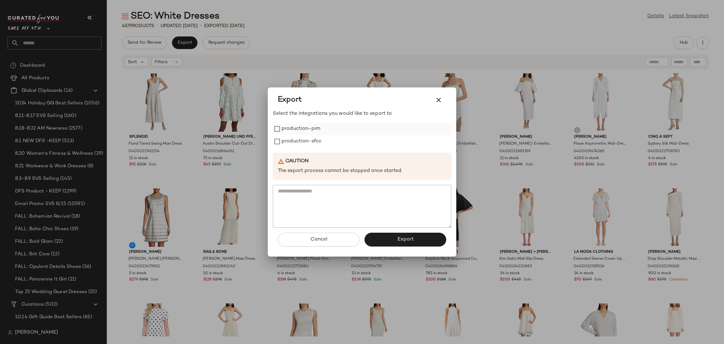
click at [300, 133] on label "production-pim" at bounding box center [301, 129] width 39 height 13
click at [300, 140] on label "production-sfcc" at bounding box center [302, 141] width 40 height 13
click at [400, 240] on span "Export" at bounding box center [405, 239] width 17 height 6
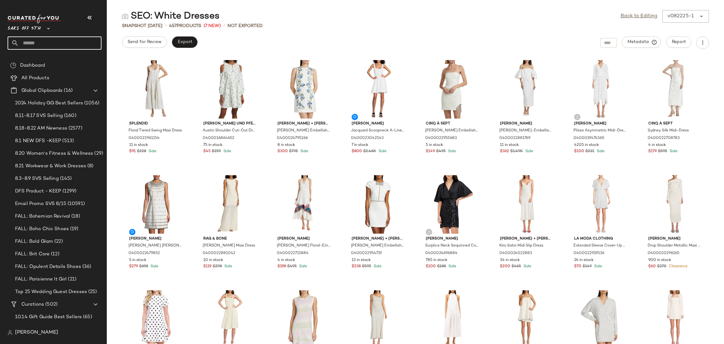
click at [52, 45] on input "text" at bounding box center [60, 42] width 83 height 13
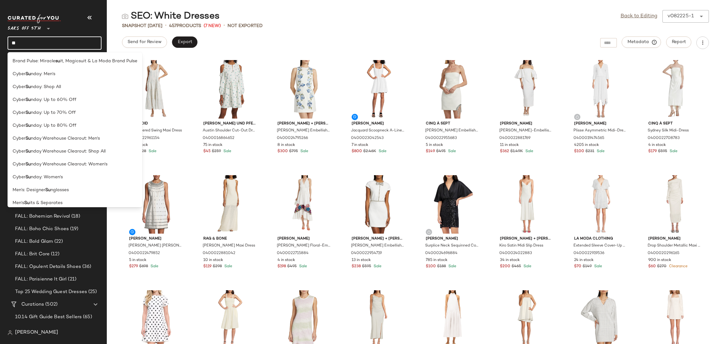
type input "**"
